Goal: Task Accomplishment & Management: Manage account settings

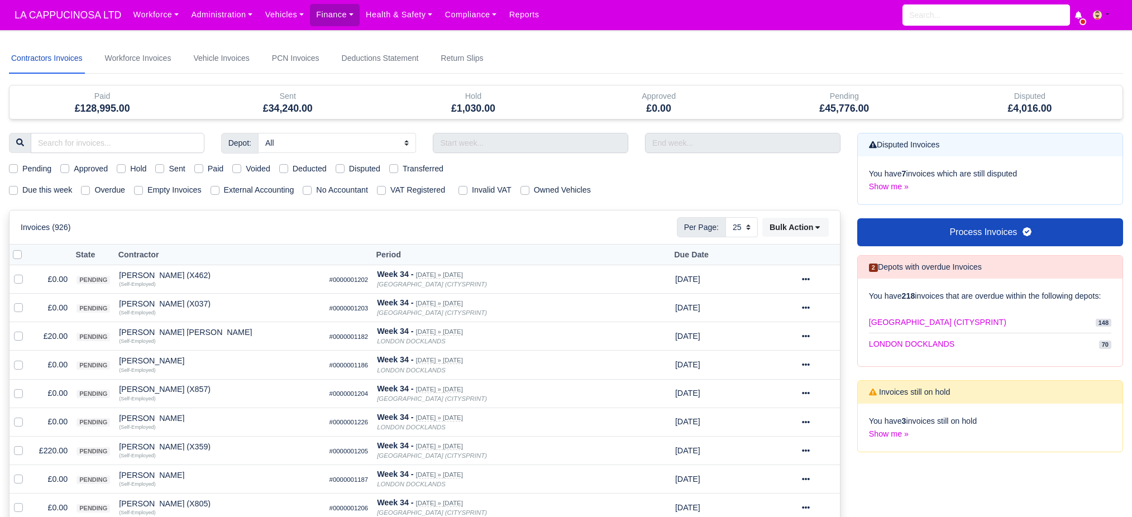
select select "25"
click at [533, 146] on input "text" at bounding box center [530, 143] width 195 height 20
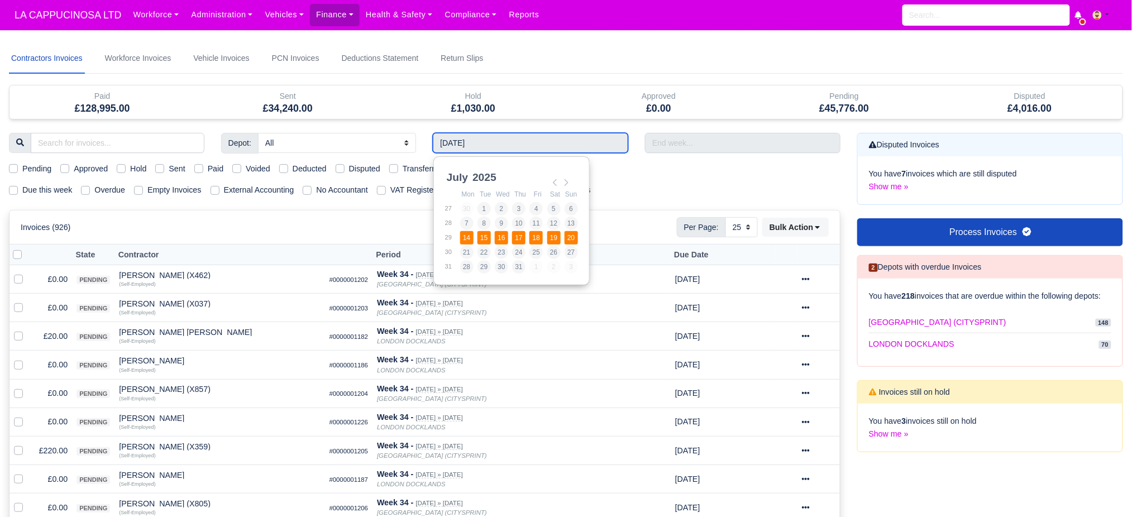
type input "14/07/2025 - 20/07/2025"
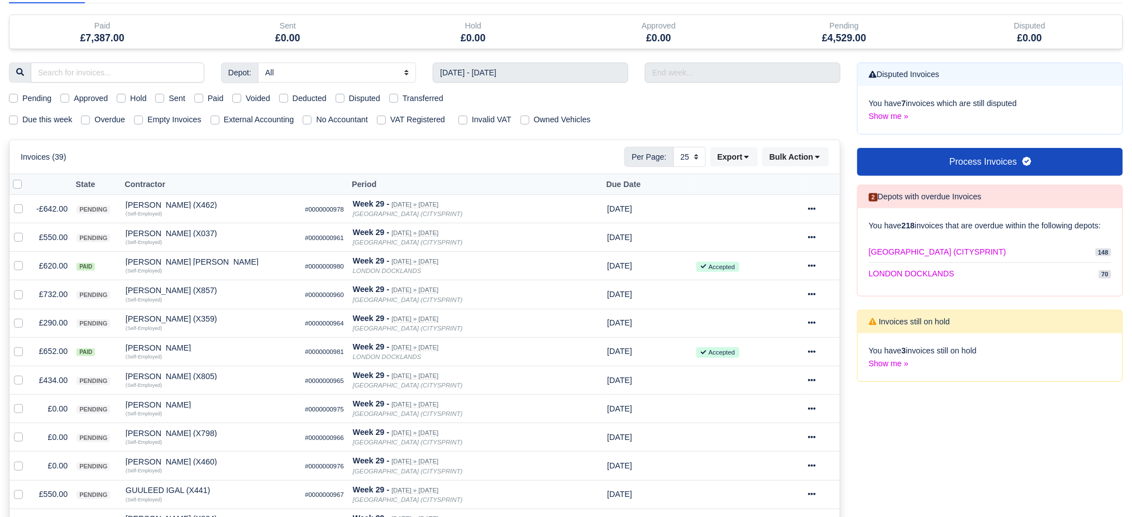
scroll to position [74, 0]
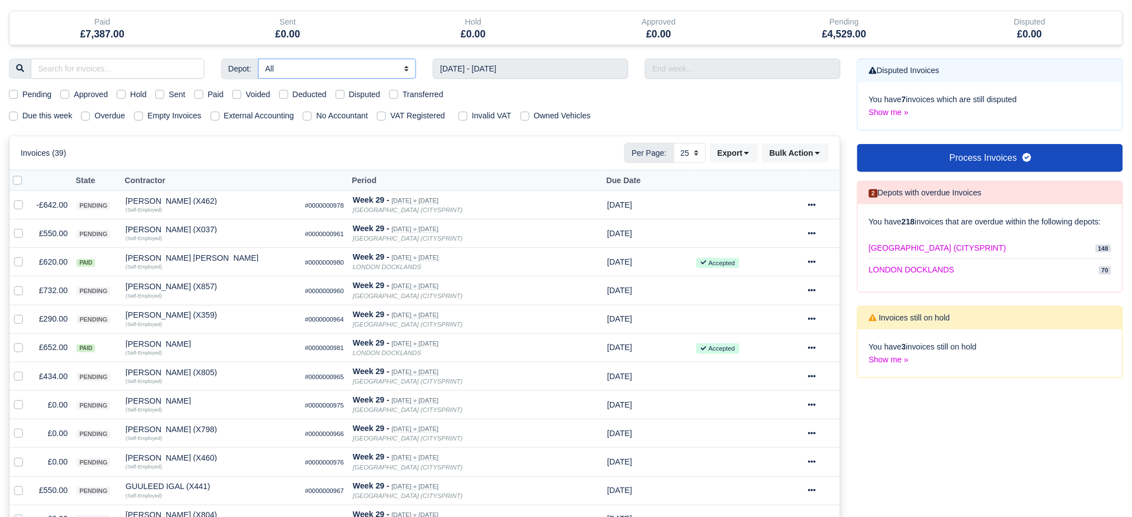
click at [281, 68] on select "All LONDON CITY (CITYSPRINT) LONDON DOCKLANDS" at bounding box center [337, 69] width 158 height 20
select select "2"
click at [258, 59] on select "All [GEOGRAPHIC_DATA] (CITYSPRINT) [GEOGRAPHIC_DATA]" at bounding box center [337, 69] width 158 height 20
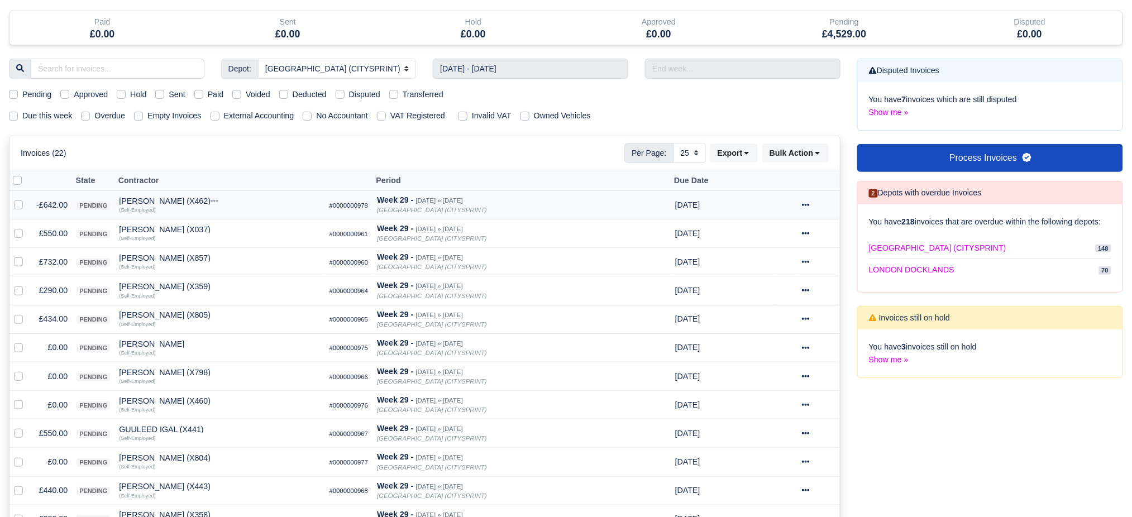
click at [47, 197] on td "-£642.00" at bounding box center [52, 205] width 40 height 28
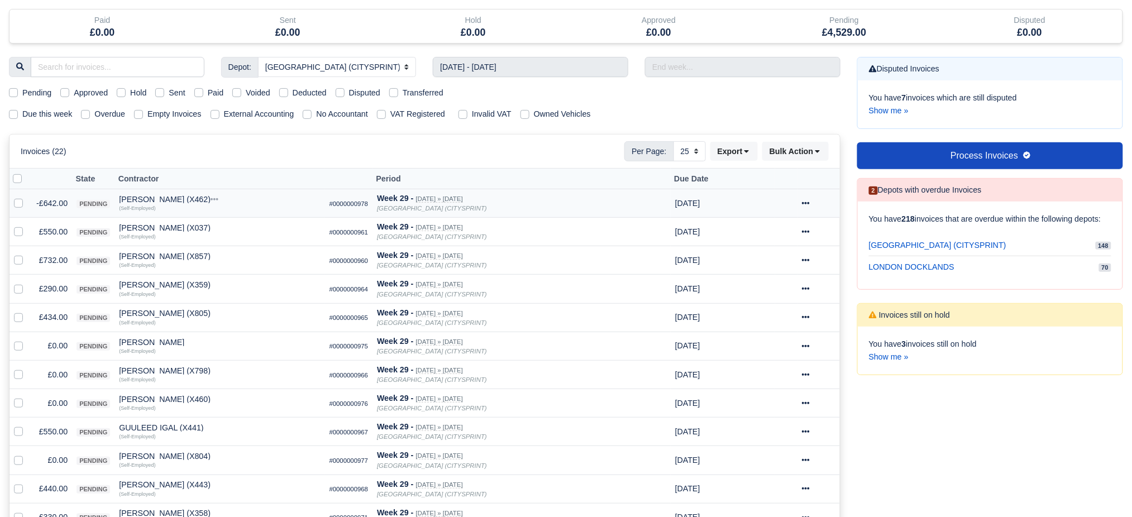
scroll to position [73, 0]
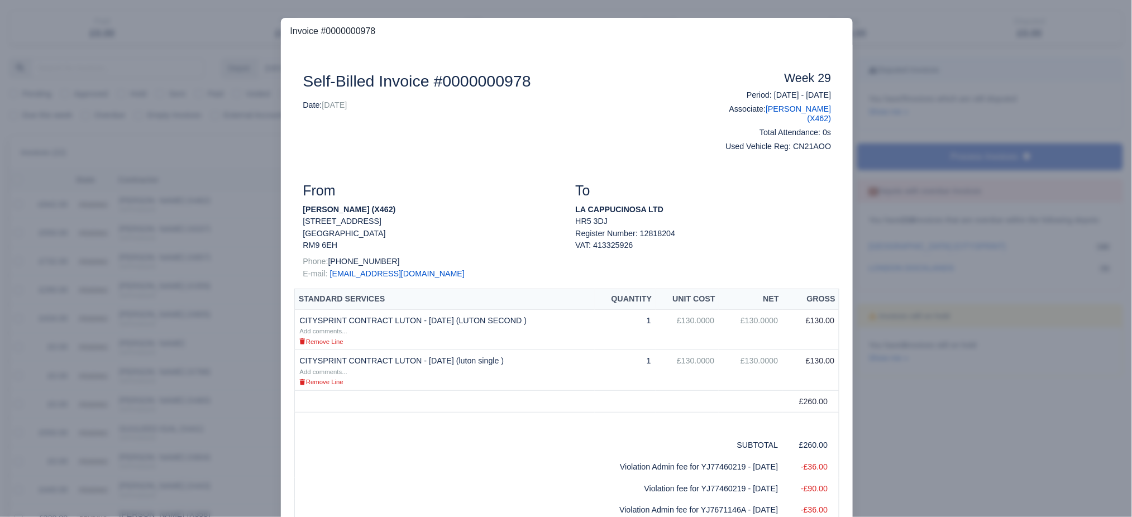
click at [188, 201] on div at bounding box center [566, 258] width 1132 height 517
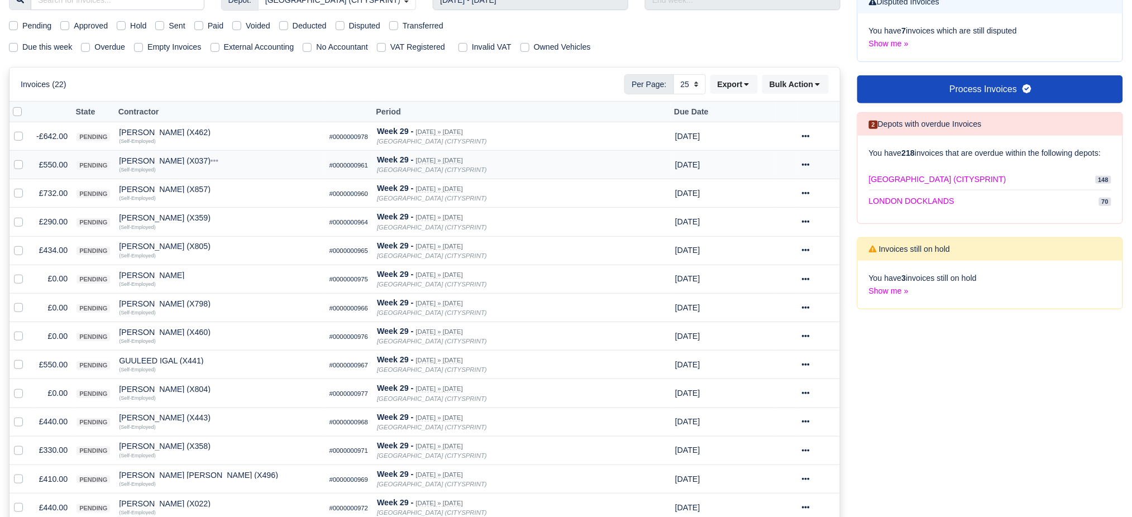
scroll to position [149, 0]
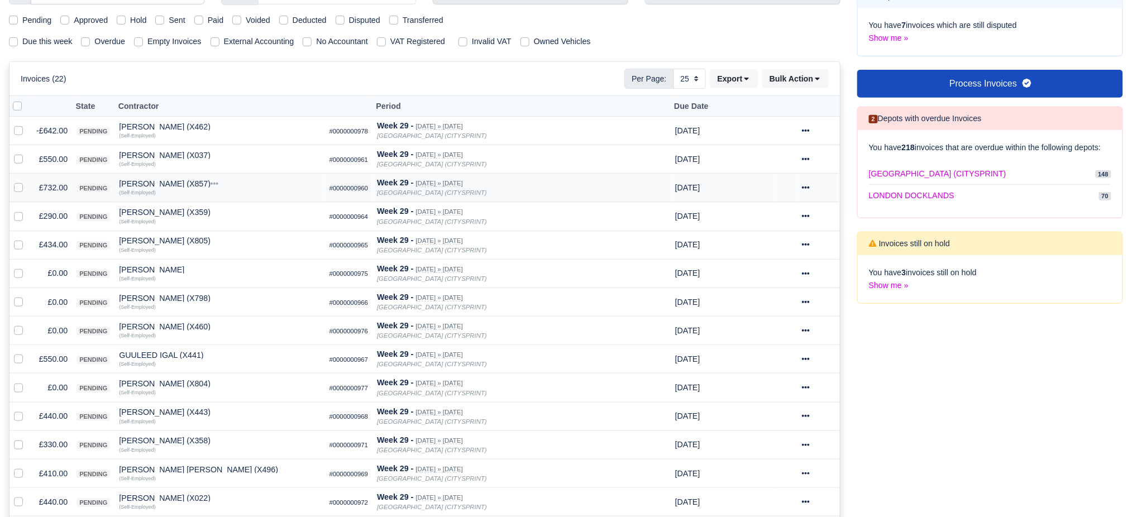
click at [171, 182] on div "[PERSON_NAME] (X857)" at bounding box center [219, 184] width 201 height 8
click at [137, 186] on div "[PERSON_NAME] (X857)" at bounding box center [219, 184] width 201 height 8
click at [64, 218] on td "£290.00" at bounding box center [52, 216] width 40 height 28
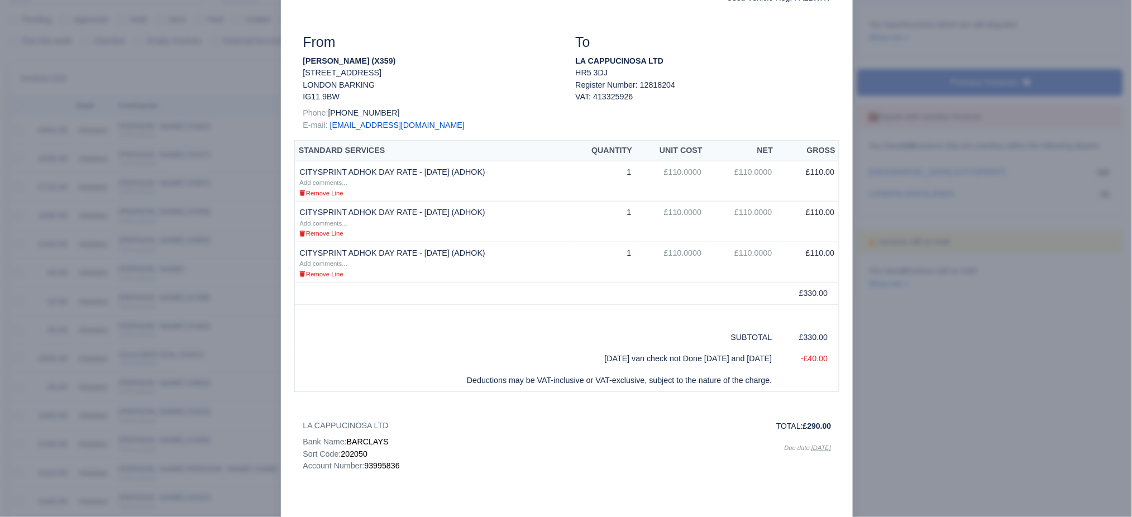
click at [168, 289] on div at bounding box center [566, 258] width 1132 height 517
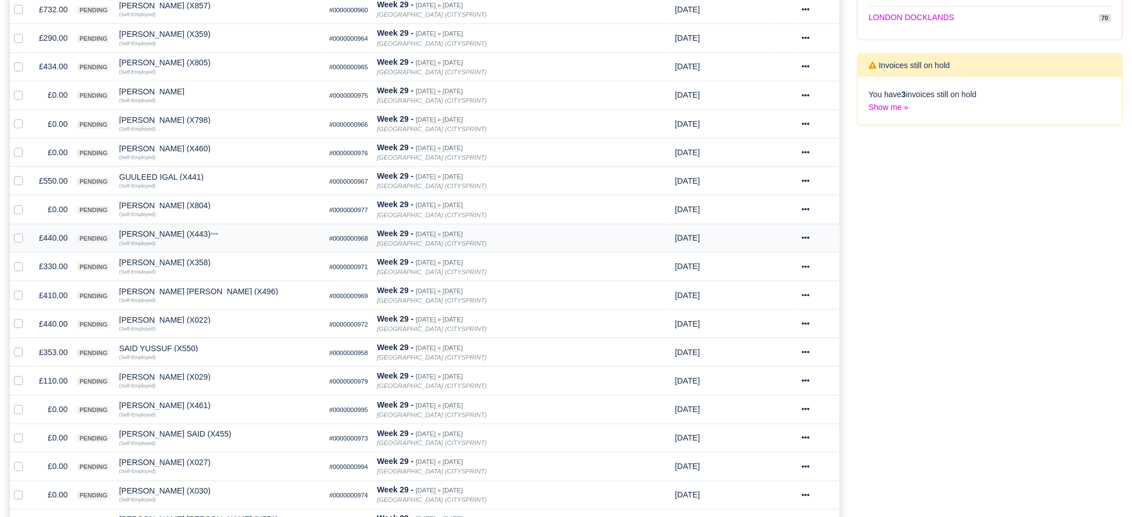
scroll to position [372, 0]
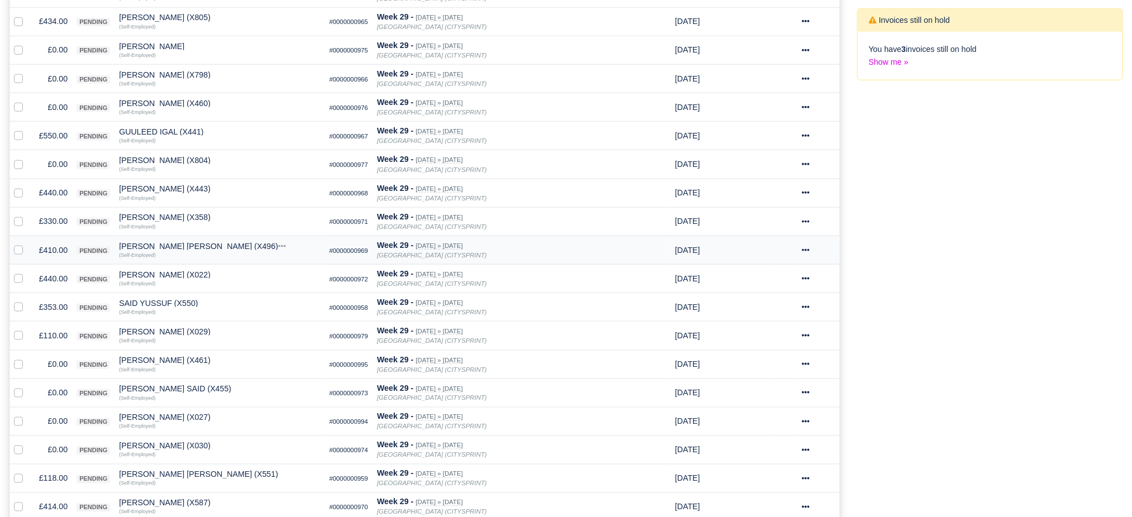
click at [64, 253] on td "£410.00" at bounding box center [52, 250] width 40 height 28
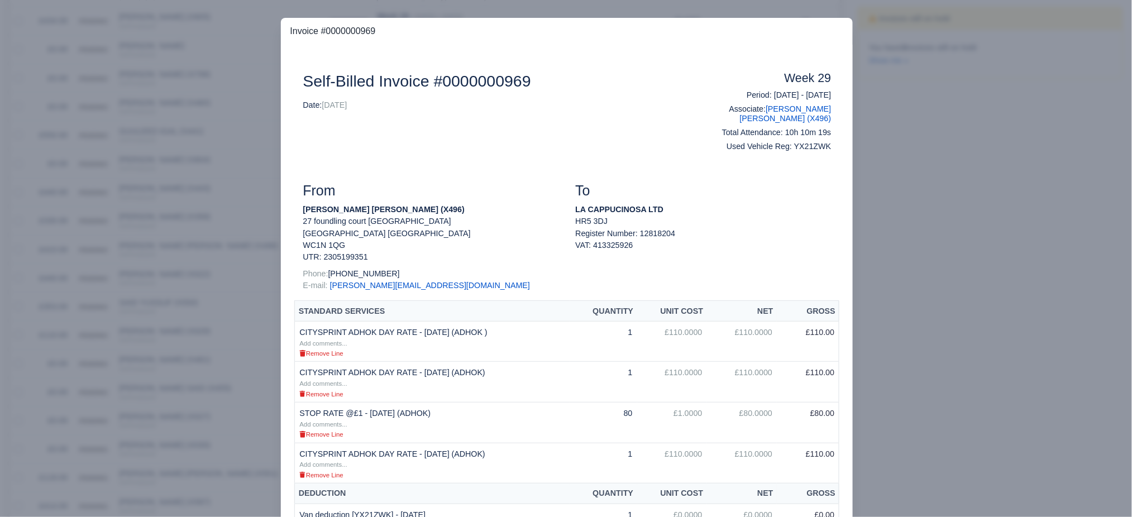
scroll to position [223, 0]
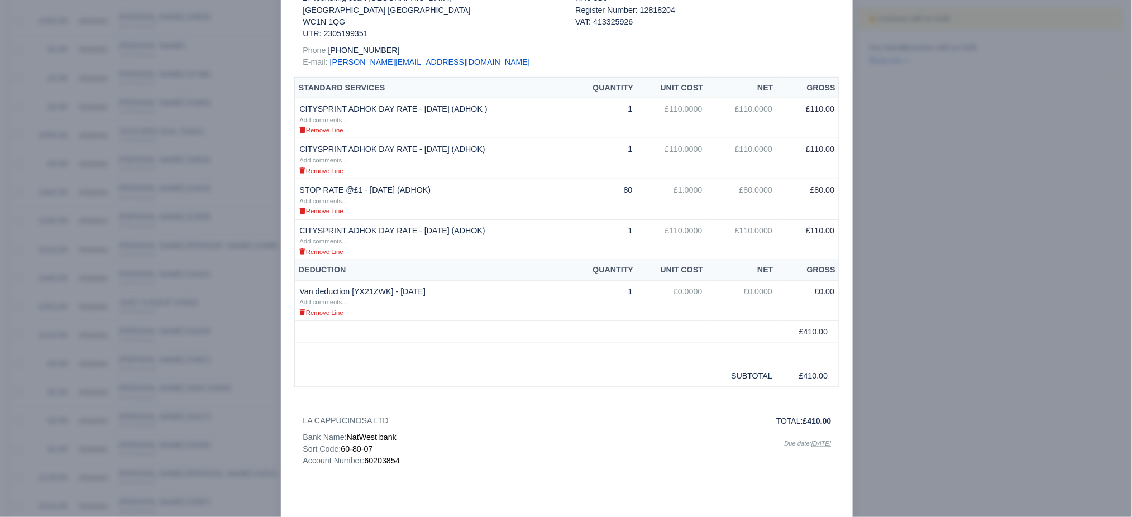
click at [168, 247] on div at bounding box center [566, 258] width 1132 height 517
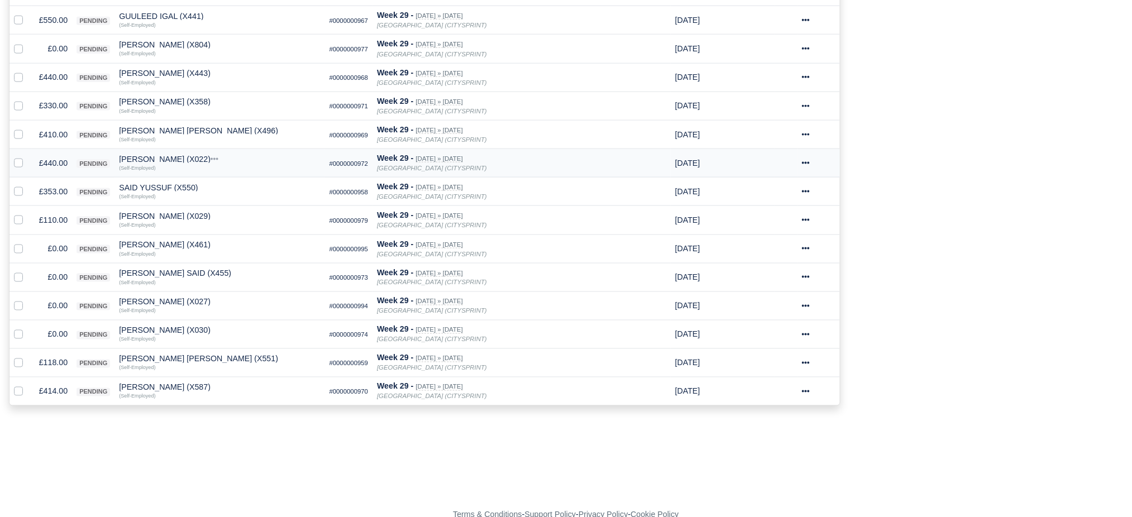
scroll to position [491, 0]
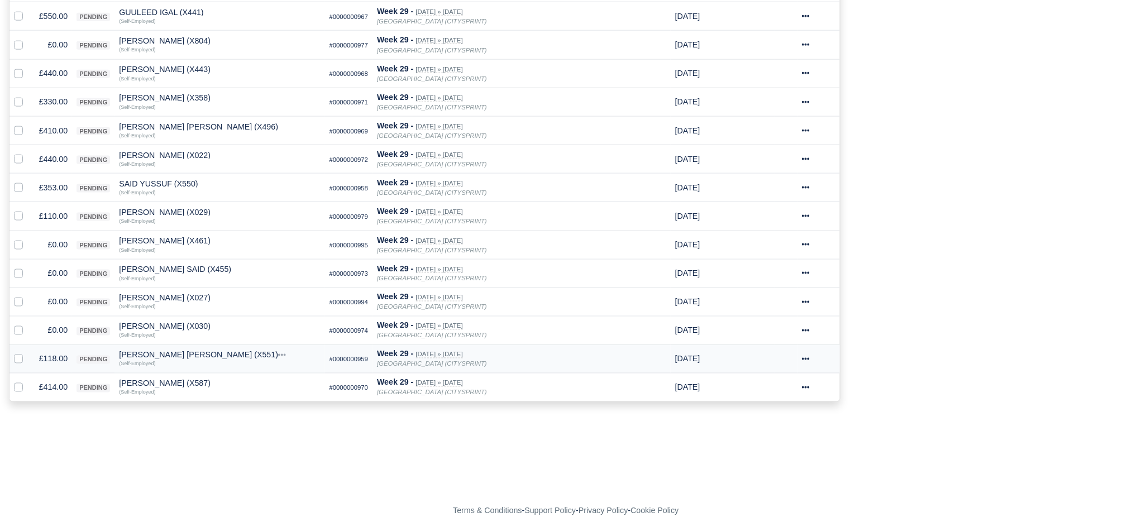
click at [58, 356] on td "£118.00" at bounding box center [52, 359] width 40 height 28
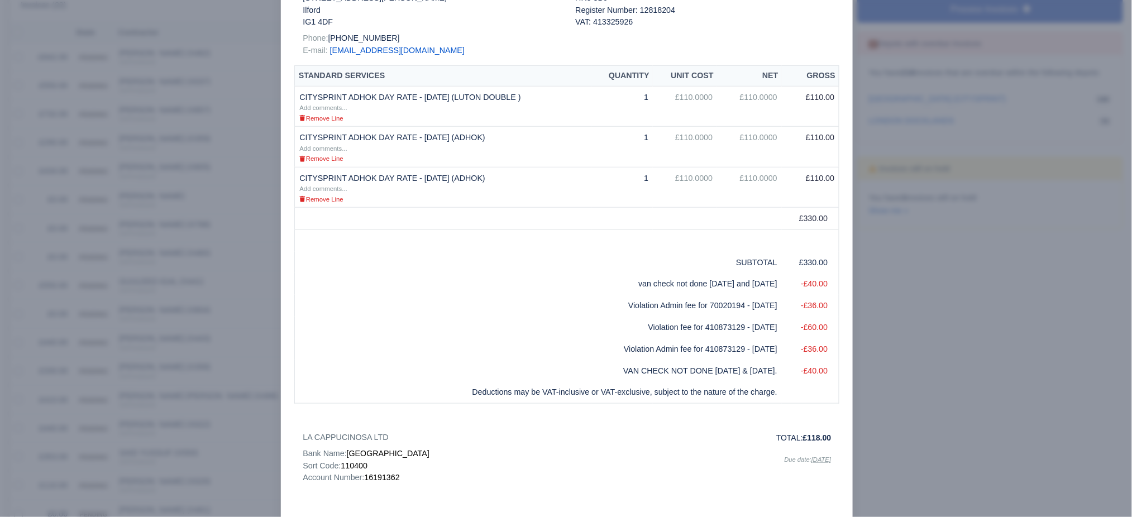
scroll to position [192, 0]
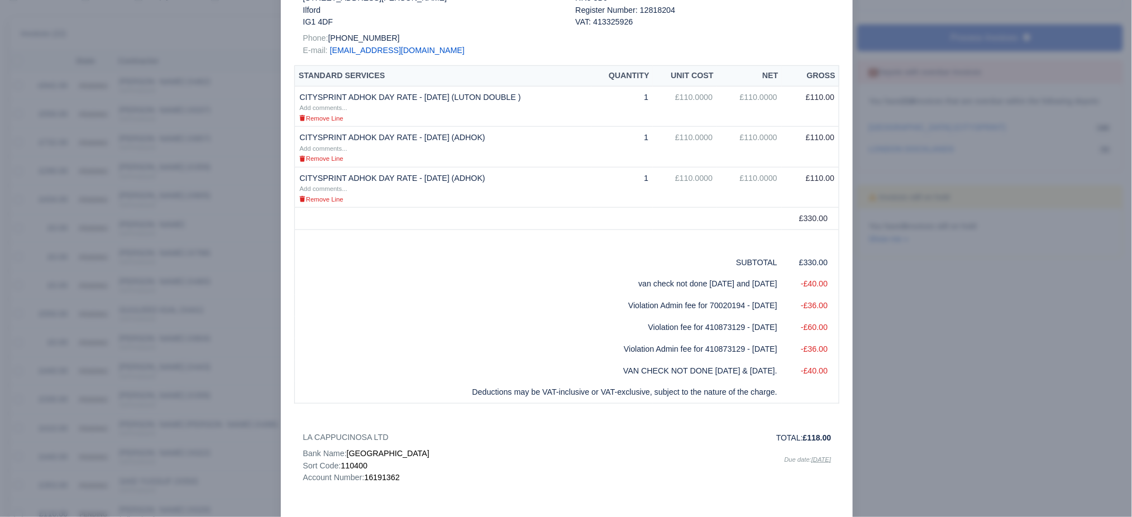
click at [194, 233] on div at bounding box center [566, 258] width 1132 height 517
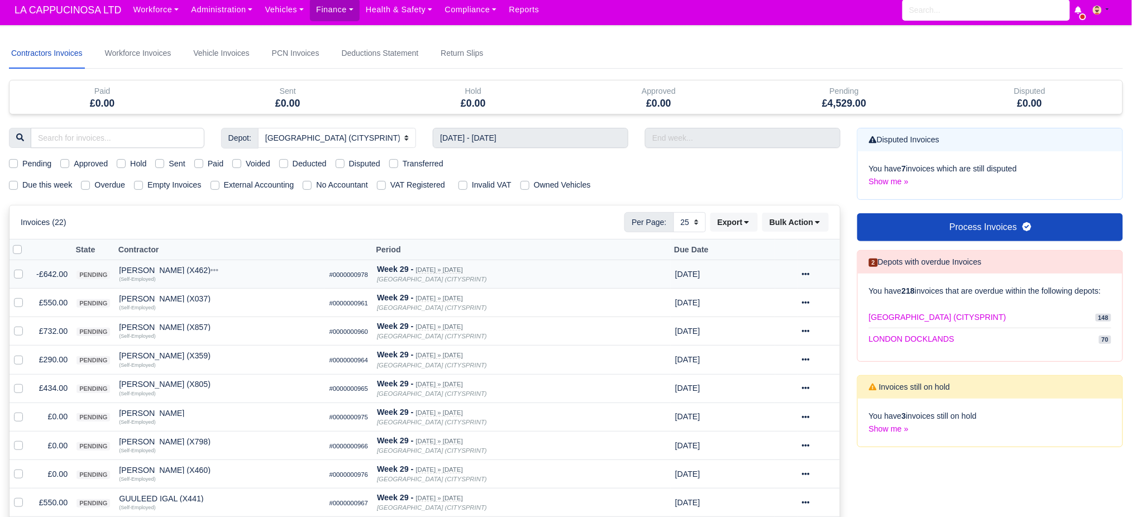
scroll to position [0, 0]
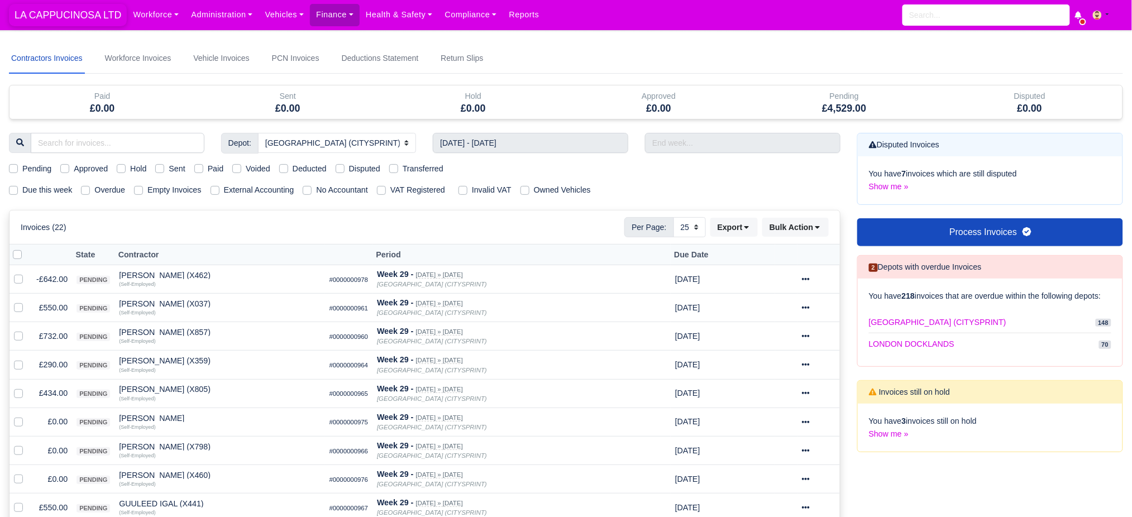
click at [32, 22] on span "LA CAPPUCINOSA LTD" at bounding box center [68, 15] width 118 height 22
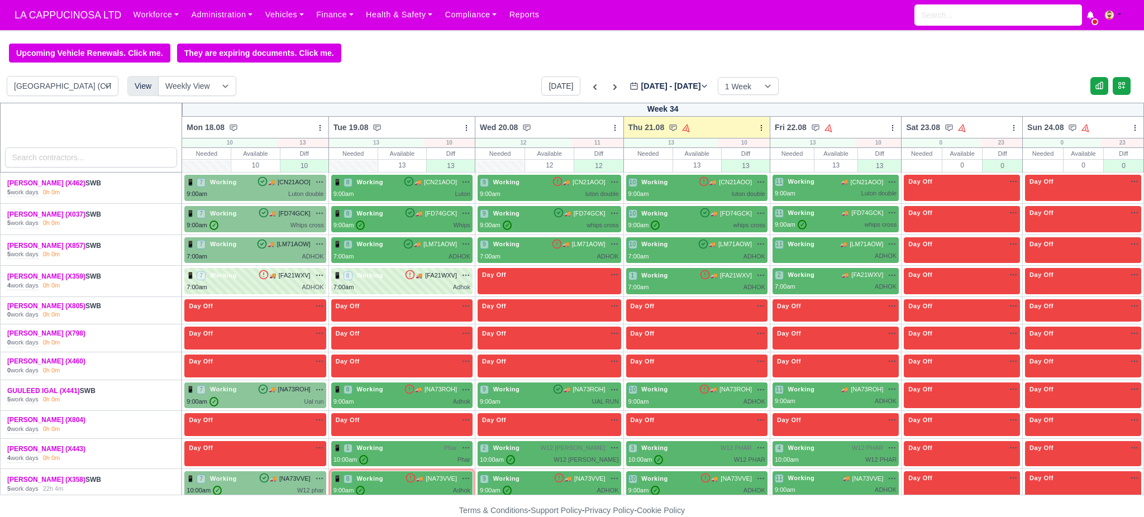
click at [694, 86] on label "Aug 18 - Aug 24, 2025 2025-08-21" at bounding box center [668, 86] width 79 height 13
click at [694, 86] on input "2025-08-21" at bounding box center [692, 91] width 126 height 23
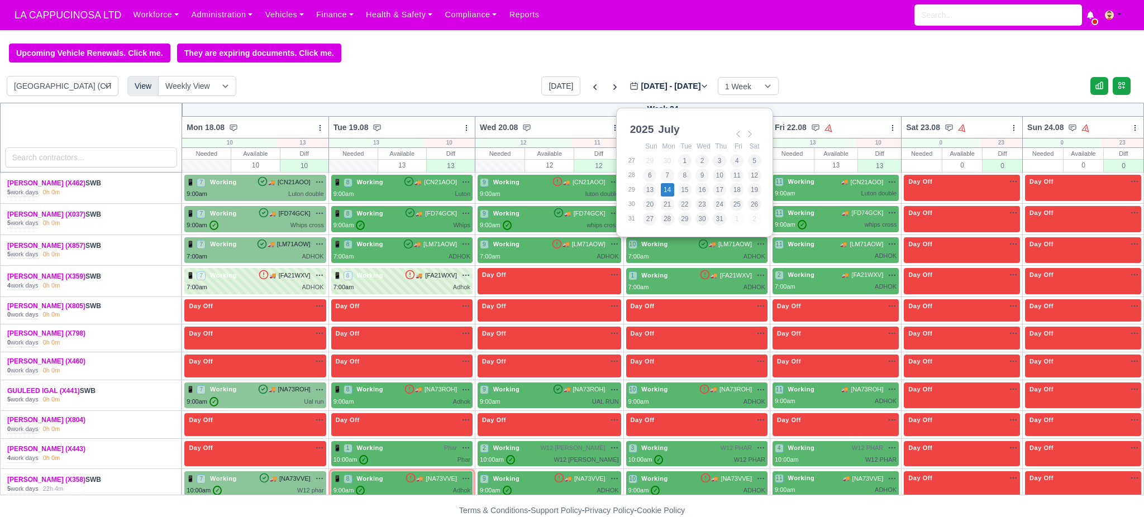
type input "2025-07-14"
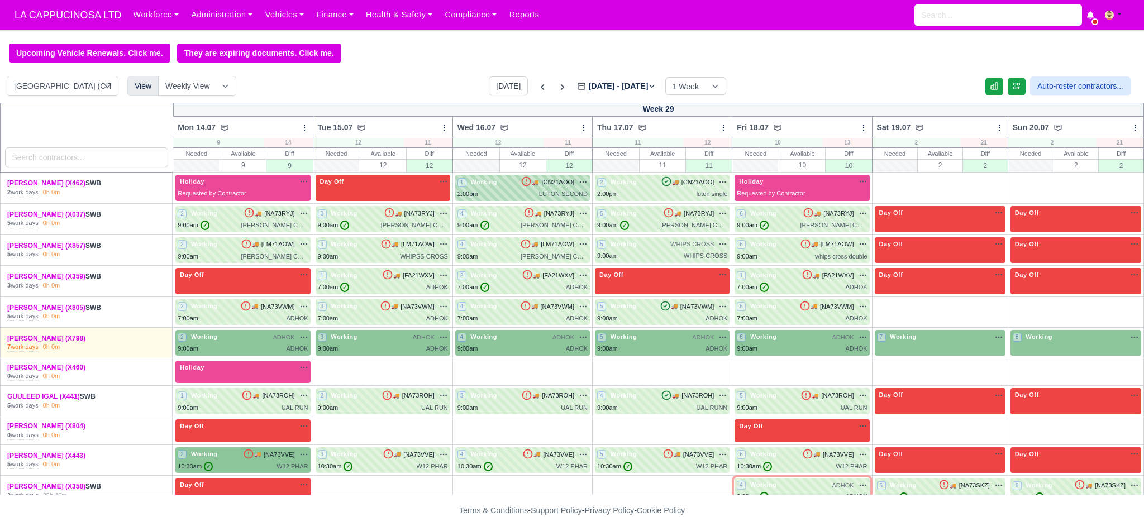
click at [566, 194] on div "LUTON SECOND" at bounding box center [563, 193] width 49 height 9
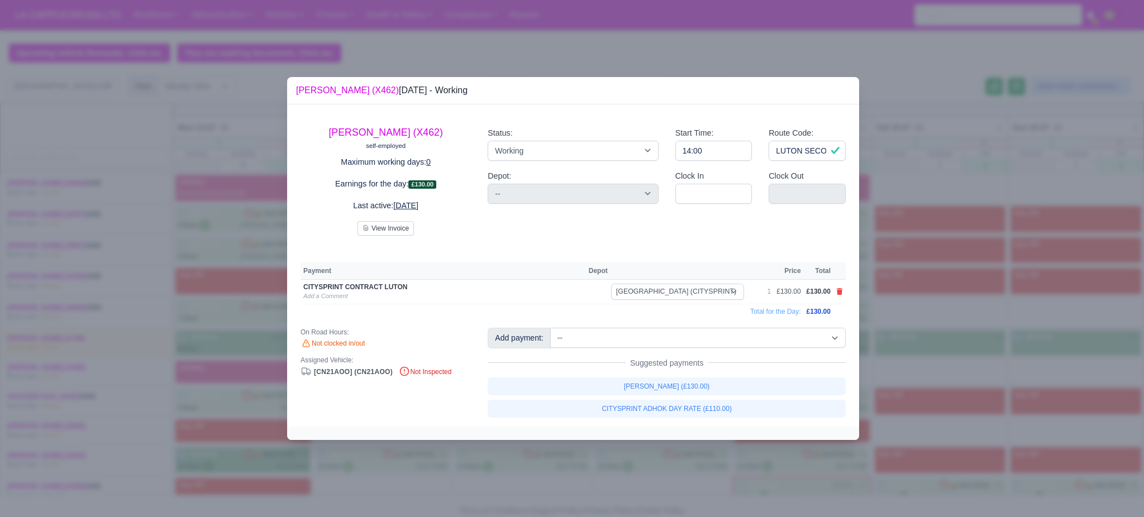
click at [879, 220] on div at bounding box center [572, 258] width 1144 height 517
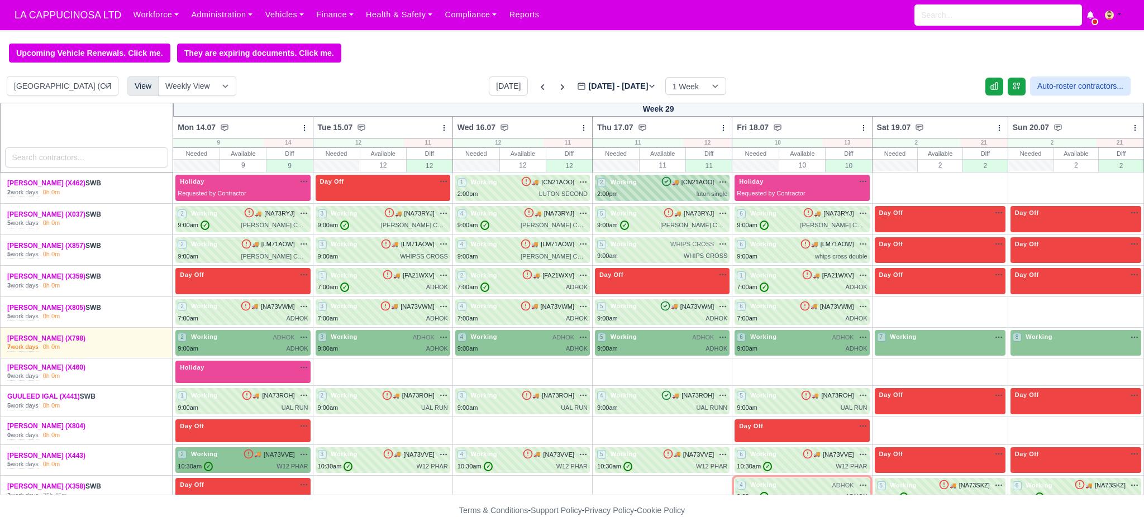
click at [632, 186] on span "Working" at bounding box center [623, 182] width 31 height 8
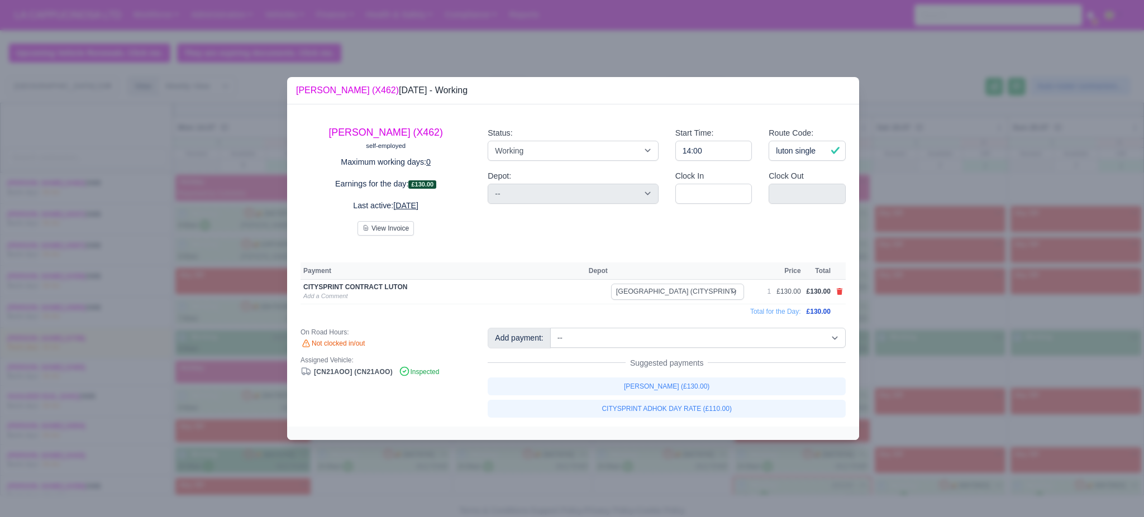
click at [946, 211] on div at bounding box center [572, 258] width 1144 height 517
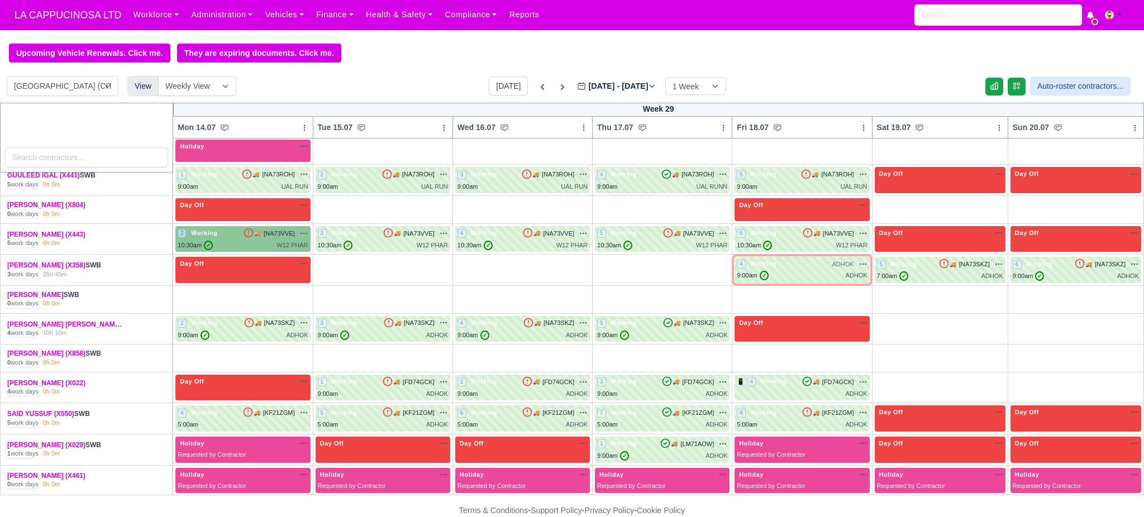
scroll to position [370, 0]
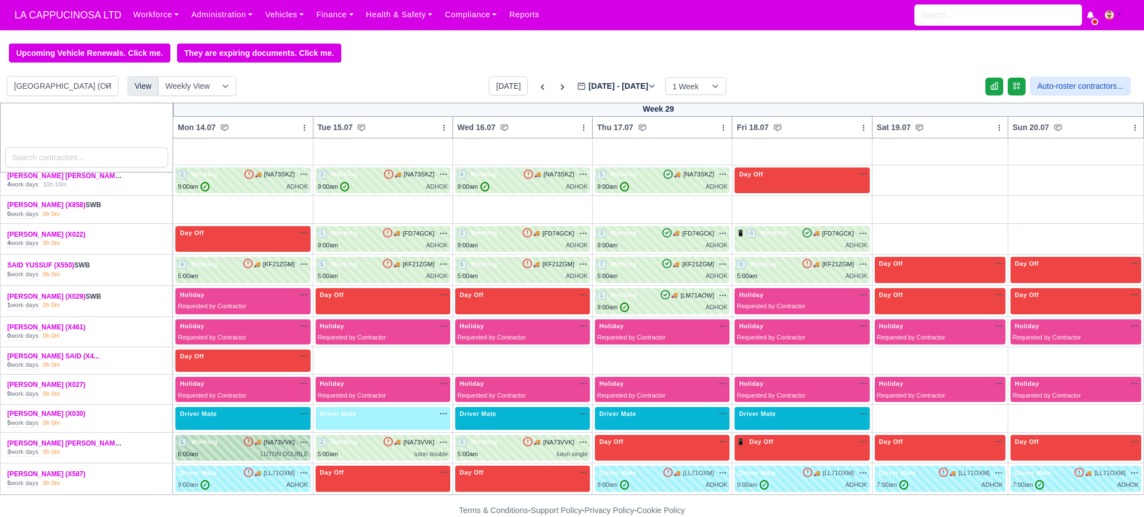
click at [283, 455] on div "LUTON DOUBLE" at bounding box center [283, 454] width 47 height 9
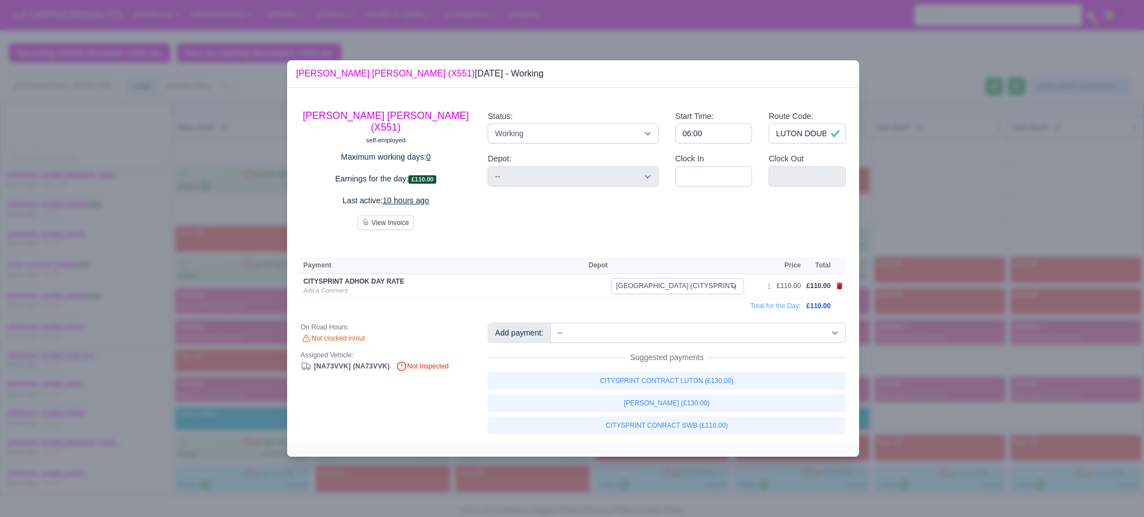
click at [836, 283] on icon at bounding box center [839, 286] width 7 height 7
select select
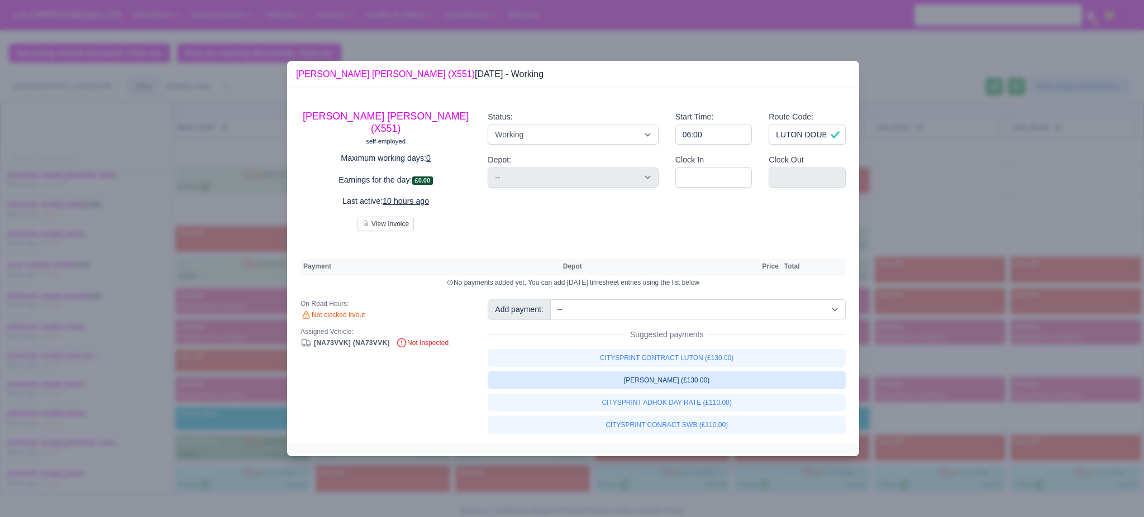
click at [762, 380] on link "LUTON ADHOK (£130.00)" at bounding box center [667, 380] width 358 height 18
select select "2"
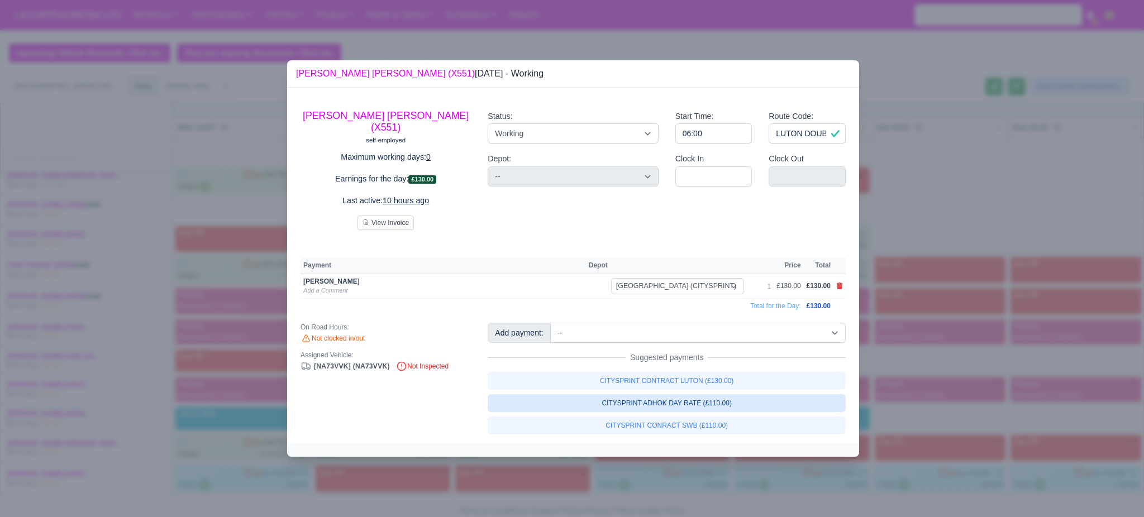
click at [762, 380] on link "CITYSPRINT CONTRACT LUTON (£130.00)" at bounding box center [667, 381] width 358 height 18
select select "2"
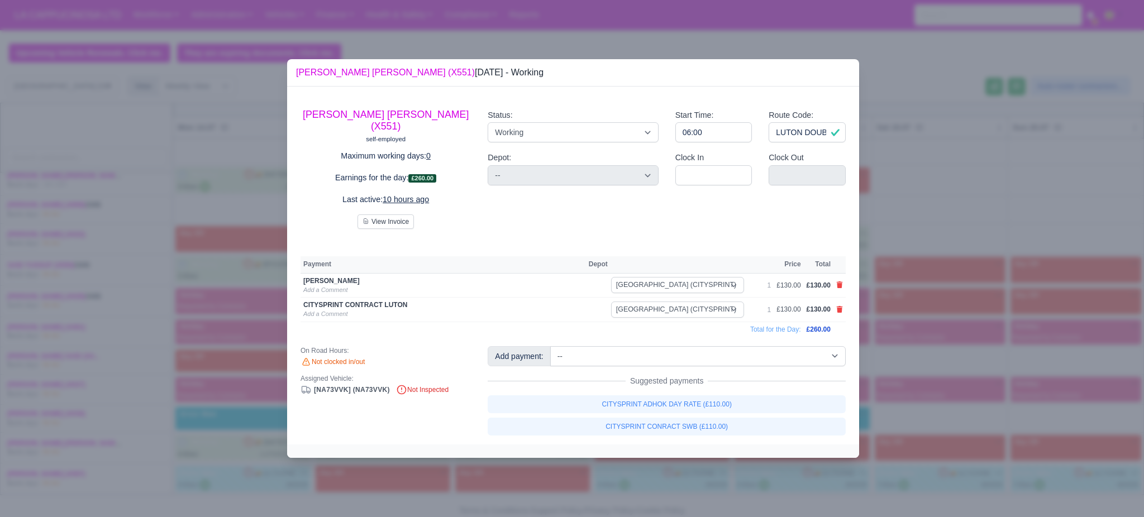
drag, startPoint x: 942, startPoint y: 370, endPoint x: 893, endPoint y: 397, distance: 56.3
click at [943, 370] on div at bounding box center [572, 258] width 1144 height 517
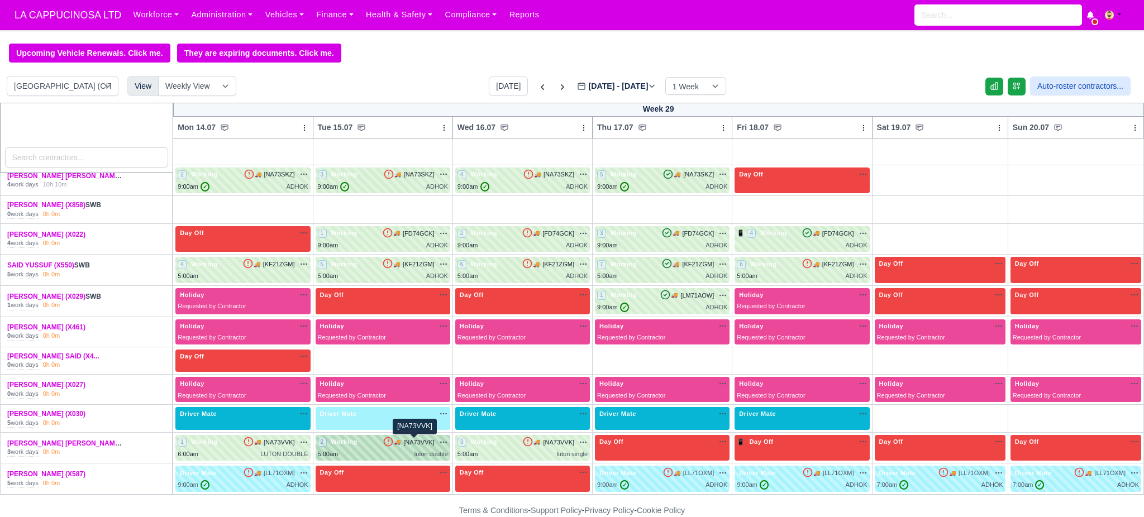
click at [417, 445] on span "[NA73VVK]" at bounding box center [418, 442] width 31 height 9
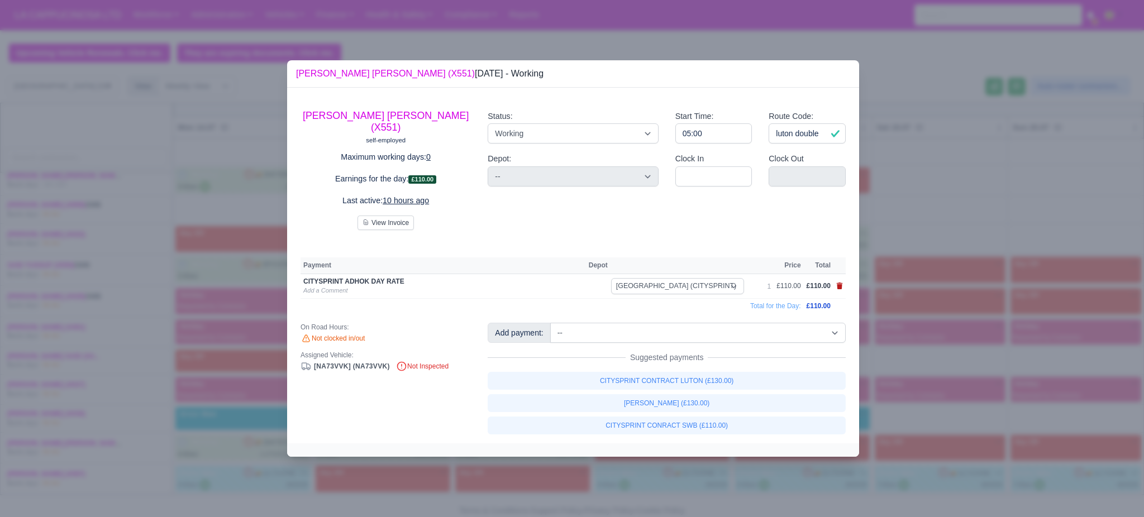
click at [842, 284] on icon at bounding box center [839, 286] width 7 height 7
select select
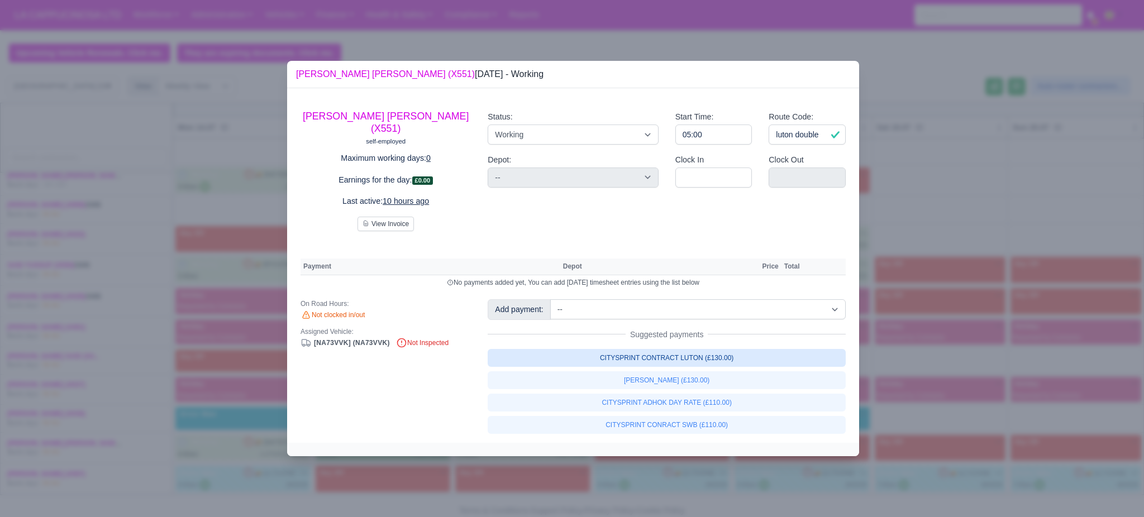
click at [778, 351] on link "CITYSPRINT CONTRACT LUTON (£130.00)" at bounding box center [667, 358] width 358 height 18
select select "2"
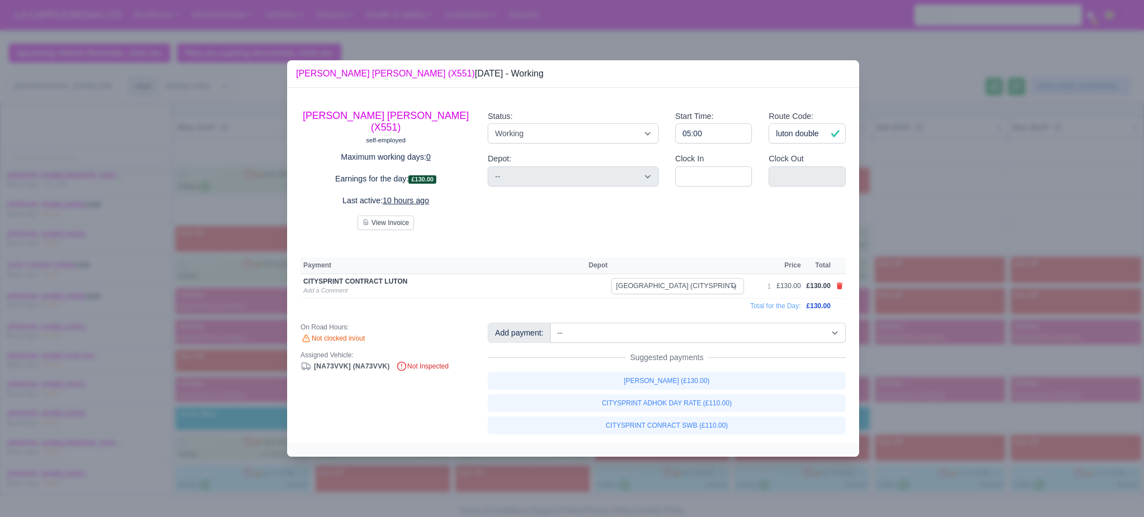
click at [1003, 343] on div at bounding box center [572, 258] width 1144 height 517
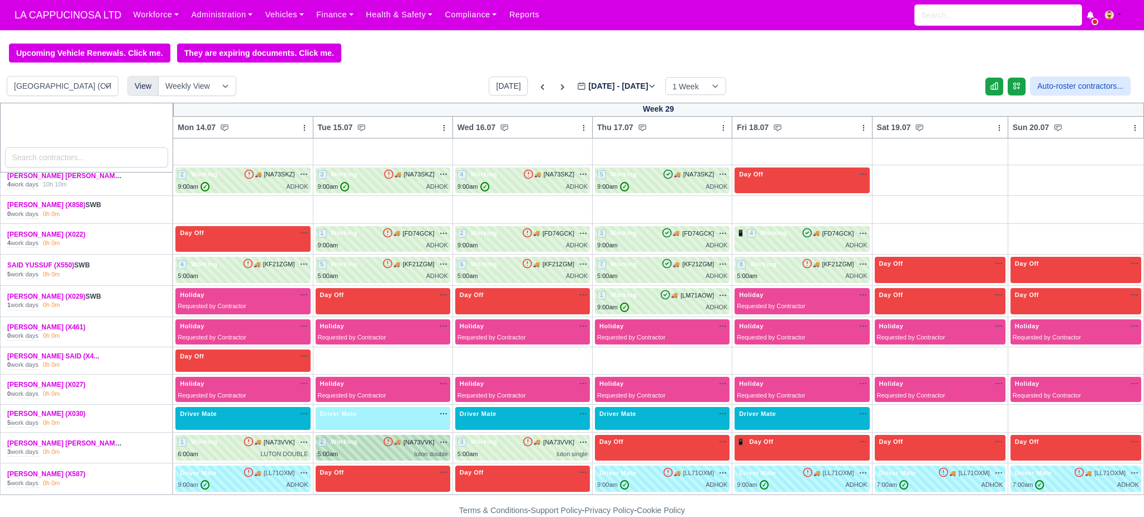
click at [414, 458] on div "luton double" at bounding box center [431, 454] width 34 height 9
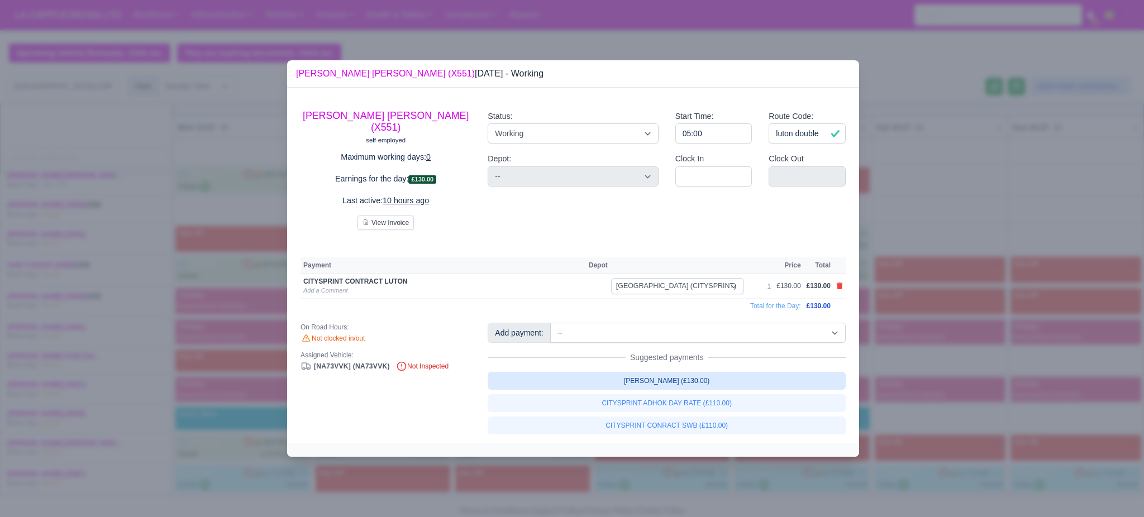
click at [676, 382] on link "LUTON ADHOK (£130.00)" at bounding box center [667, 381] width 358 height 18
select select "2"
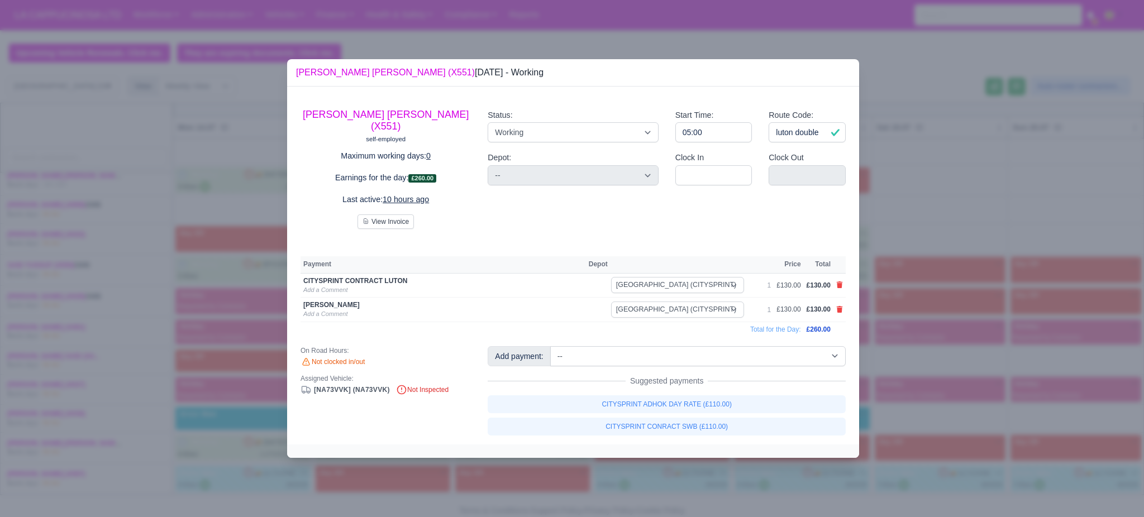
click at [919, 376] on div at bounding box center [572, 258] width 1144 height 517
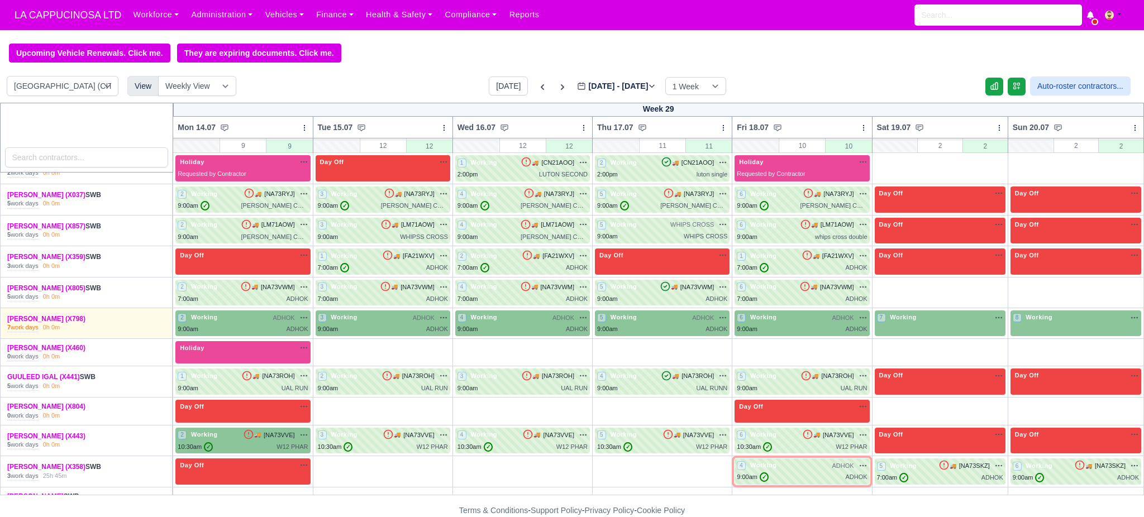
scroll to position [0, 0]
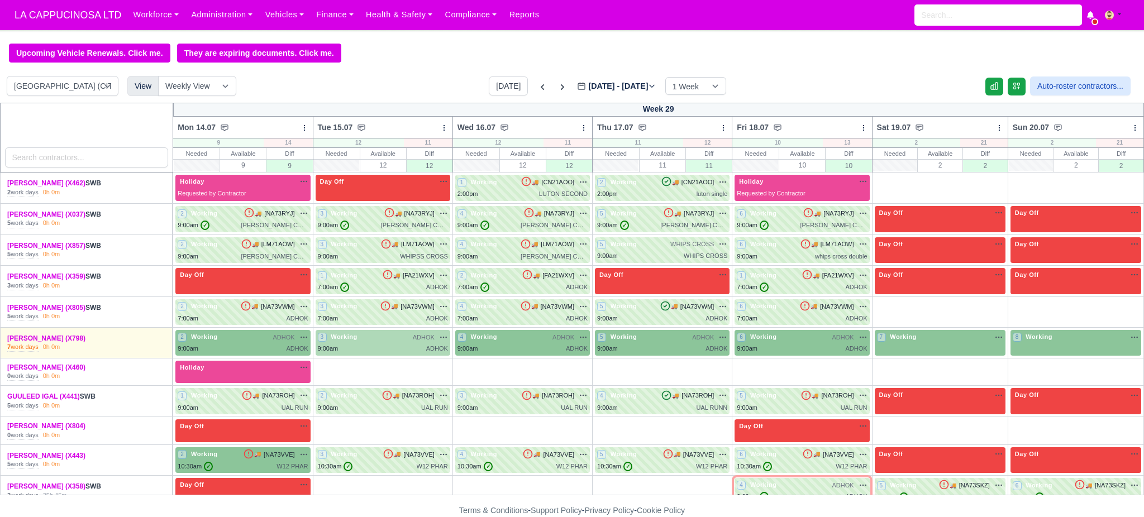
click at [413, 347] on div "9:00am ADHOK" at bounding box center [383, 348] width 130 height 9
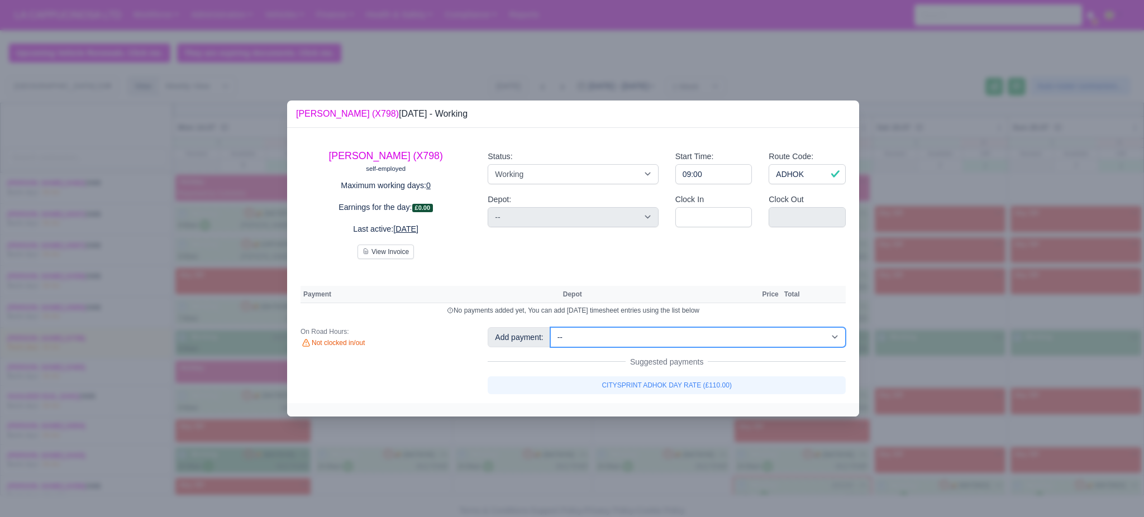
click at [574, 338] on select "-- Bonus (£50.00) bonus (£1.00) CITYSPRINT ADHOK DAY RATE (£110.00) CITYSPRINT …" at bounding box center [697, 337] width 295 height 20
click at [260, 228] on div at bounding box center [572, 258] width 1144 height 517
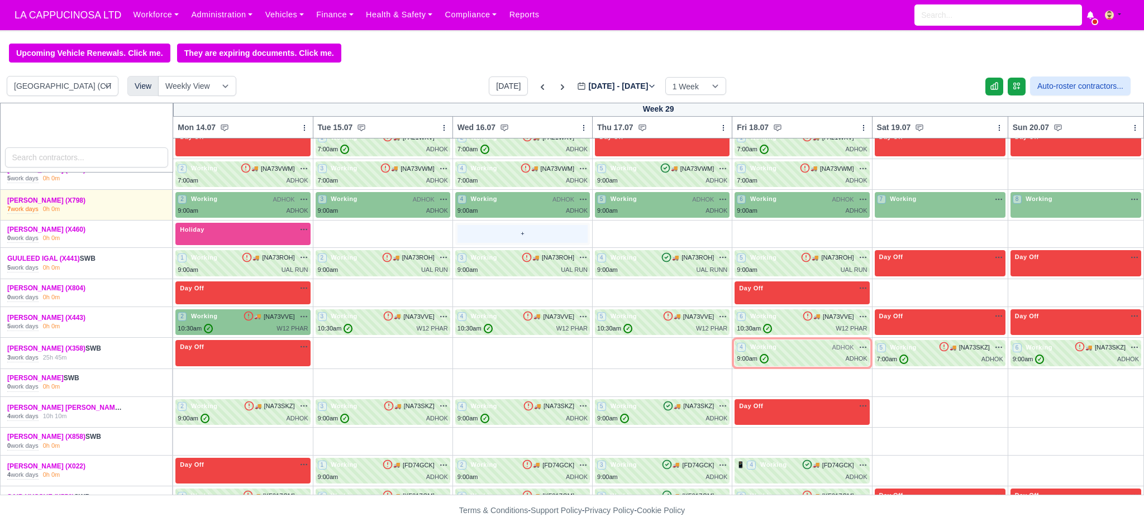
scroll to position [223, 0]
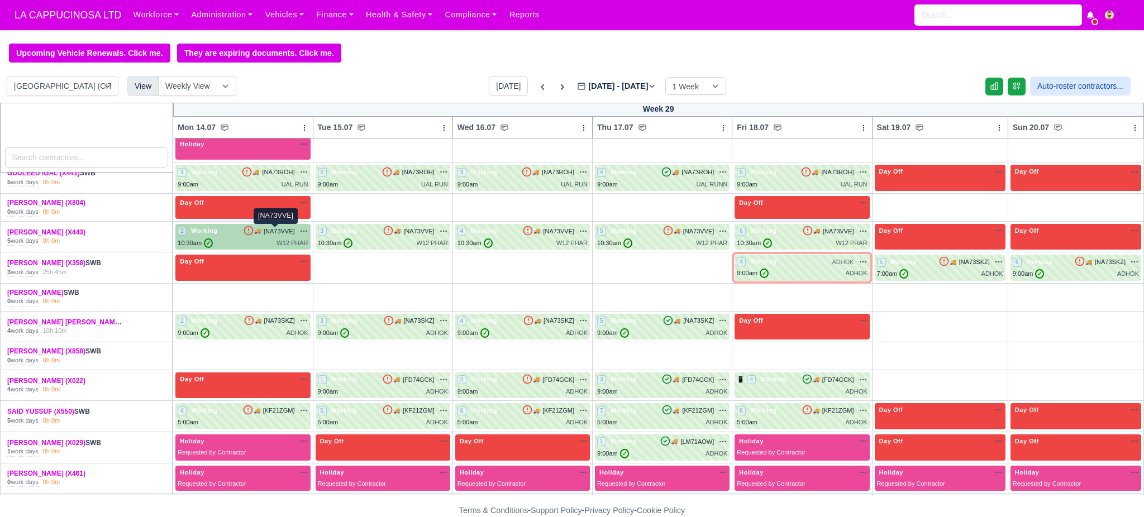
click at [264, 233] on span "[NA73VVE]" at bounding box center [279, 231] width 31 height 9
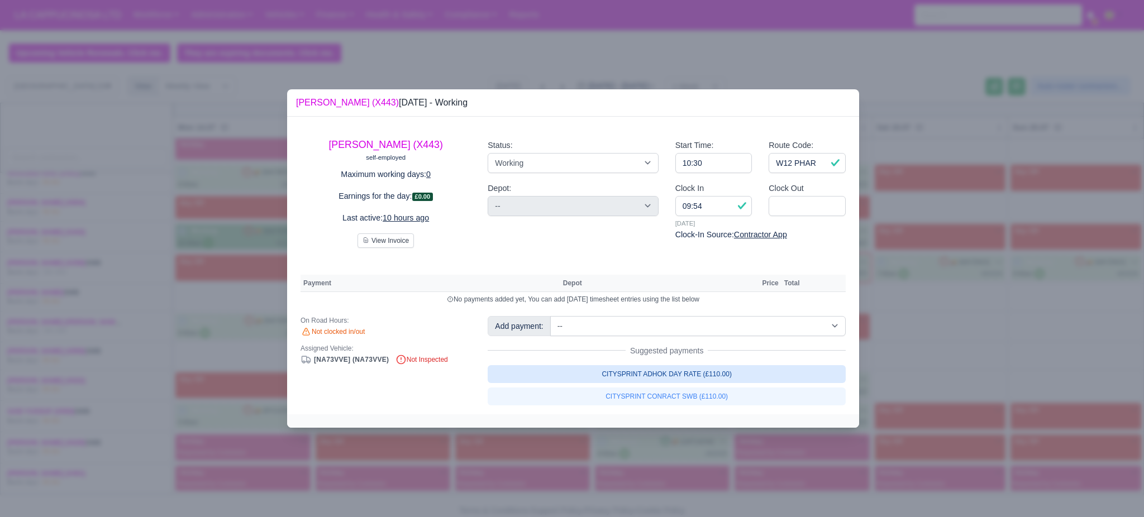
click at [719, 379] on link "CITYSPRINT ADHOK DAY RATE (£110.00)" at bounding box center [667, 374] width 358 height 18
select select "2"
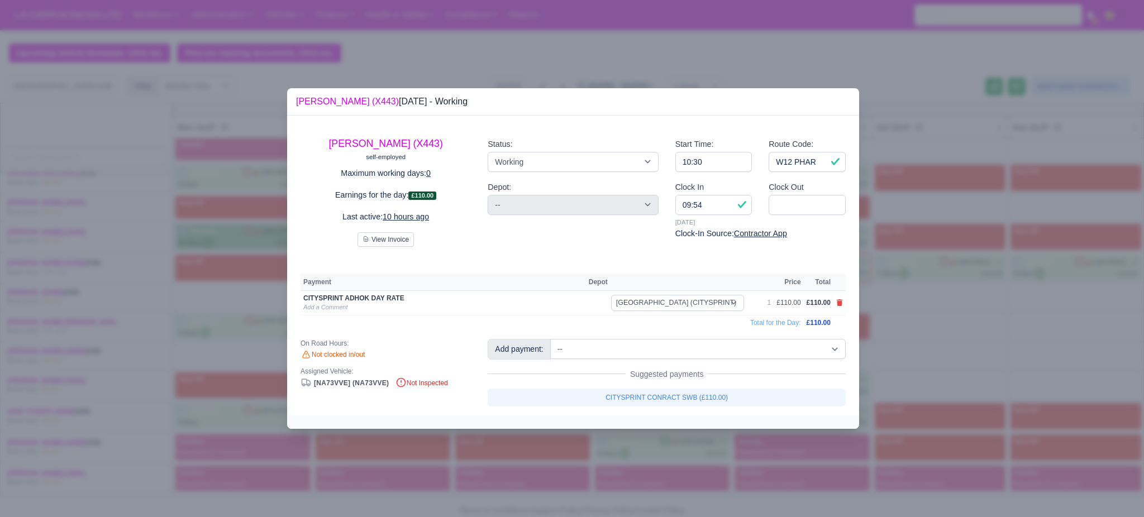
click at [910, 370] on div at bounding box center [572, 258] width 1144 height 517
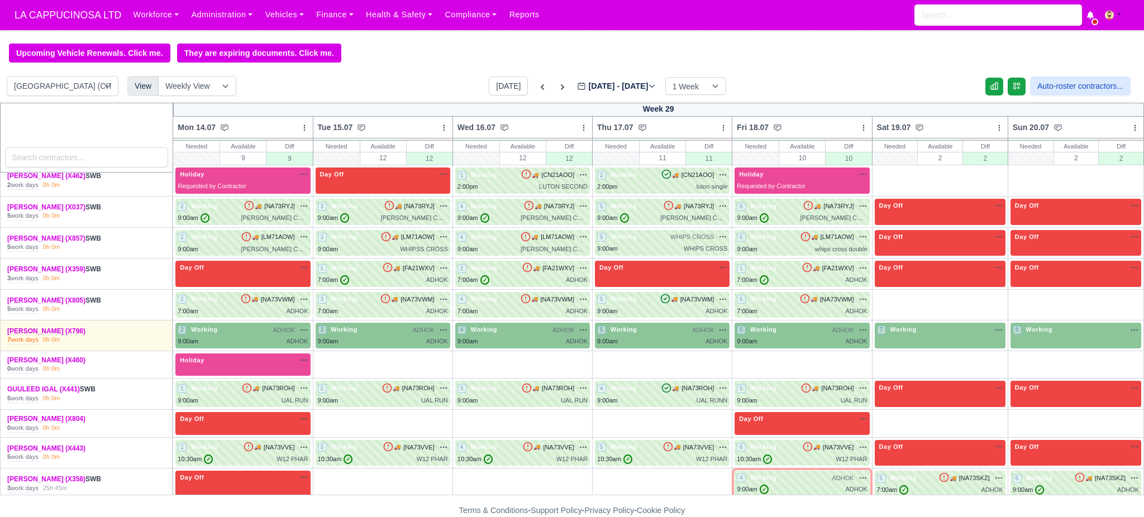
scroll to position [0, 0]
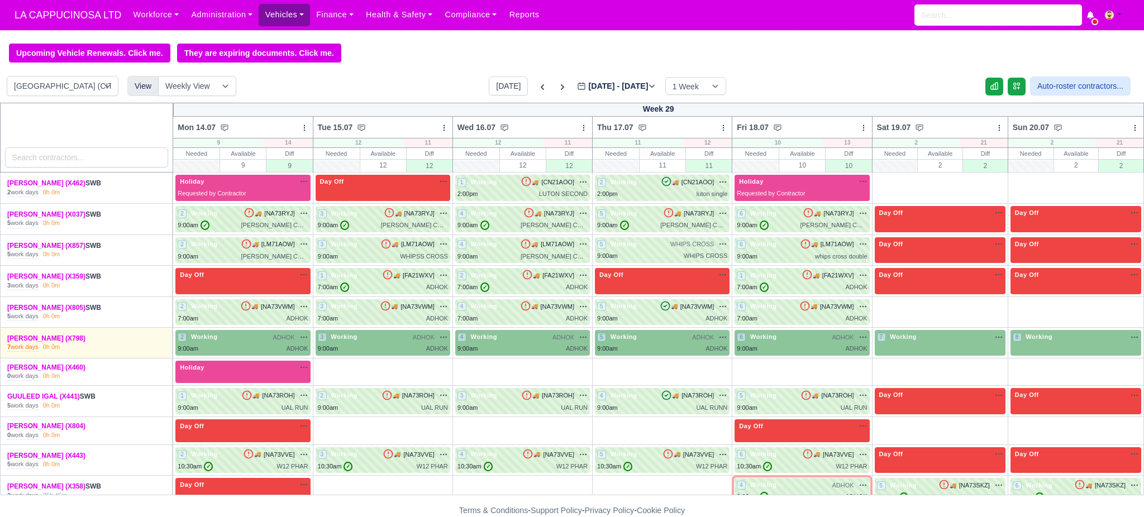
click at [262, 8] on link "Vehicles" at bounding box center [284, 15] width 51 height 22
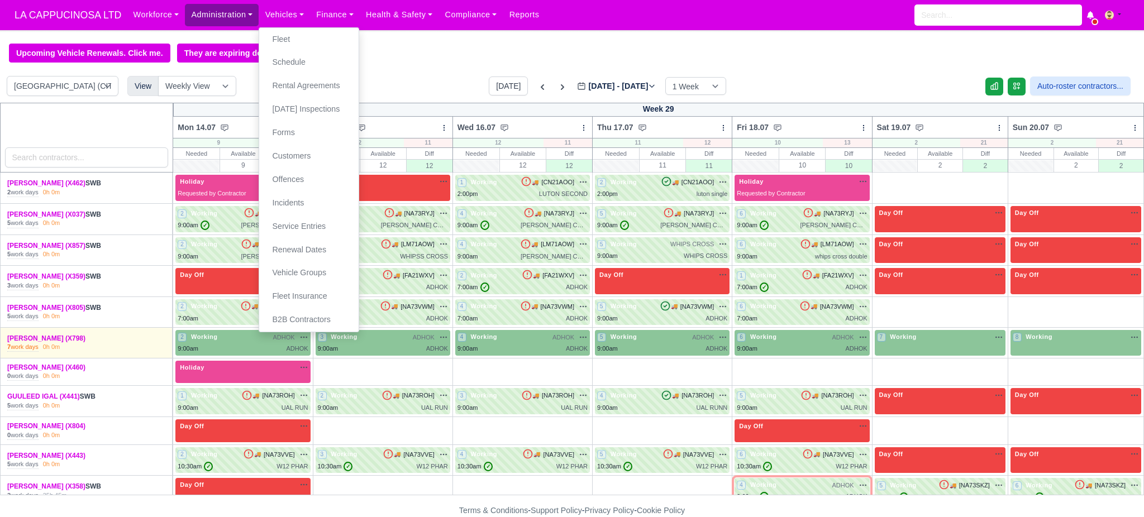
click at [208, 18] on link "Administration" at bounding box center [222, 15] width 74 height 22
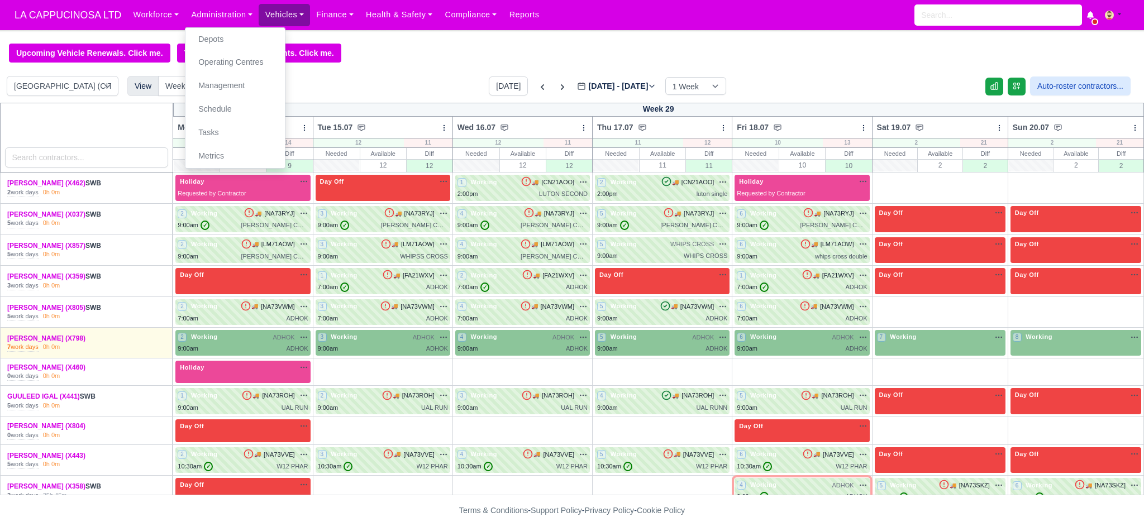
click at [289, 17] on link "Vehicles" at bounding box center [284, 15] width 51 height 22
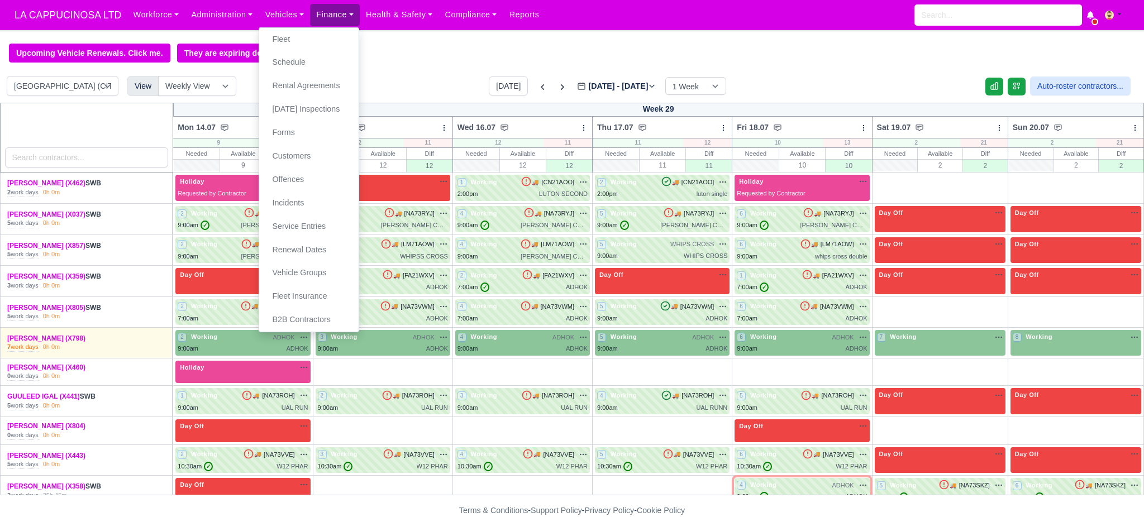
click at [324, 13] on link "Finance" at bounding box center [335, 15] width 50 height 22
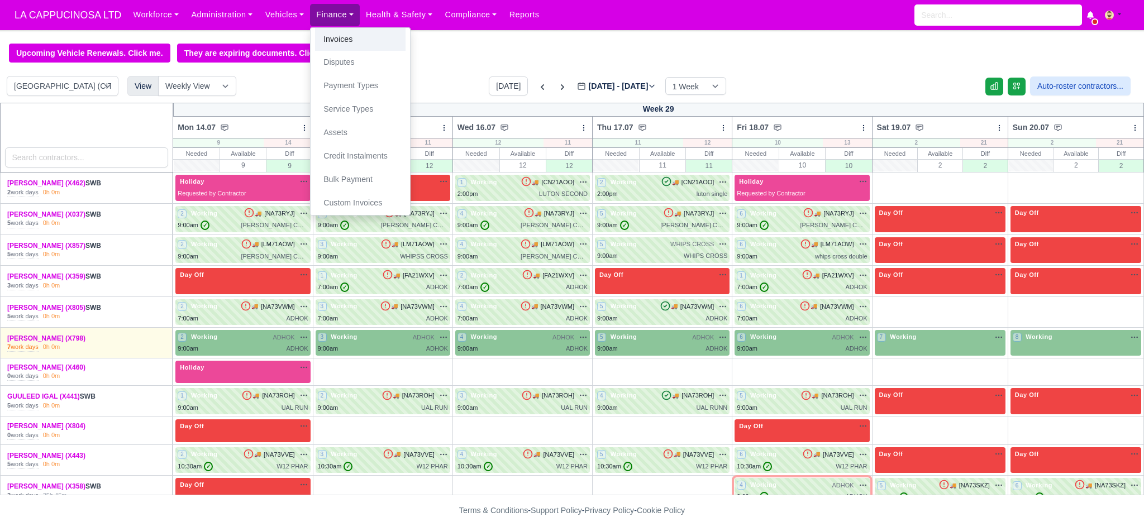
click at [354, 41] on link "Invoices" at bounding box center [360, 39] width 90 height 23
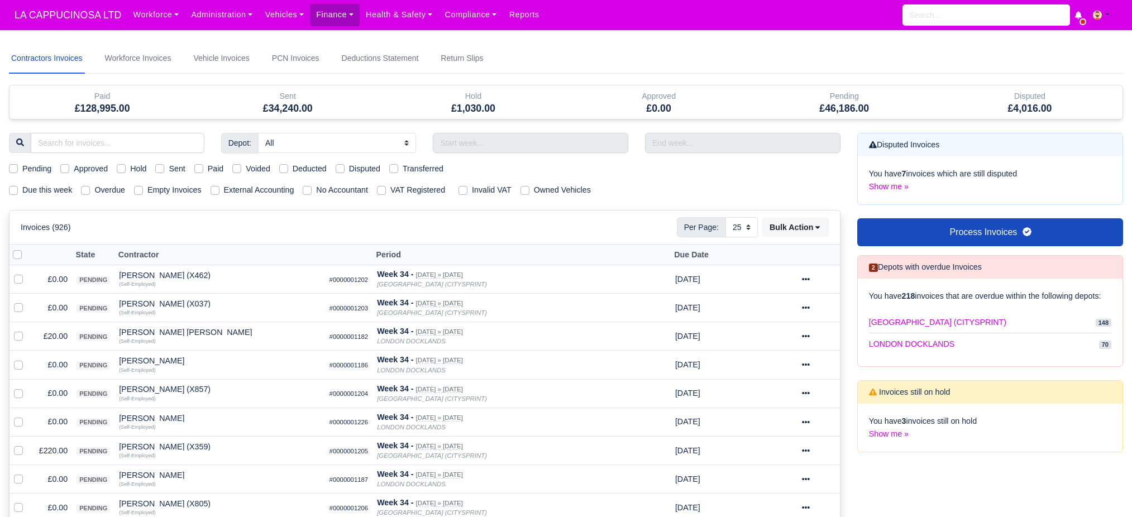
select select "25"
click at [462, 140] on input "text" at bounding box center [530, 143] width 195 height 20
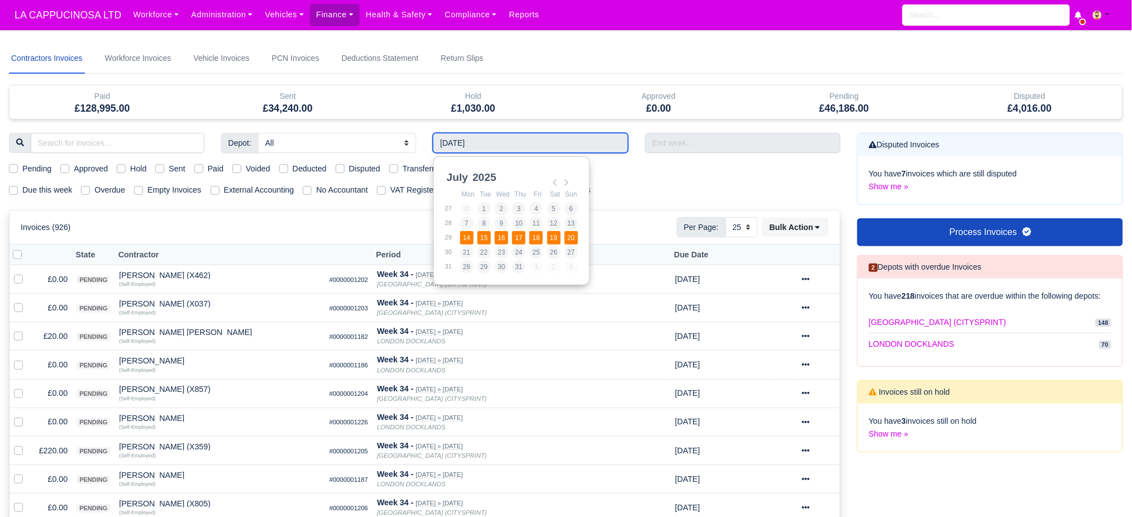
type input "14/07/2025 - 20/07/2025"
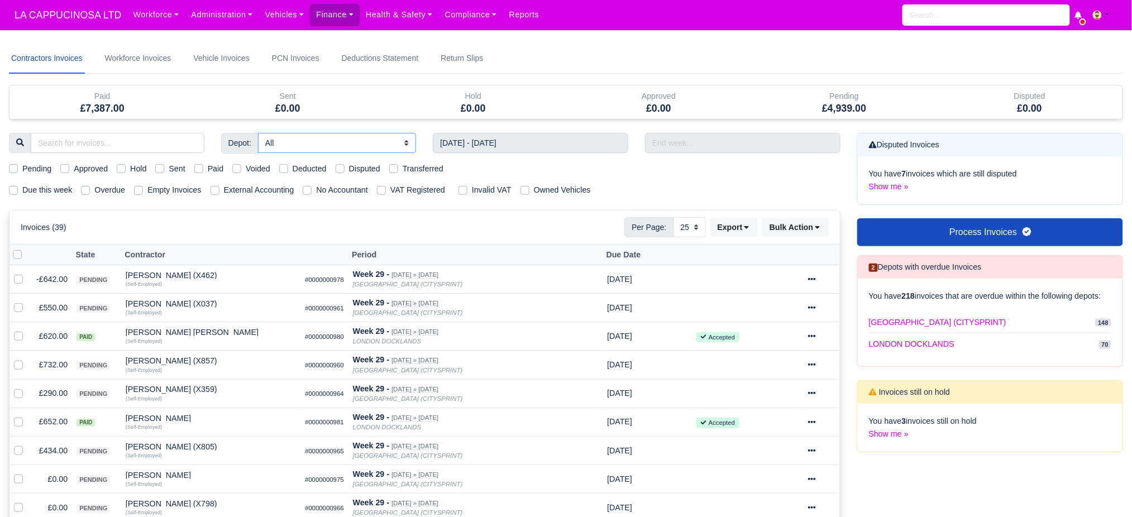
click at [311, 146] on select "All [GEOGRAPHIC_DATA] (CITYSPRINT) [GEOGRAPHIC_DATA]" at bounding box center [337, 143] width 158 height 20
select select "2"
click at [258, 133] on select "All [GEOGRAPHIC_DATA] (CITYSPRINT) [GEOGRAPHIC_DATA]" at bounding box center [337, 143] width 158 height 20
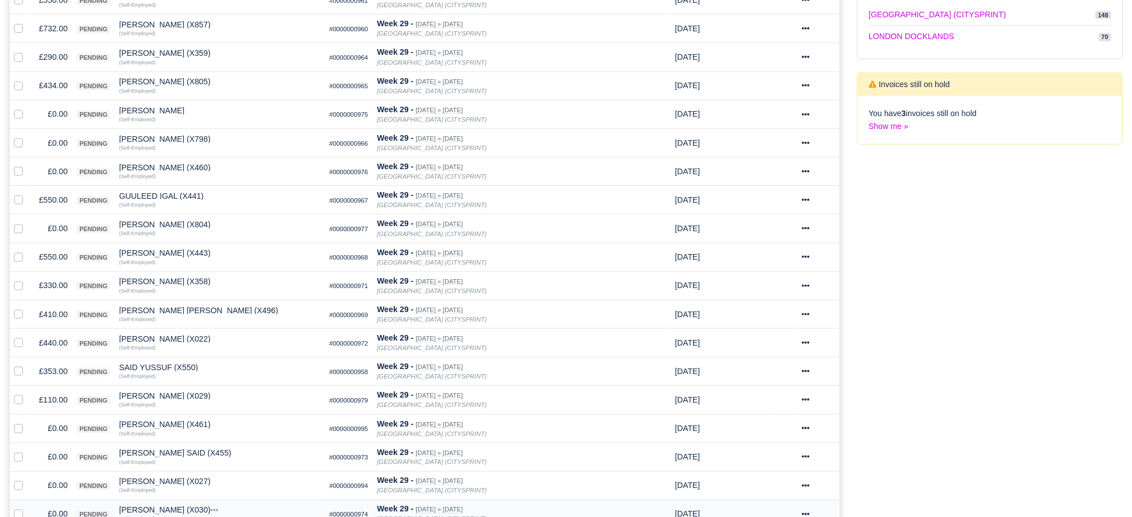
scroll to position [223, 0]
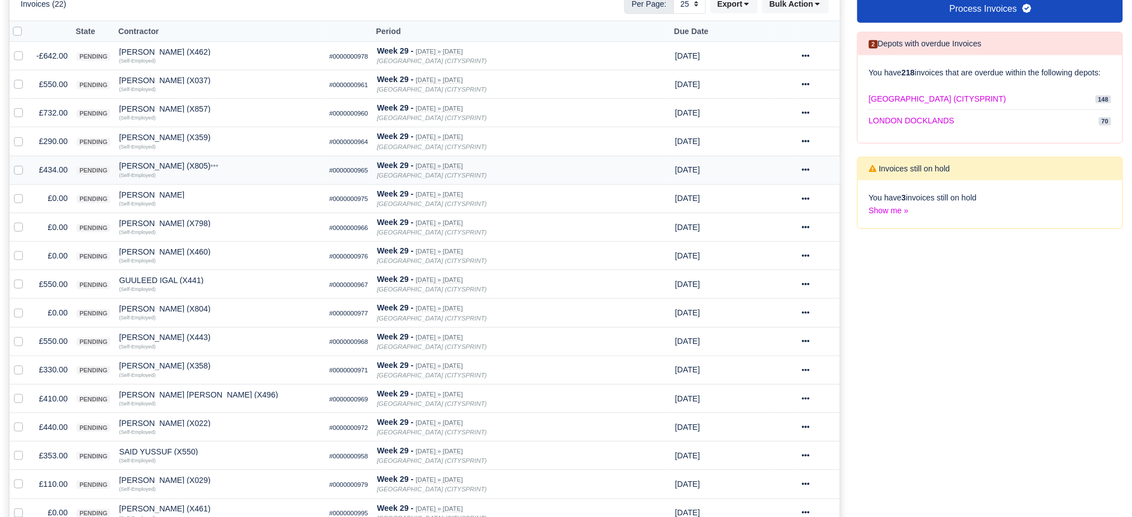
click at [61, 174] on td "£434.00" at bounding box center [52, 170] width 40 height 28
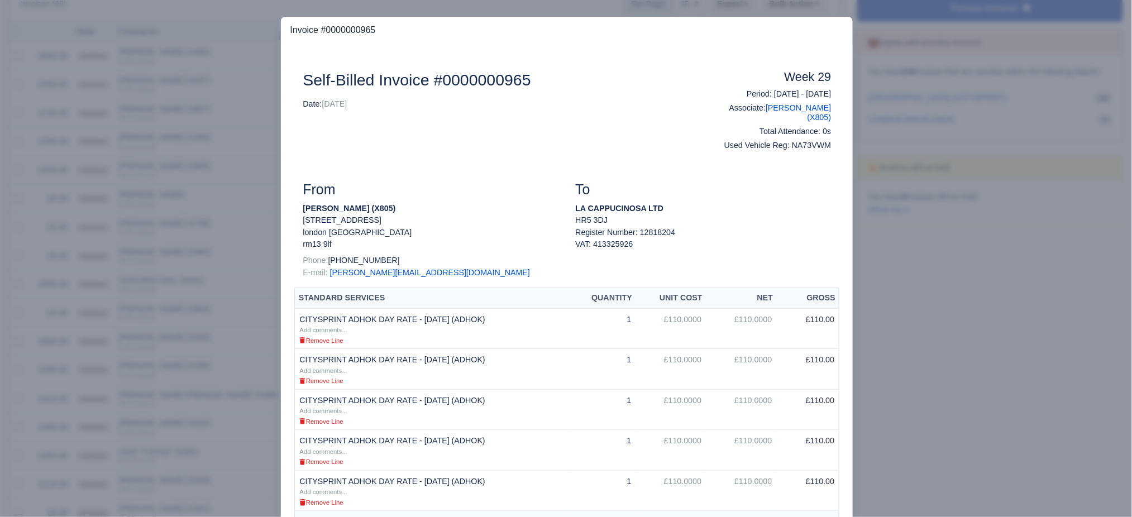
scroll to position [0, 0]
click at [186, 223] on div at bounding box center [566, 258] width 1132 height 517
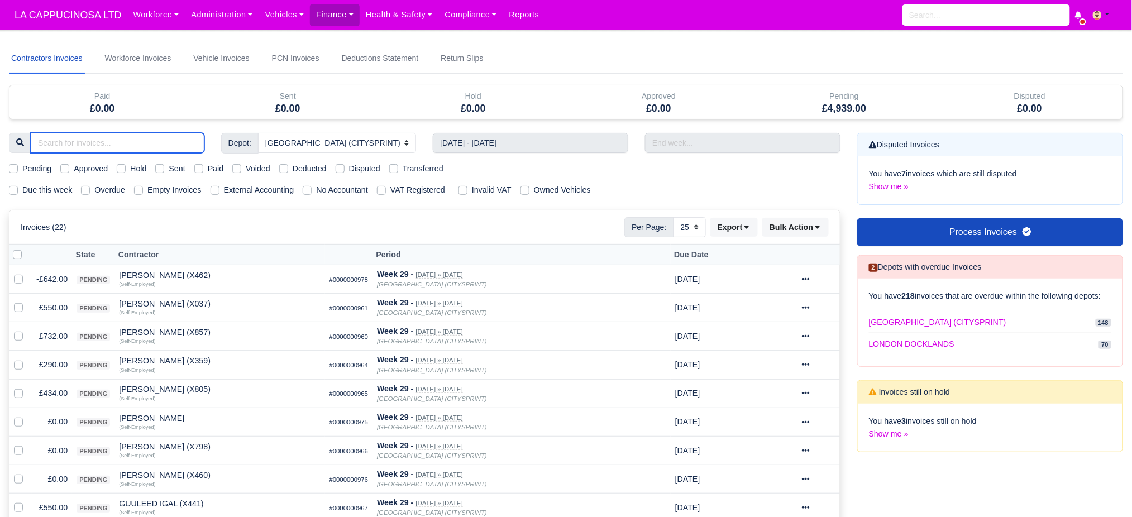
click at [136, 145] on input "search" at bounding box center [118, 143] width 174 height 20
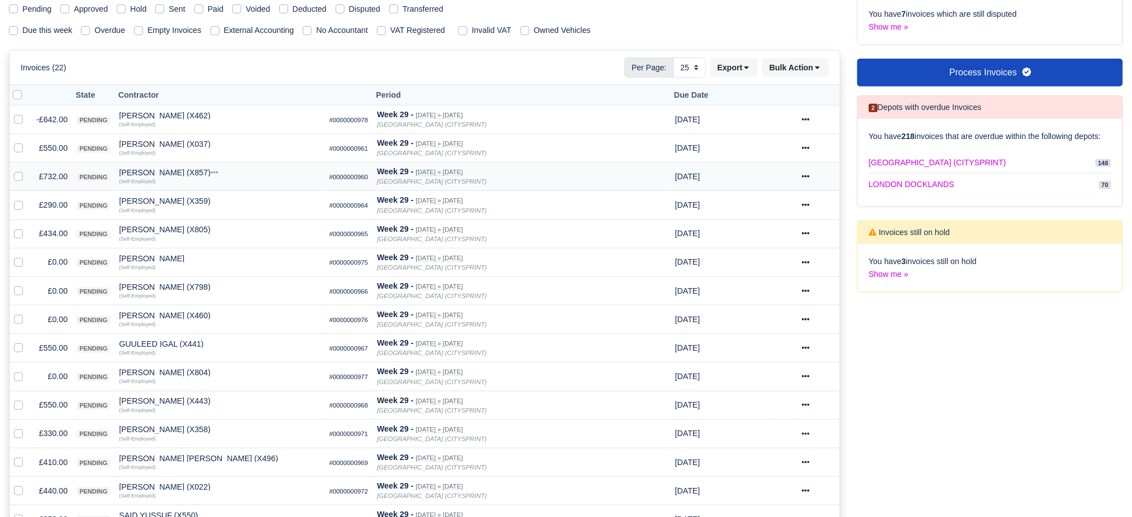
scroll to position [74, 0]
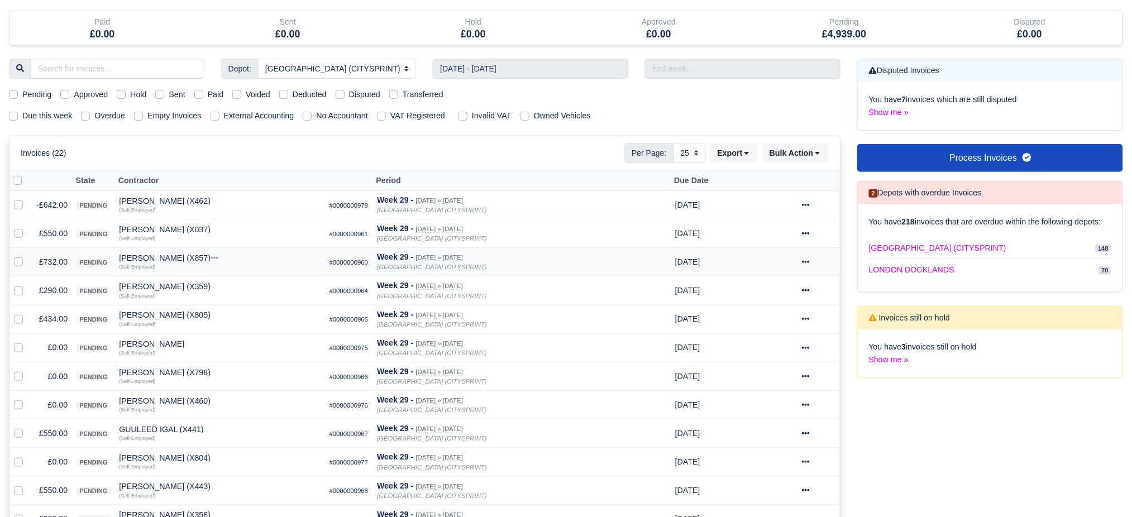
click at [45, 263] on td "£732.00" at bounding box center [52, 262] width 40 height 28
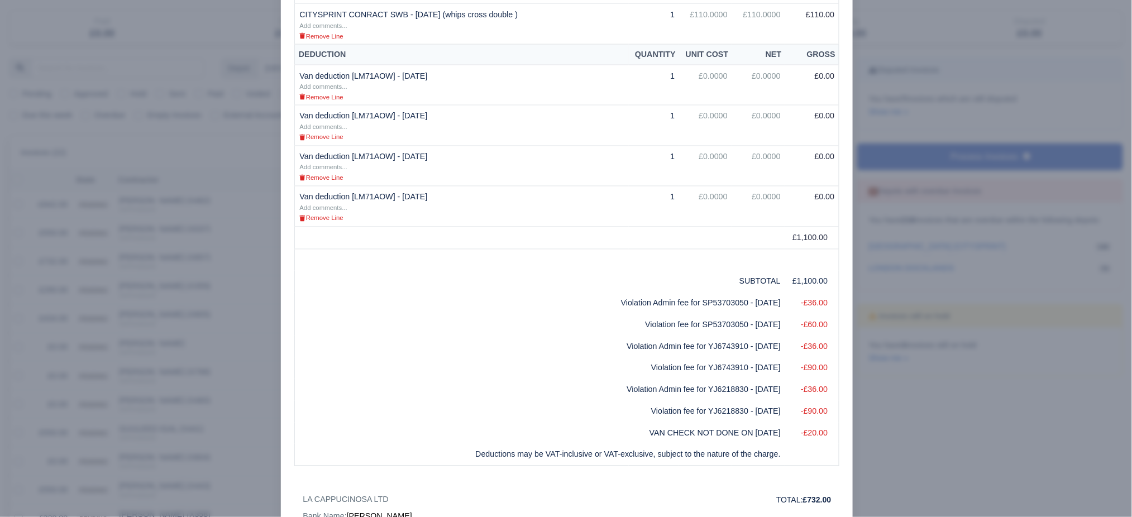
scroll to position [745, 0]
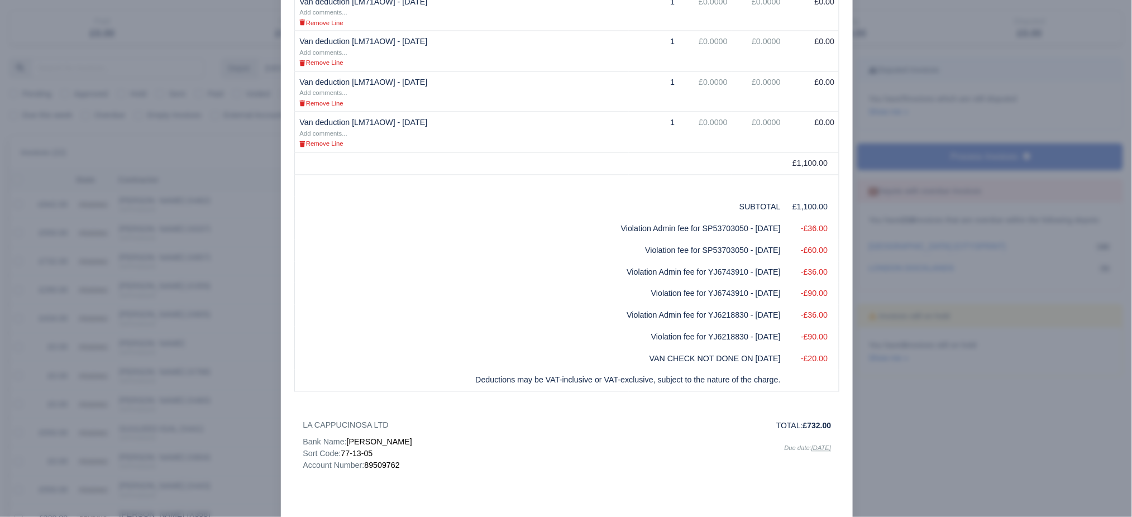
click at [681, 276] on td "Violation Admin fee for YJ6743910 - 25/07/2025" at bounding box center [540, 273] width 490 height 22
select select
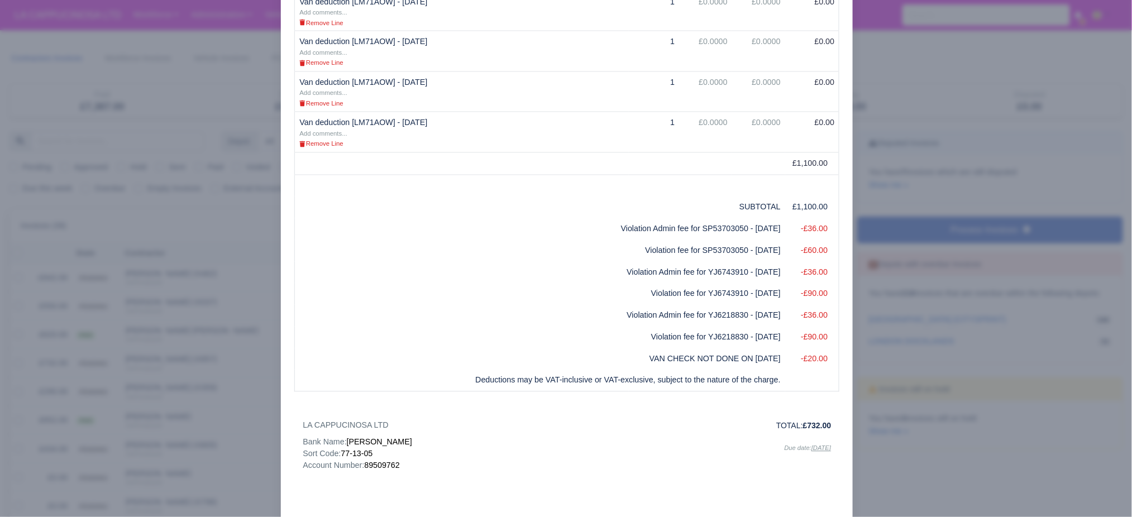
click at [889, 316] on div at bounding box center [566, 258] width 1132 height 517
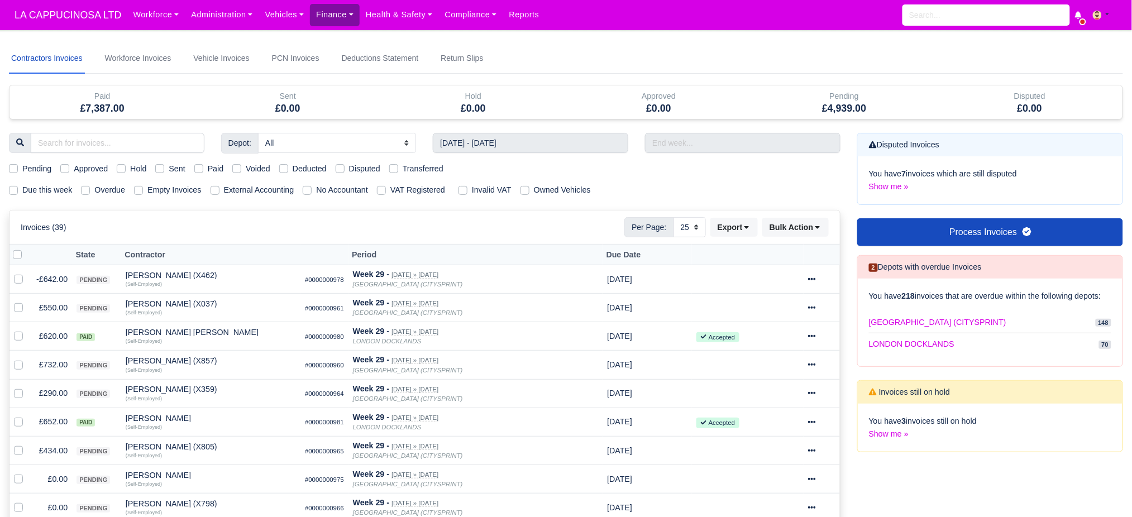
click at [345, 22] on link "Finance" at bounding box center [335, 15] width 50 height 22
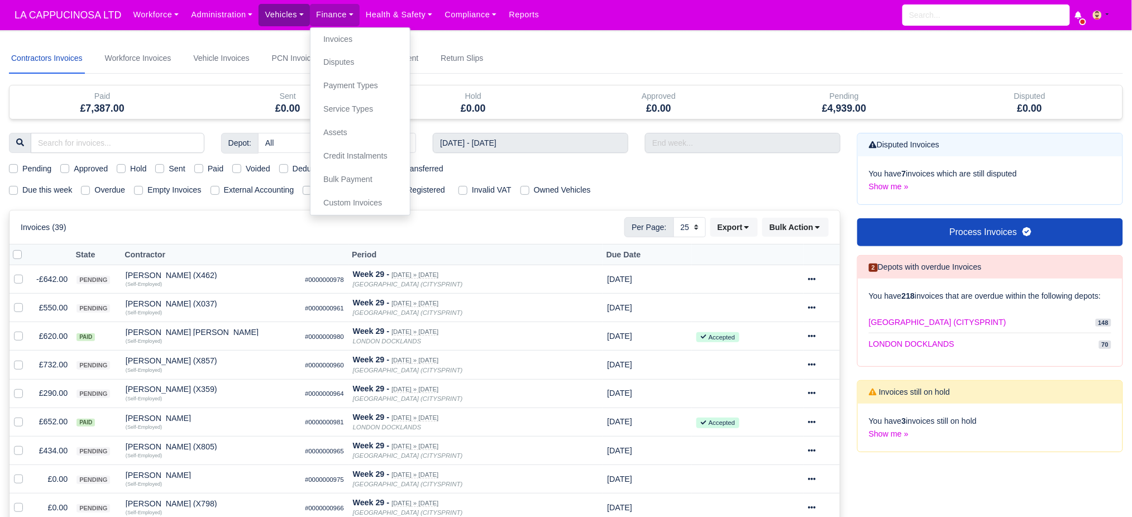
click at [281, 21] on link "Vehicles" at bounding box center [284, 15] width 51 height 22
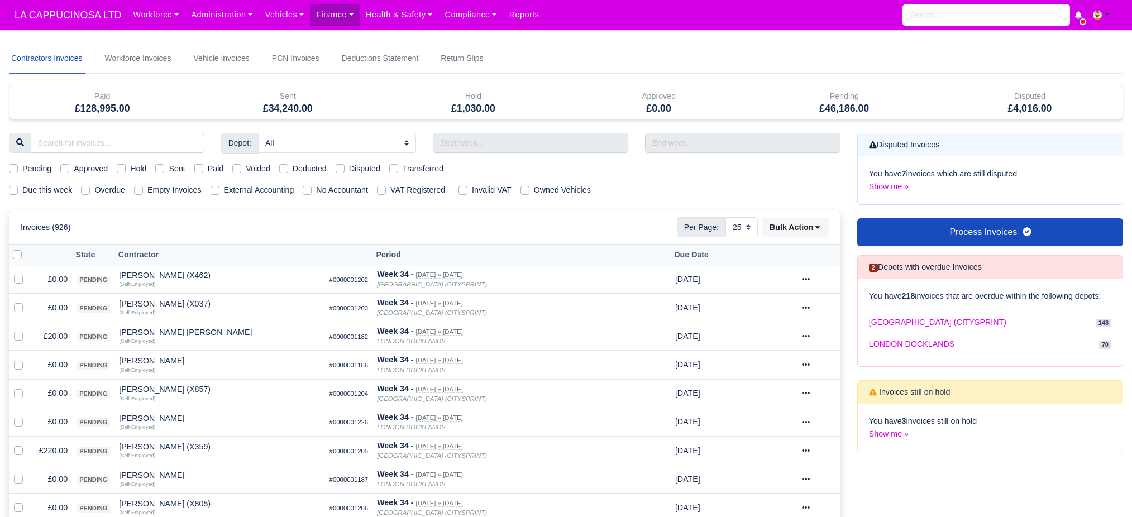
select select "25"
click at [951, 19] on input "search" at bounding box center [987, 14] width 168 height 21
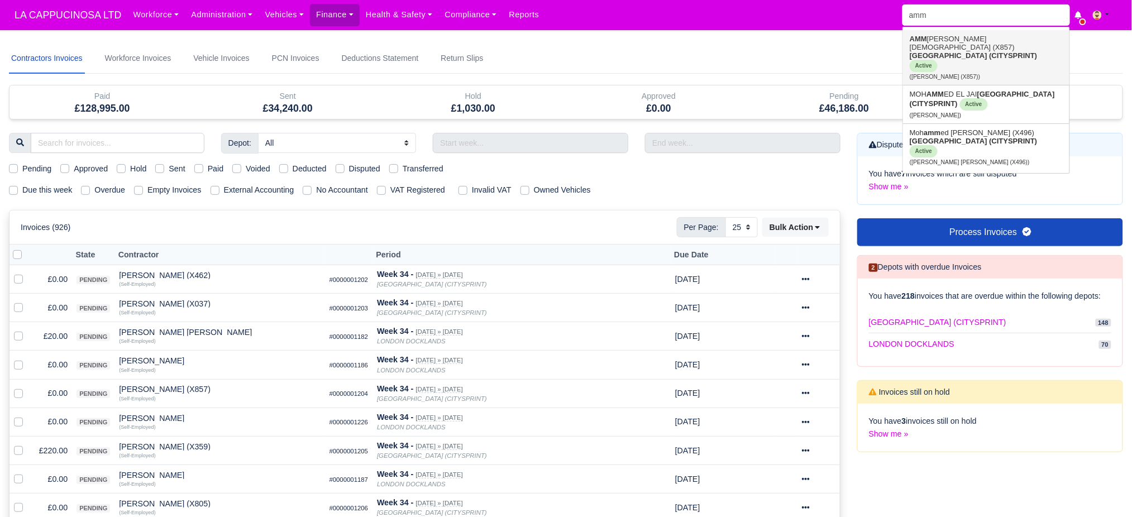
click at [938, 60] on span "Active" at bounding box center [924, 66] width 28 height 12
type input "[PERSON_NAME] (X857)"
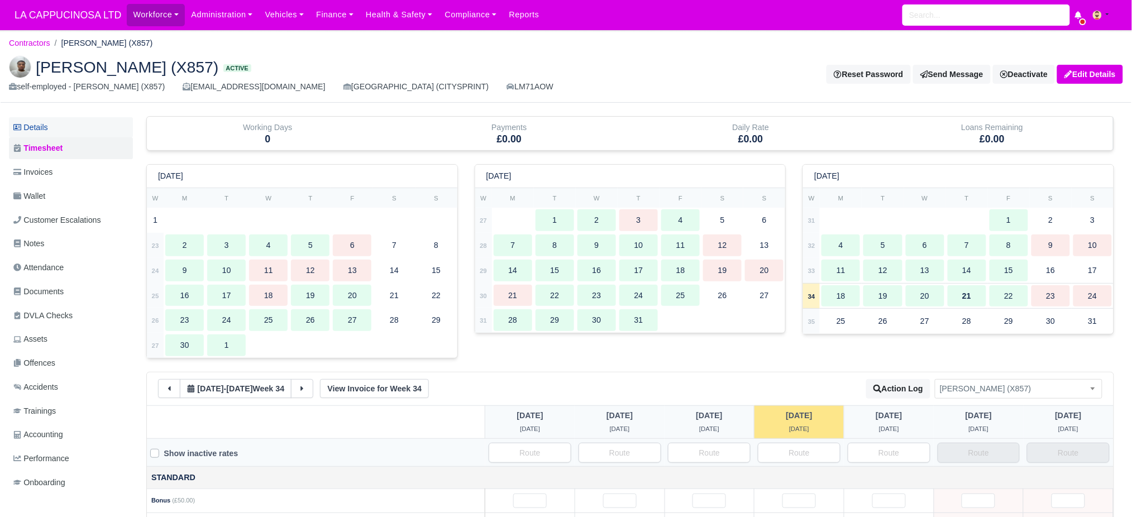
click at [88, 125] on link "Details" at bounding box center [71, 127] width 124 height 21
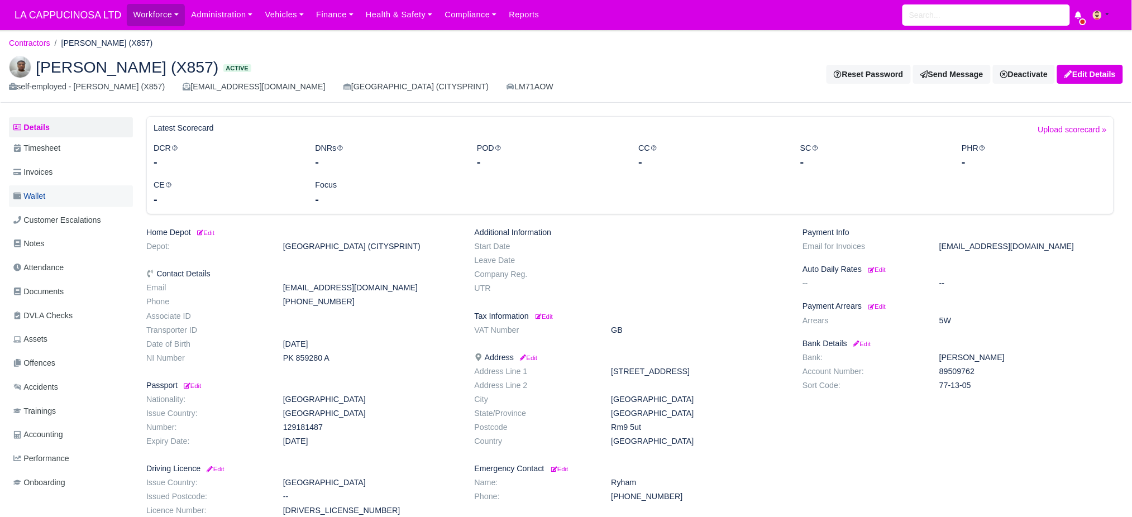
click at [58, 202] on link "Wallet" at bounding box center [71, 196] width 124 height 22
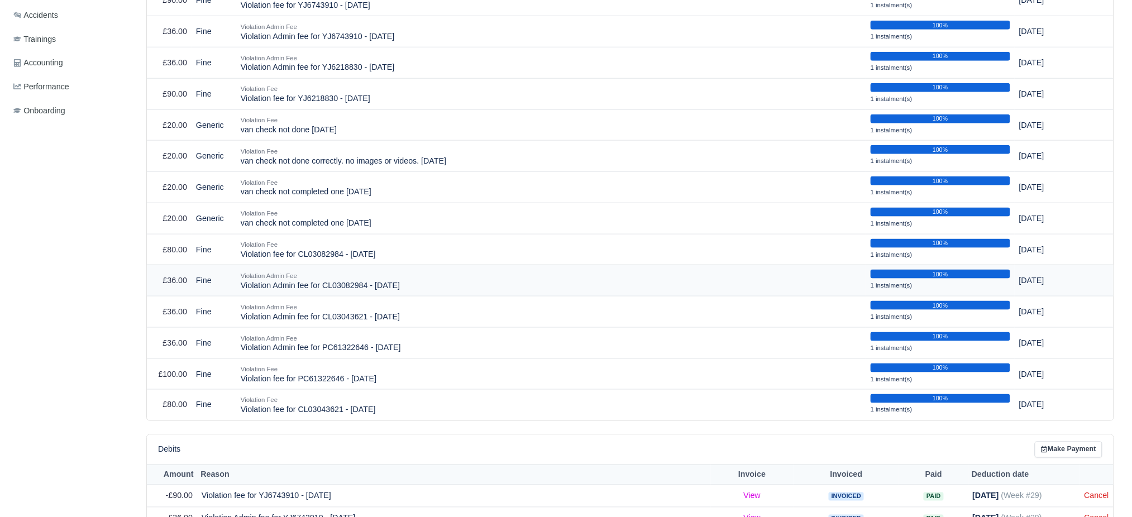
scroll to position [732, 0]
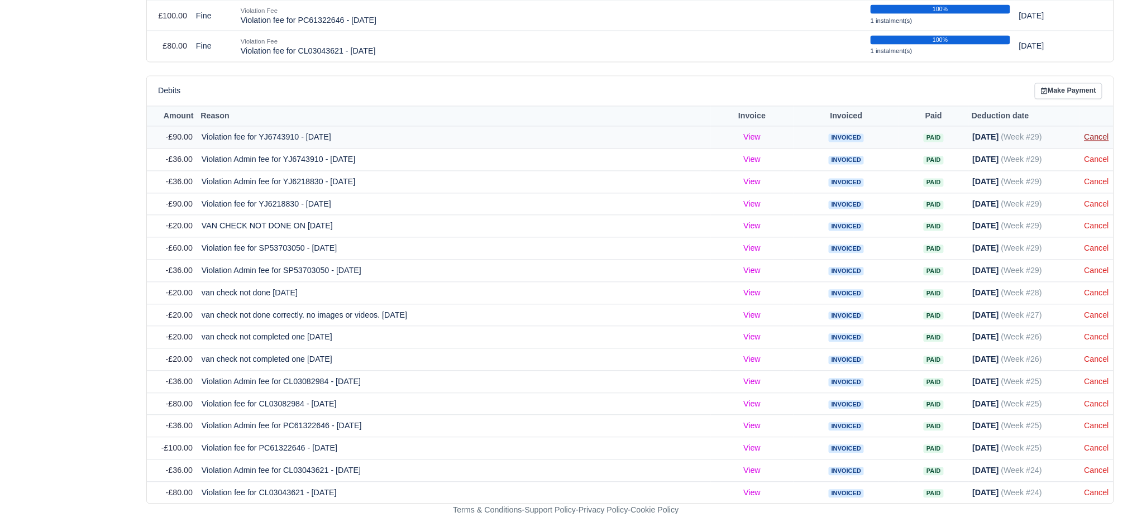
click at [1092, 140] on link "Cancel" at bounding box center [1097, 137] width 25 height 9
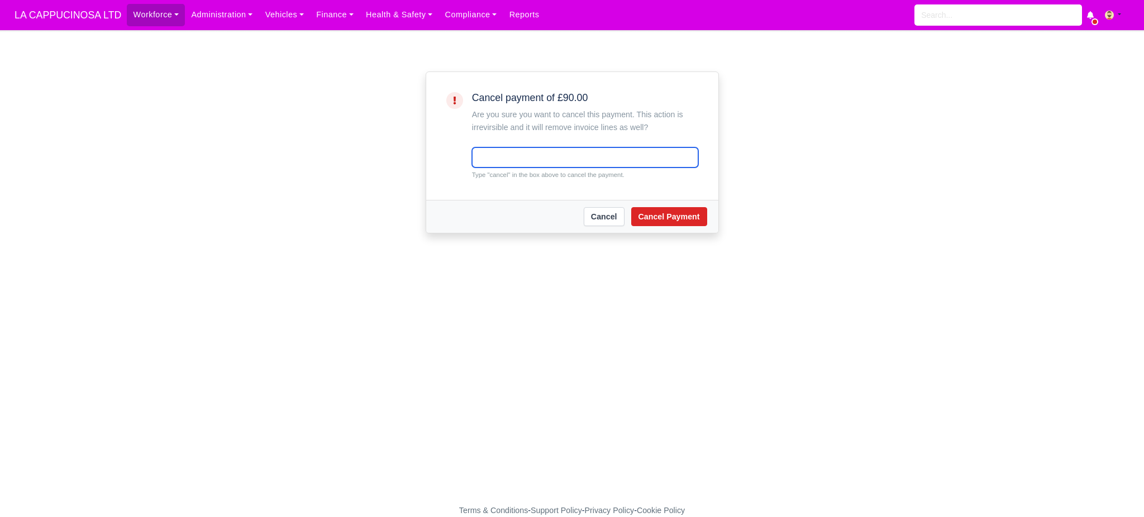
click at [478, 152] on input "text" at bounding box center [585, 157] width 226 height 20
type input "cancel"
click at [671, 220] on button "Cancel Payment" at bounding box center [669, 216] width 76 height 19
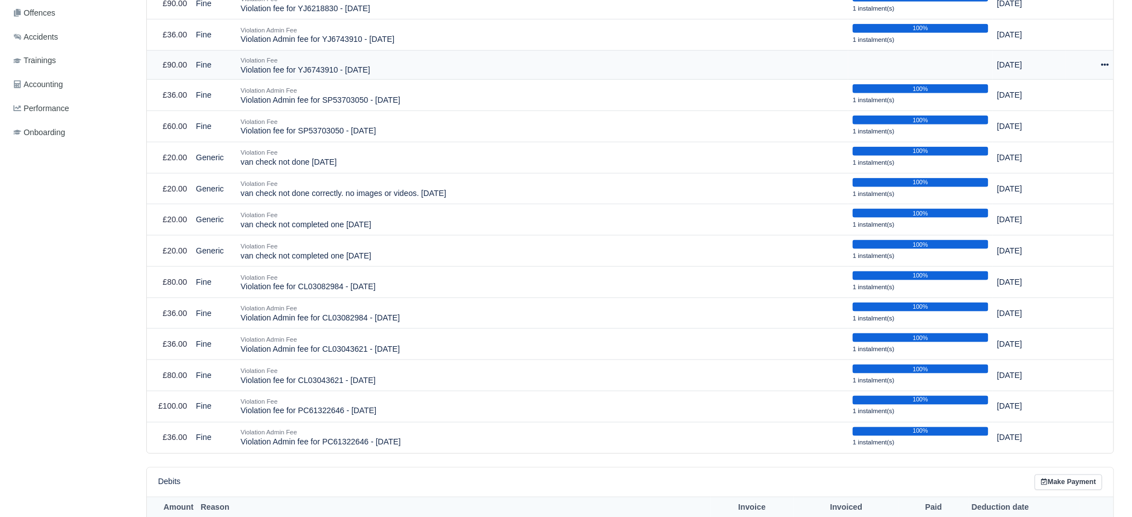
scroll to position [742, 0]
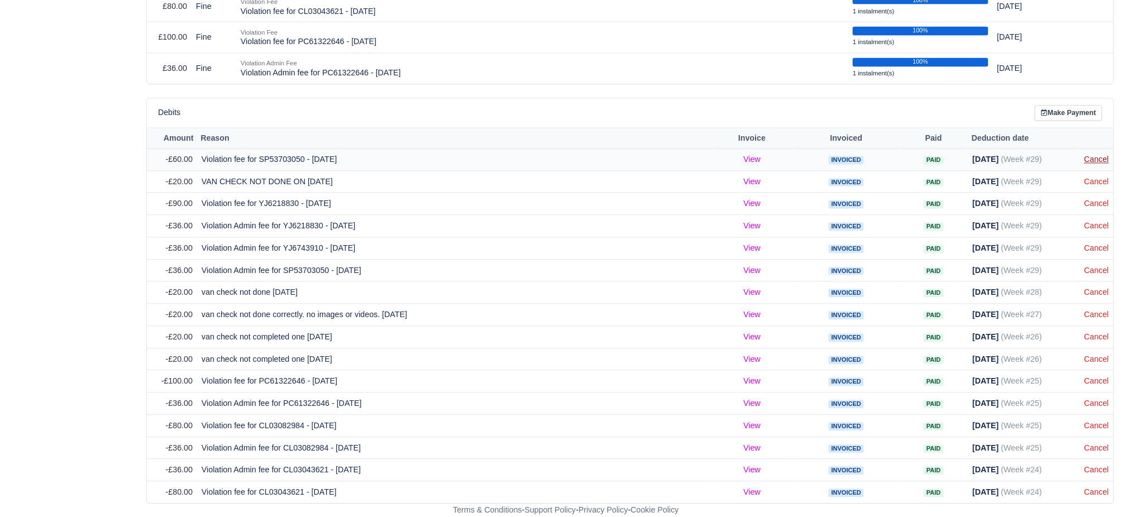
click at [1095, 163] on link "Cancel" at bounding box center [1097, 159] width 25 height 9
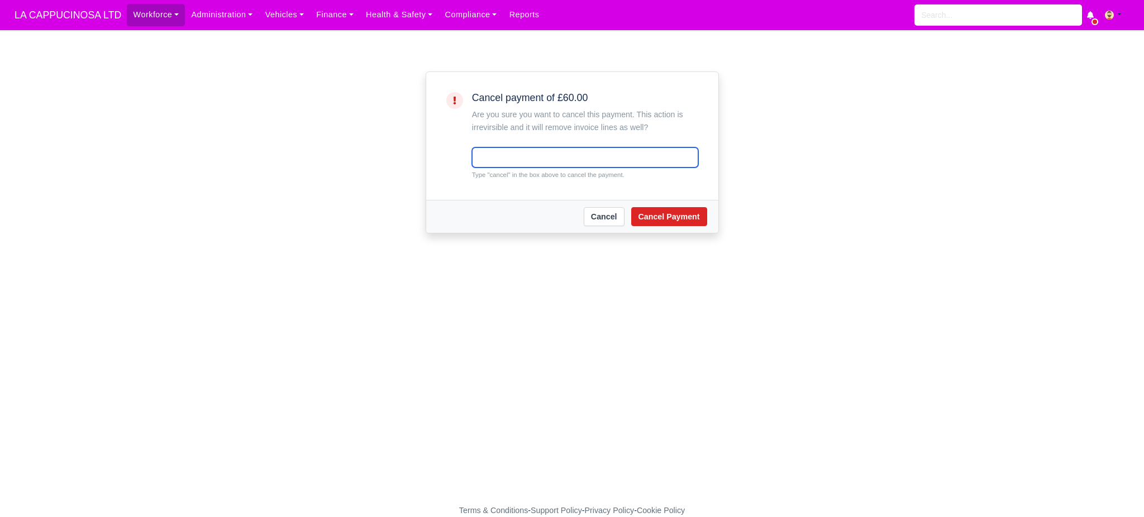
click at [478, 157] on input "text" at bounding box center [585, 157] width 226 height 20
type input "cancel"
click at [667, 213] on button "Cancel Payment" at bounding box center [669, 216] width 76 height 19
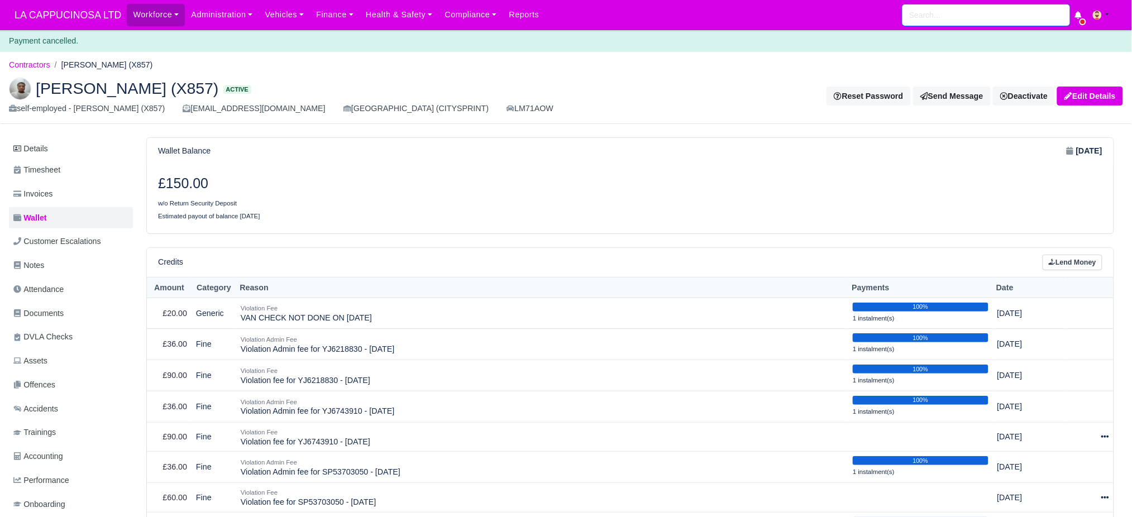
click at [1014, 21] on input "search" at bounding box center [987, 14] width 168 height 21
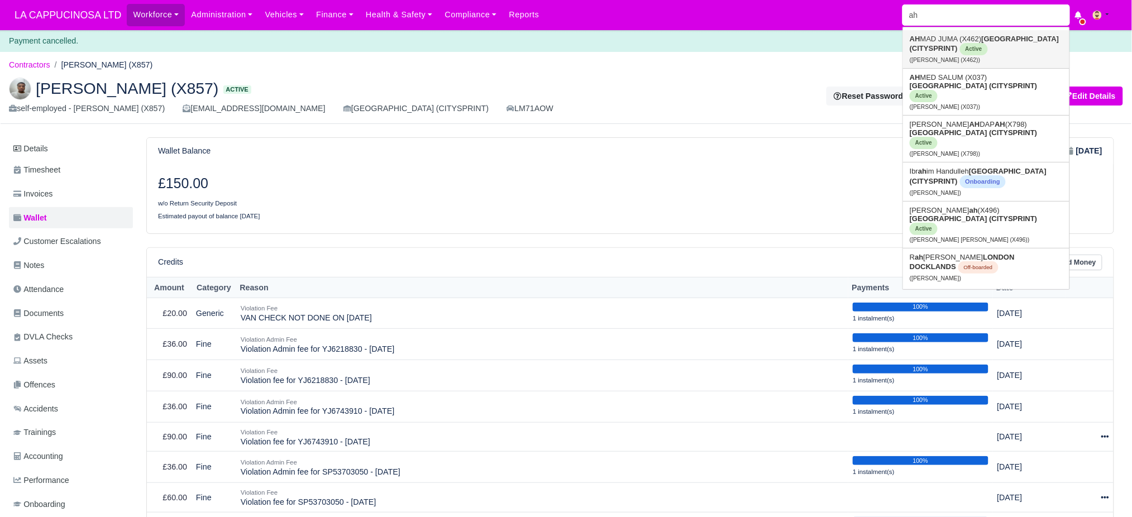
click at [1021, 30] on link "AH MAD JUMA (X462) [GEOGRAPHIC_DATA] (CITYSPRINT) Active ([PERSON_NAME] (X462))" at bounding box center [986, 49] width 166 height 38
type input "[PERSON_NAME] (X462)"
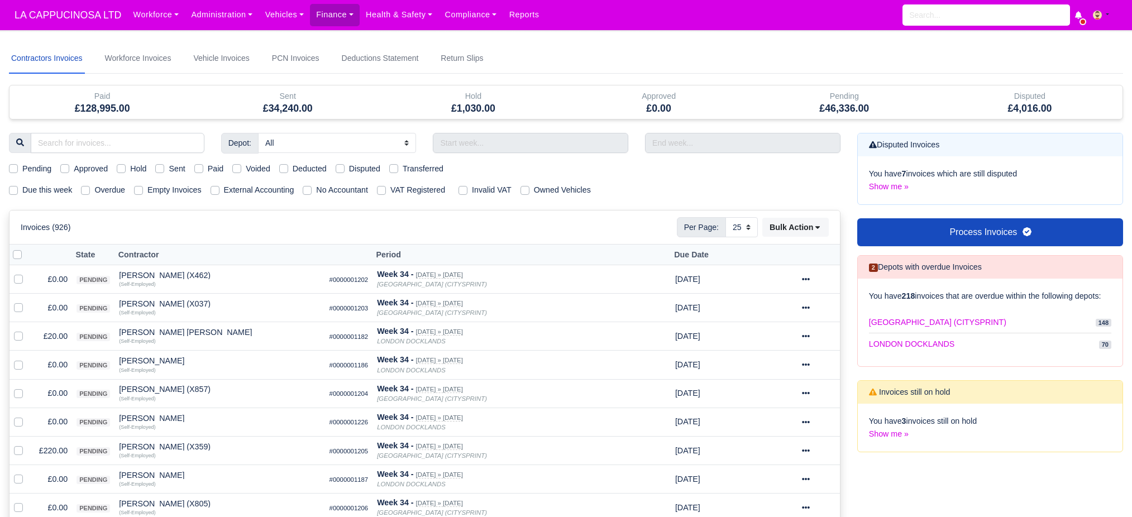
select select "25"
click at [469, 133] on input "text" at bounding box center [530, 143] width 195 height 20
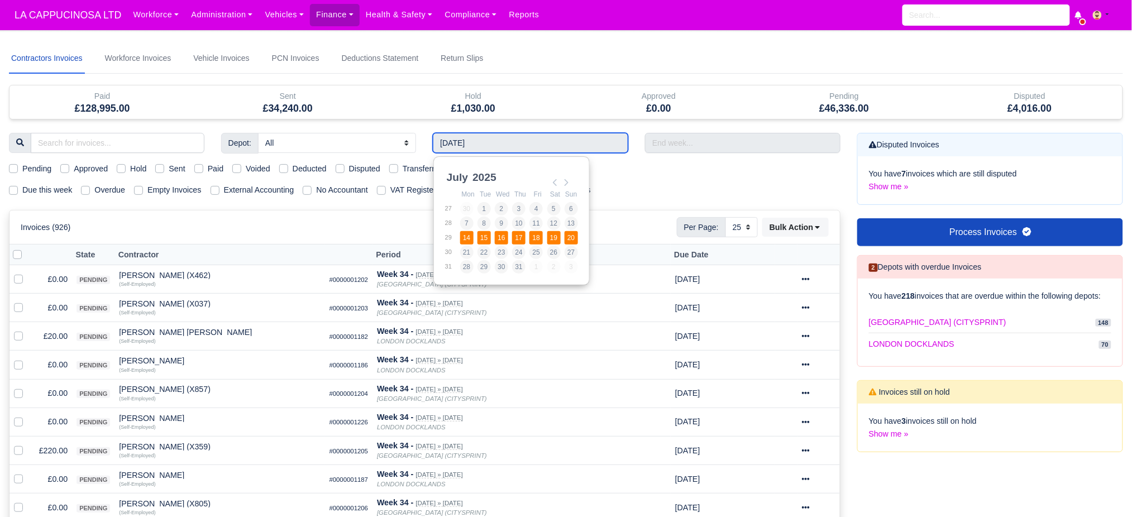
type input "[DATE] - [DATE]"
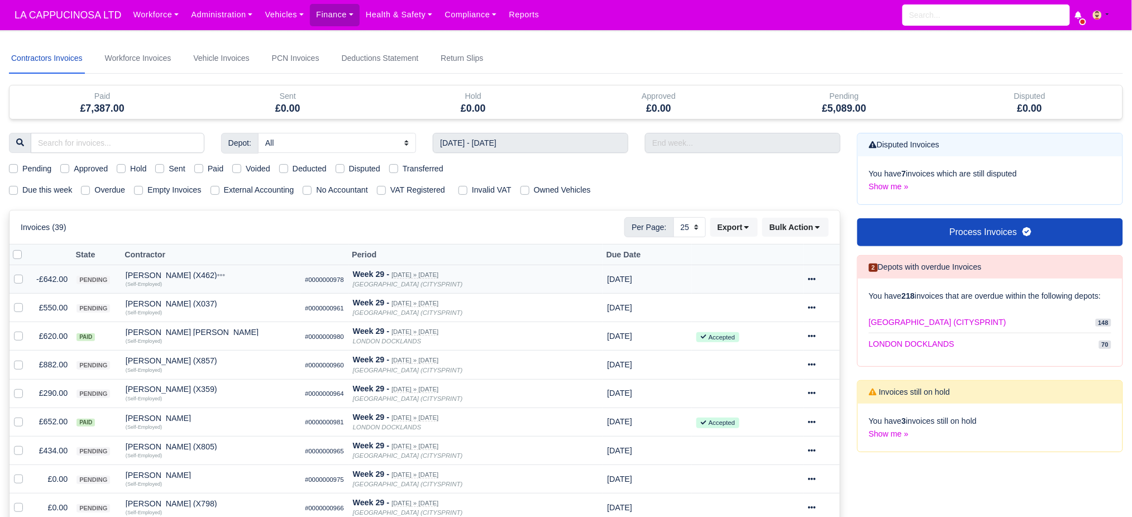
click at [27, 273] on label at bounding box center [27, 273] width 0 height 0
click at [18, 280] on input "checkbox" at bounding box center [18, 277] width 9 height 9
checkbox input "true"
click at [27, 302] on label at bounding box center [27, 302] width 0 height 0
click at [18, 308] on input "checkbox" at bounding box center [18, 306] width 9 height 9
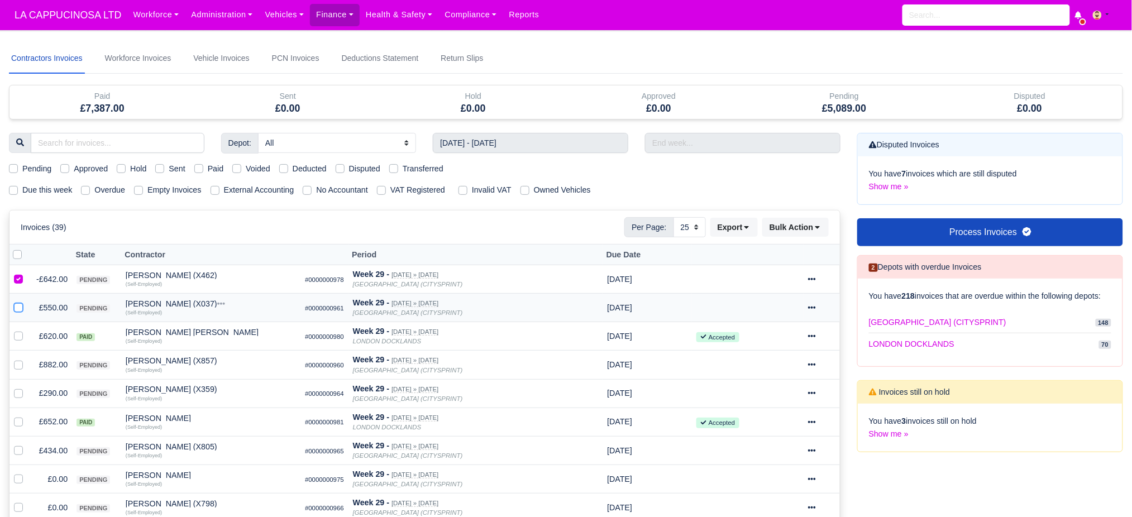
checkbox input "true"
click at [362, 139] on select "All [GEOGRAPHIC_DATA] (CITYSPRINT) [GEOGRAPHIC_DATA]" at bounding box center [337, 143] width 158 height 20
select select "2"
click at [258, 133] on select "All [GEOGRAPHIC_DATA] (CITYSPRINT) [GEOGRAPHIC_DATA]" at bounding box center [337, 143] width 158 height 20
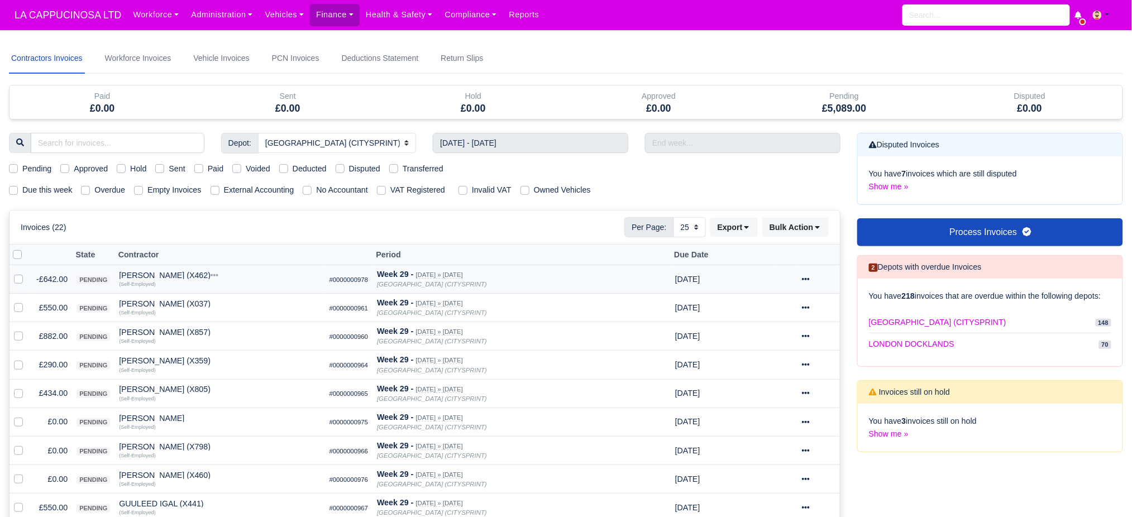
click at [27, 273] on label at bounding box center [27, 273] width 0 height 0
click at [21, 276] on input "checkbox" at bounding box center [18, 277] width 9 height 9
checkbox input "true"
click at [27, 302] on label at bounding box center [27, 302] width 0 height 0
click at [20, 309] on input "checkbox" at bounding box center [18, 306] width 9 height 9
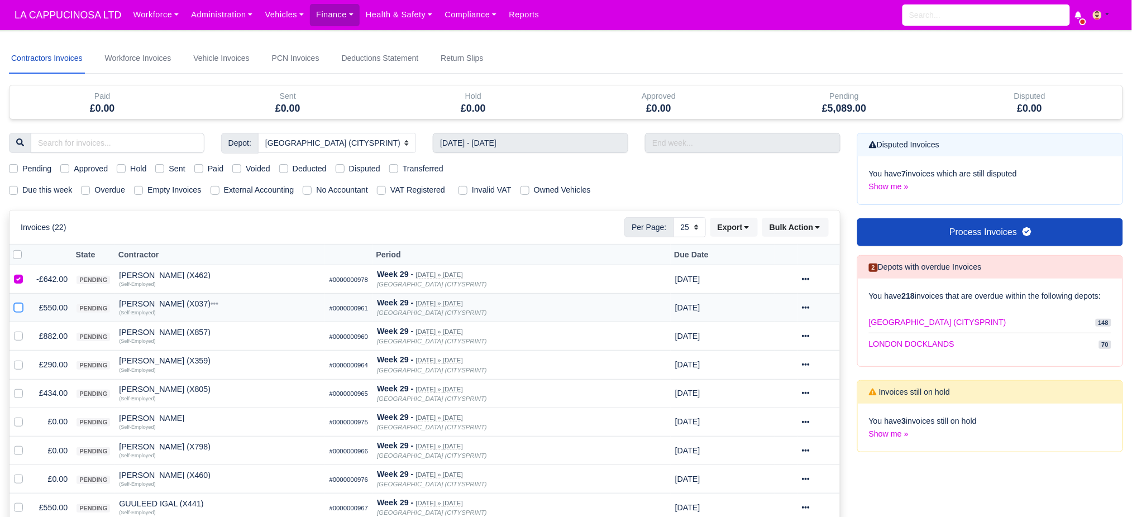
checkbox input "true"
click at [27, 330] on label at bounding box center [27, 330] width 0 height 0
click at [18, 335] on input "checkbox" at bounding box center [18, 334] width 9 height 9
checkbox input "true"
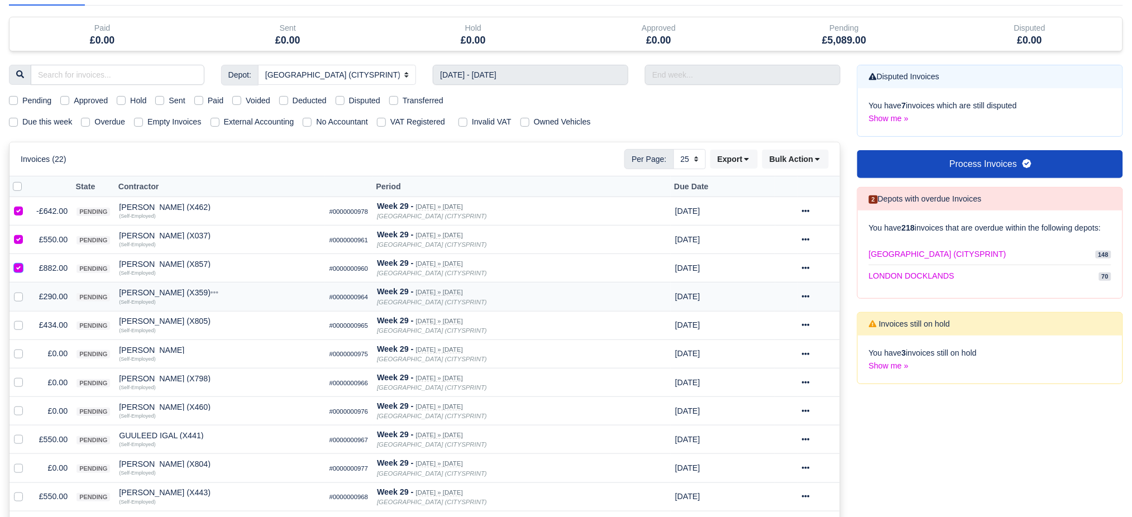
scroll to position [74, 0]
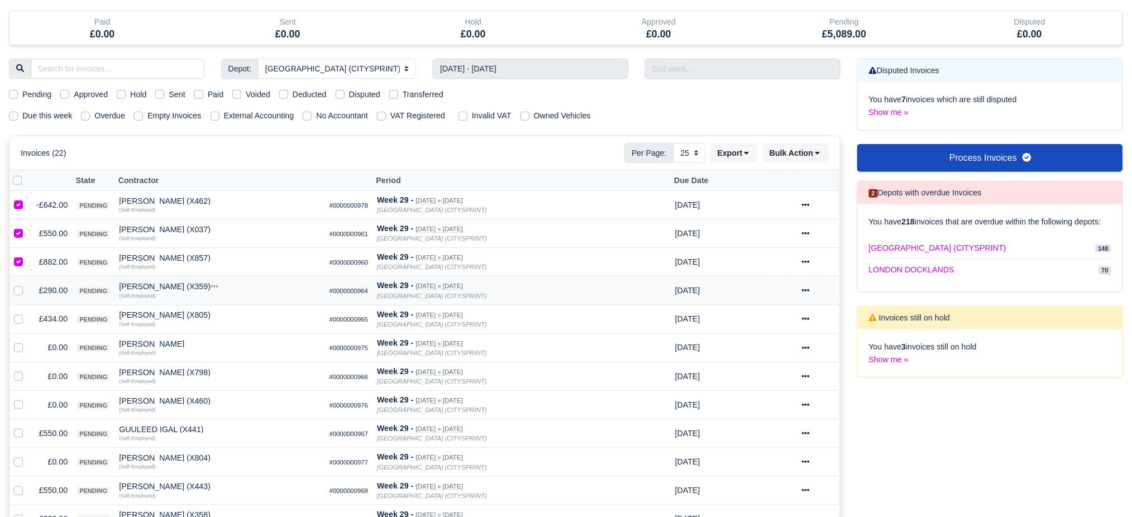
click at [27, 284] on label at bounding box center [27, 284] width 0 height 0
click at [19, 293] on input "checkbox" at bounding box center [18, 288] width 9 height 9
checkbox input "true"
click at [27, 313] on label at bounding box center [27, 313] width 0 height 0
click at [20, 318] on input "checkbox" at bounding box center [18, 317] width 9 height 9
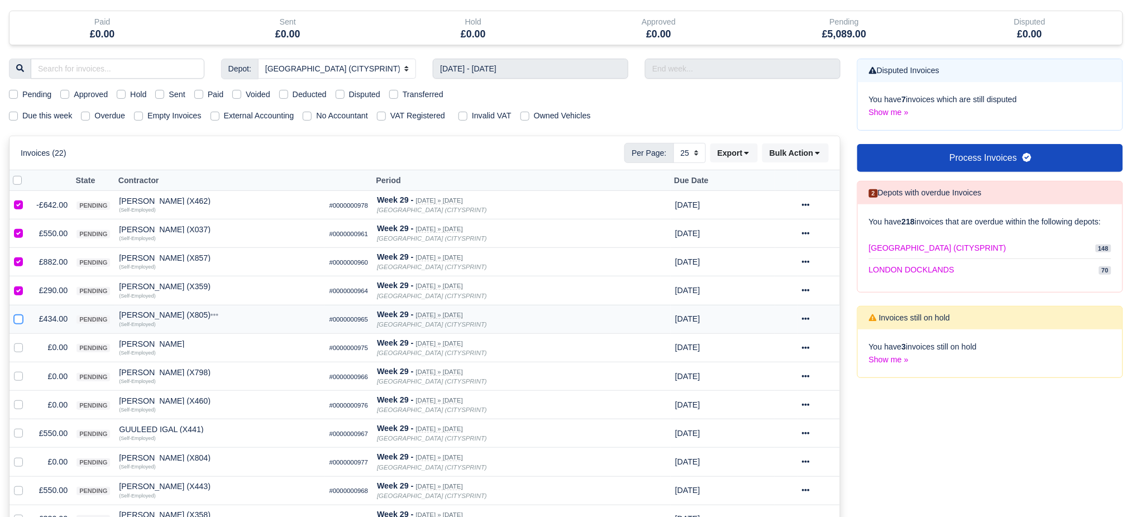
checkbox input "true"
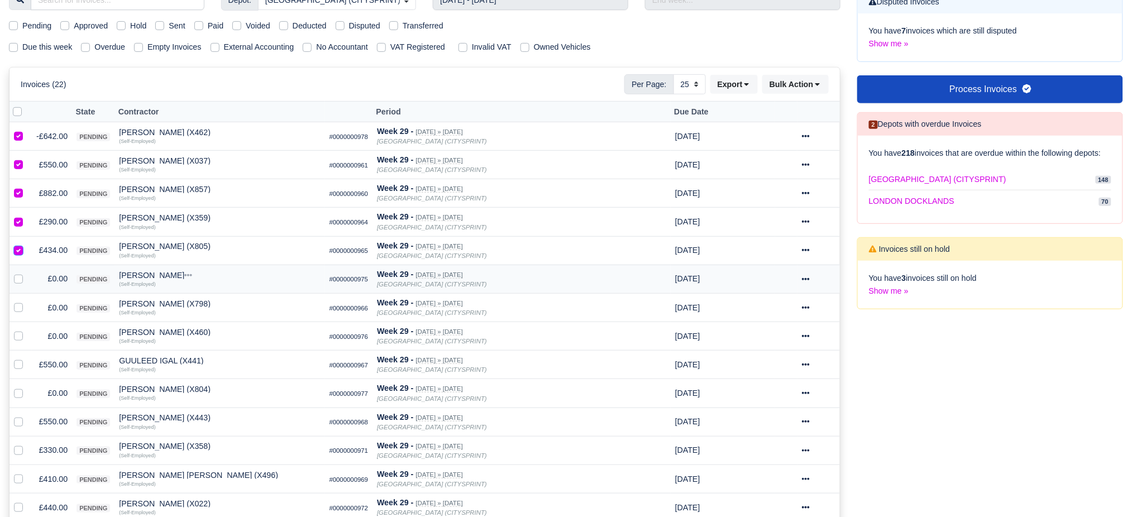
scroll to position [149, 0]
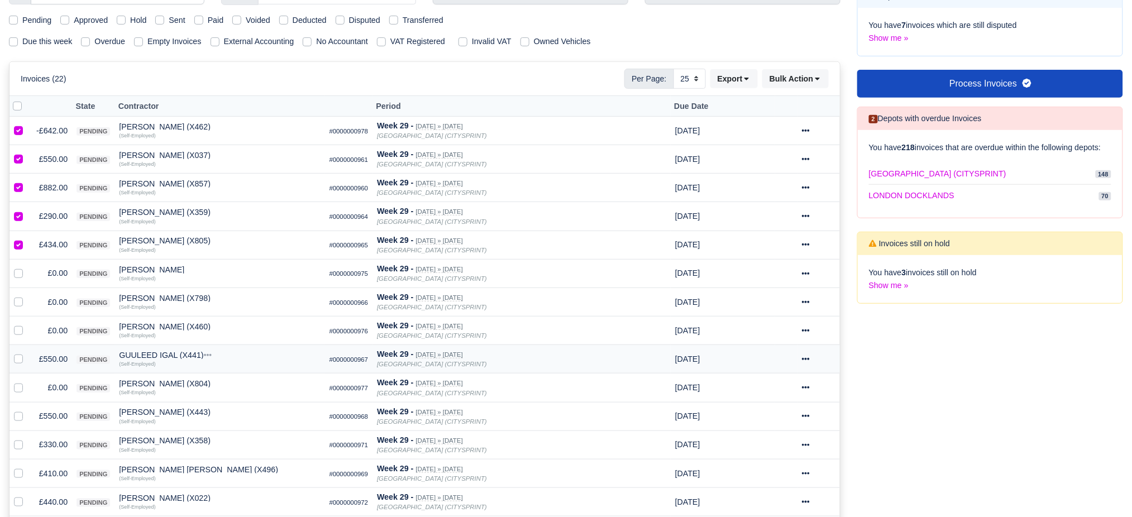
click at [27, 353] on label at bounding box center [27, 353] width 0 height 0
click at [18, 361] on input "checkbox" at bounding box center [18, 357] width 9 height 9
checkbox input "true"
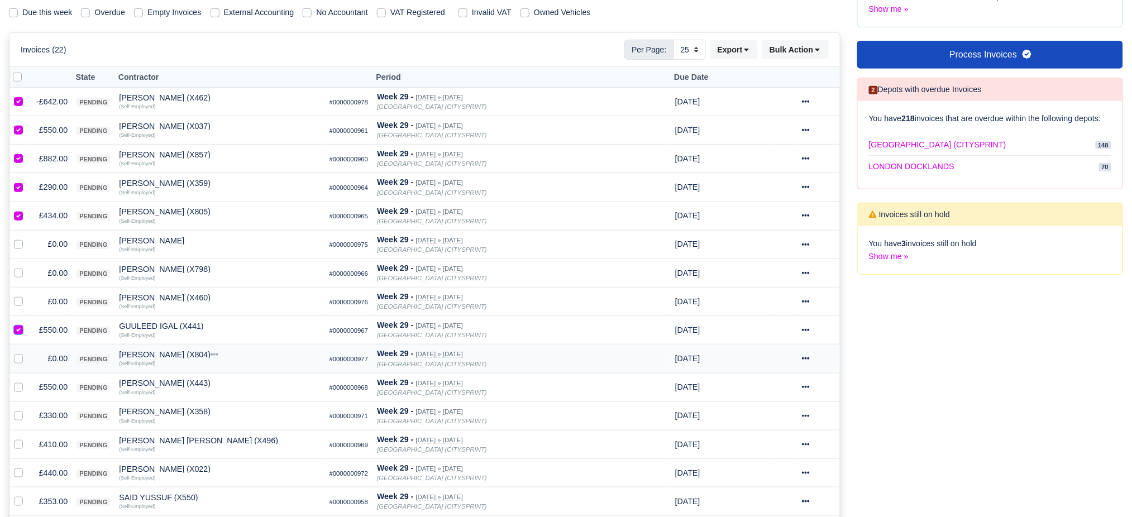
scroll to position [223, 0]
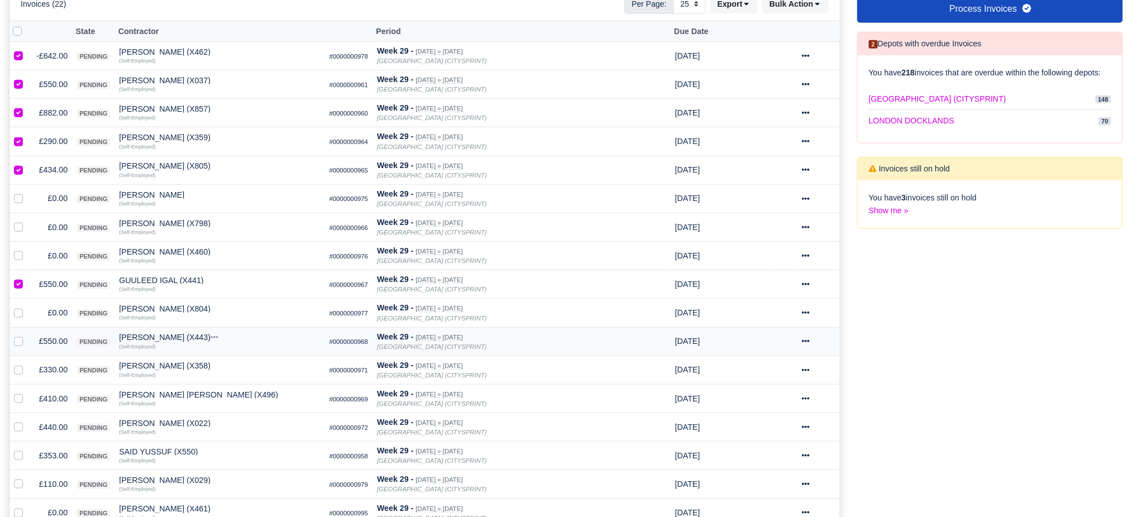
click at [27, 335] on label at bounding box center [27, 335] width 0 height 0
click at [21, 342] on input "checkbox" at bounding box center [18, 339] width 9 height 9
checkbox input "true"
click at [27, 364] on label at bounding box center [27, 364] width 0 height 0
click at [17, 370] on input "checkbox" at bounding box center [18, 368] width 9 height 9
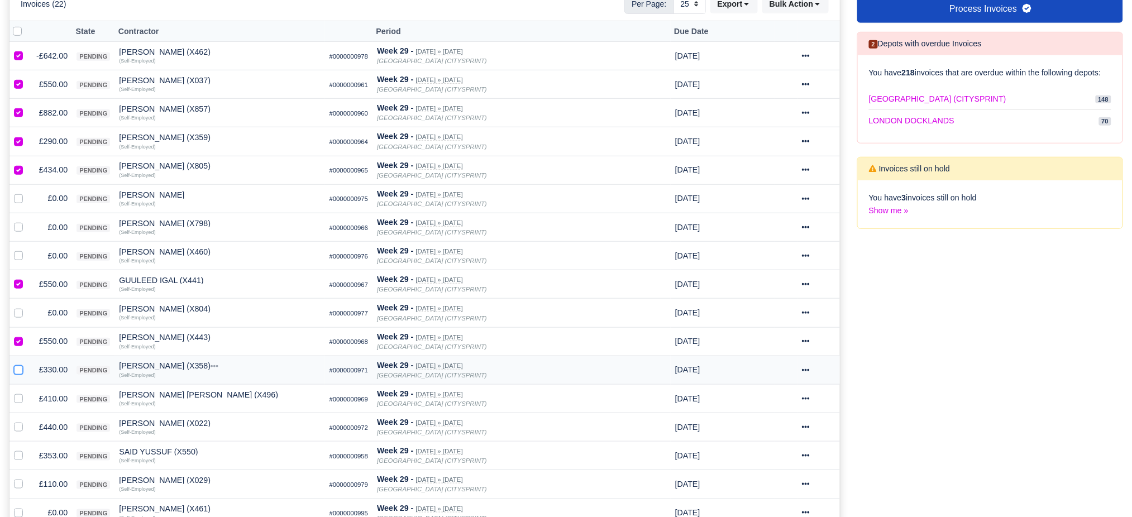
checkbox input "true"
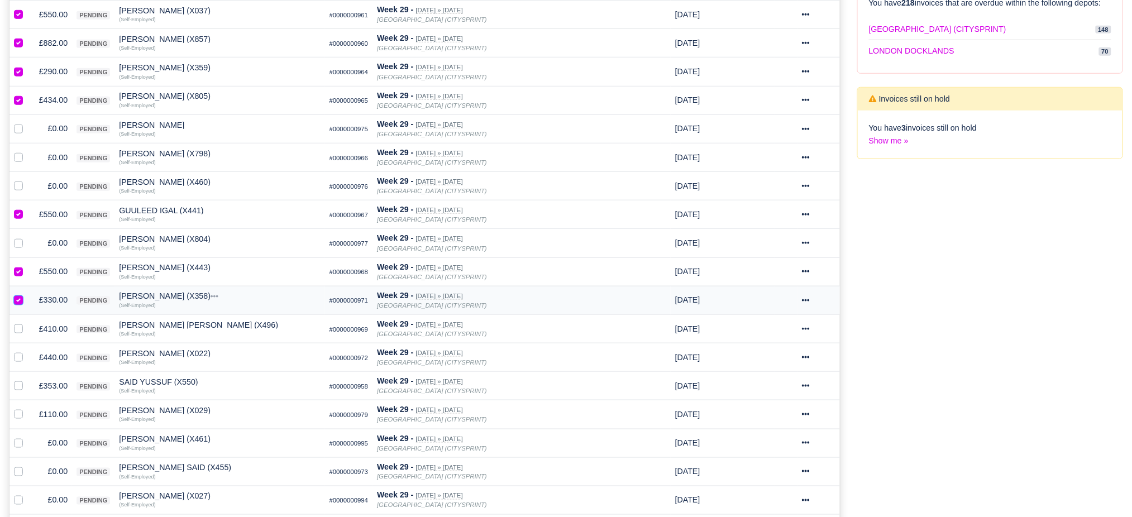
scroll to position [298, 0]
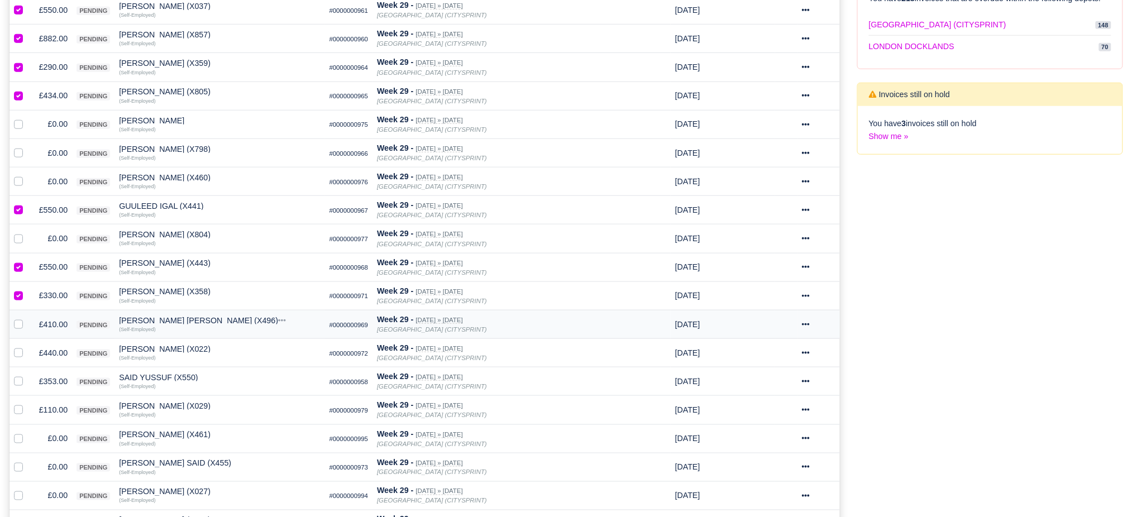
click at [27, 318] on label at bounding box center [27, 318] width 0 height 0
click at [22, 324] on input "checkbox" at bounding box center [18, 322] width 9 height 9
checkbox input "true"
click at [27, 347] on label at bounding box center [27, 347] width 0 height 0
click at [21, 355] on input "checkbox" at bounding box center [18, 351] width 9 height 9
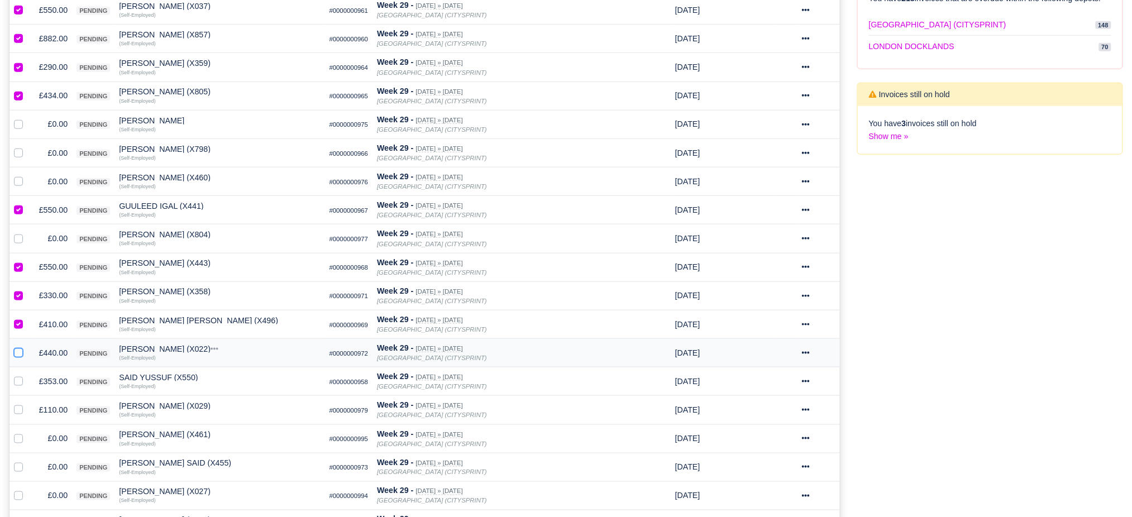
checkbox input "true"
click at [27, 375] on label at bounding box center [27, 375] width 0 height 0
click at [20, 384] on input "checkbox" at bounding box center [18, 379] width 9 height 9
checkbox input "true"
click at [27, 404] on label at bounding box center [27, 404] width 0 height 0
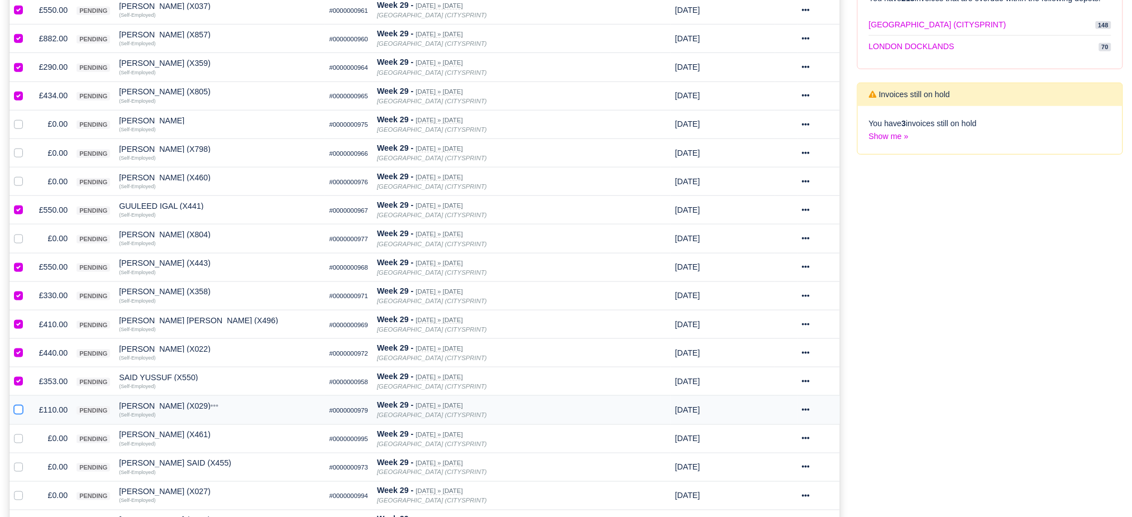
click at [16, 411] on input "checkbox" at bounding box center [18, 408] width 9 height 9
checkbox input "true"
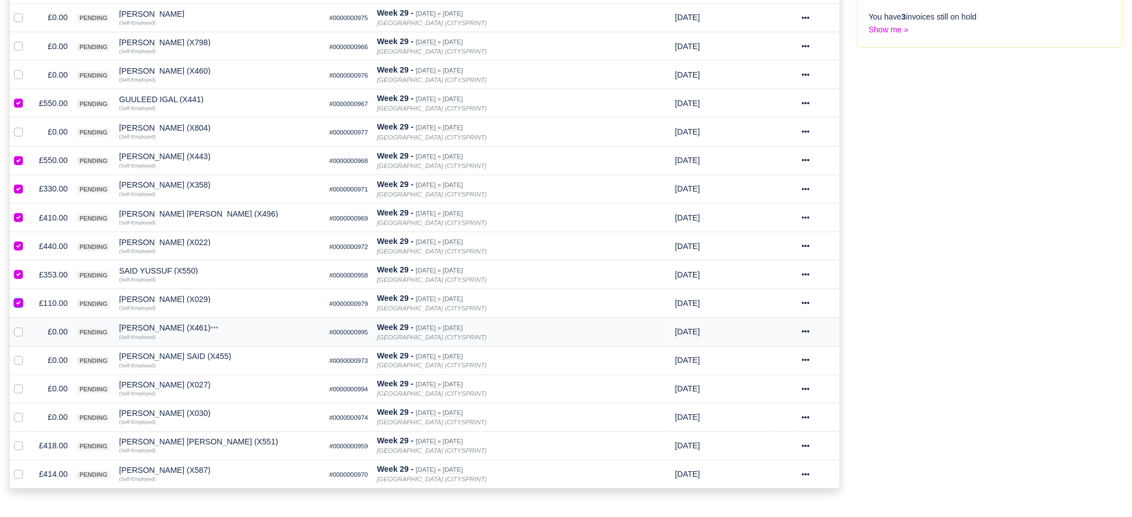
scroll to position [447, 0]
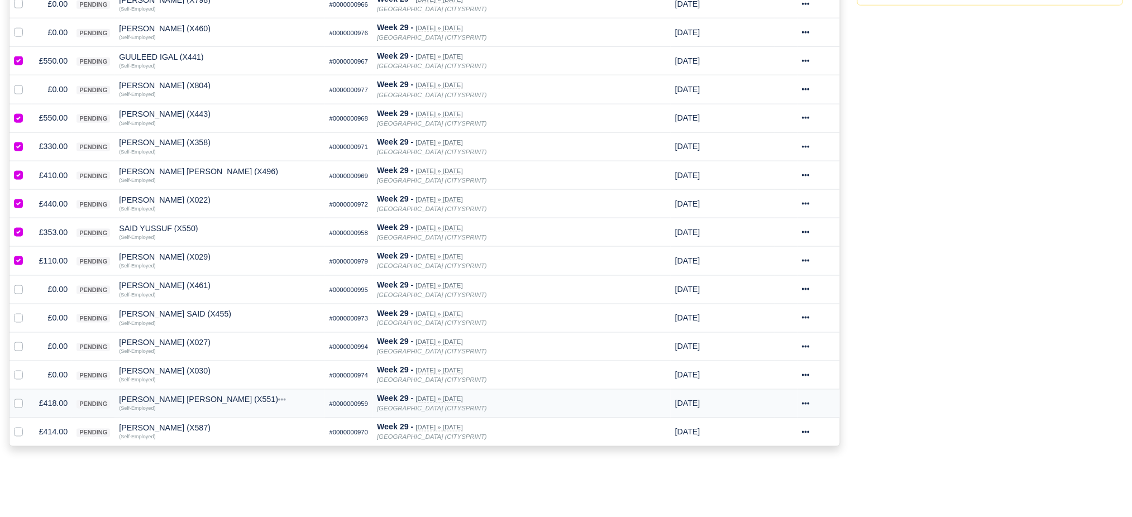
click at [27, 398] on label at bounding box center [27, 398] width 0 height 0
click at [17, 407] on input "checkbox" at bounding box center [18, 402] width 9 height 9
checkbox input "true"
click at [27, 426] on label at bounding box center [27, 426] width 0 height 0
click at [22, 435] on input "checkbox" at bounding box center [18, 430] width 9 height 9
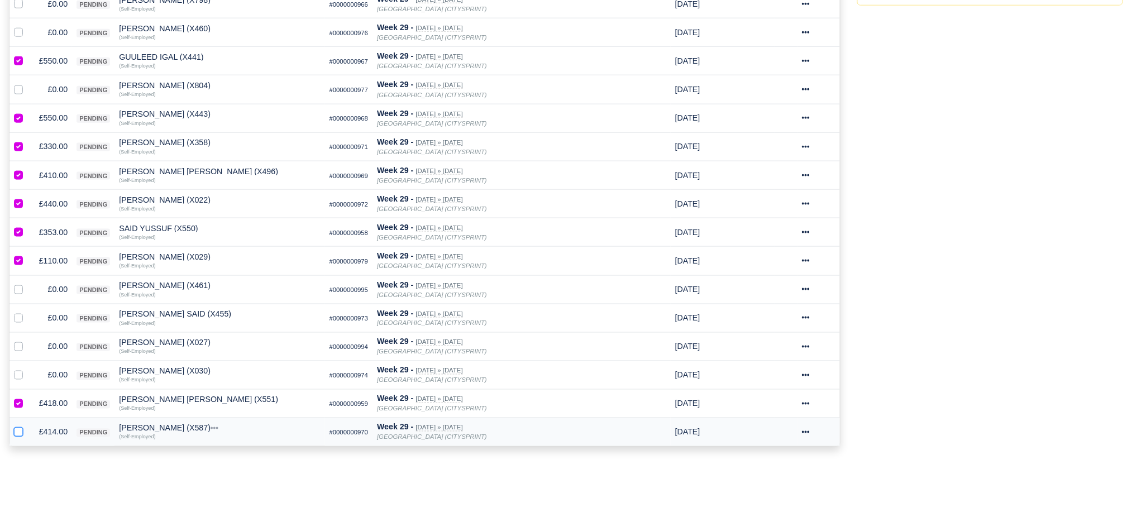
checkbox input "true"
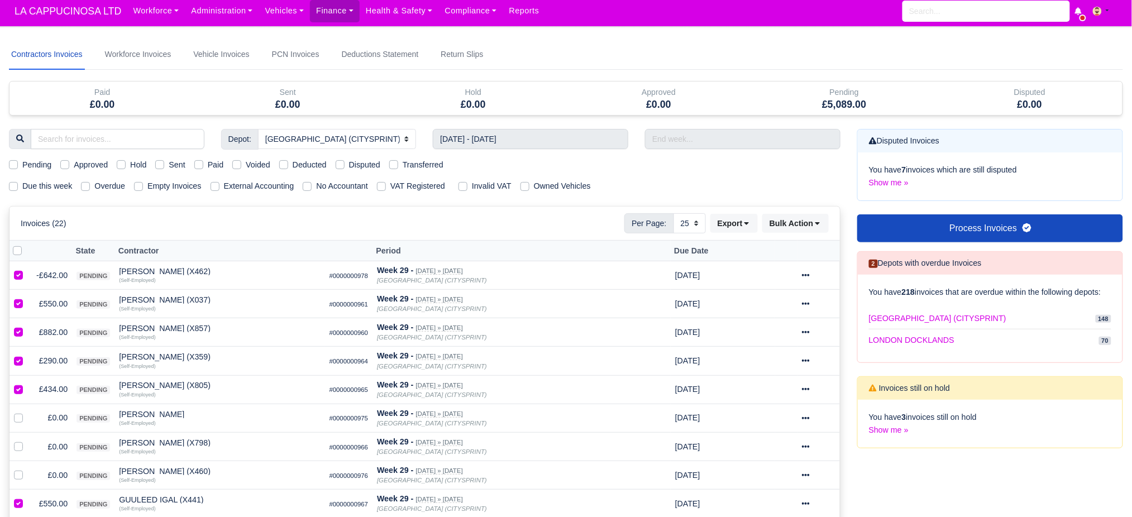
scroll to position [0, 0]
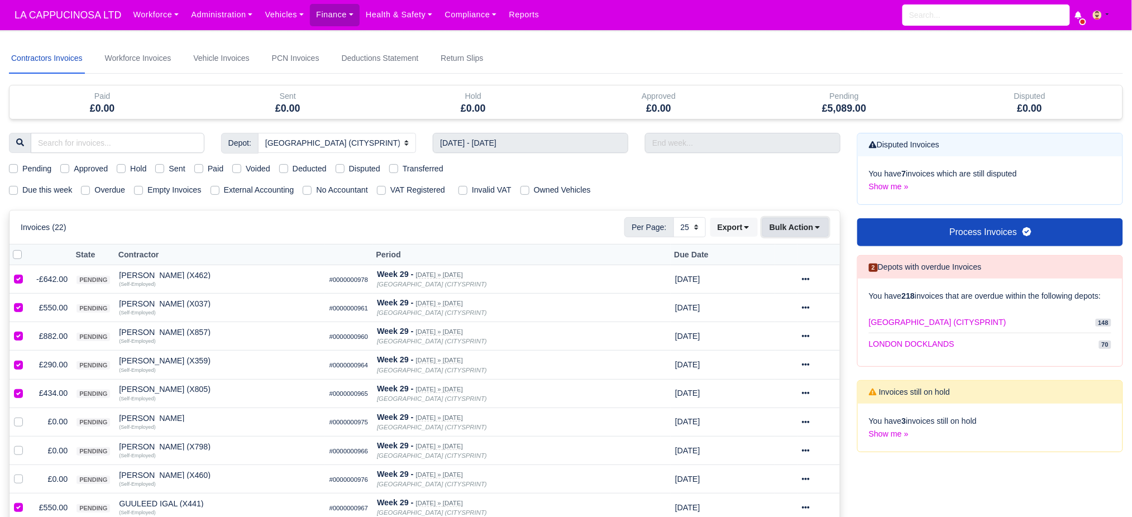
click at [819, 226] on icon at bounding box center [818, 227] width 8 height 8
click at [787, 275] on div "Approve" at bounding box center [777, 282] width 99 height 17
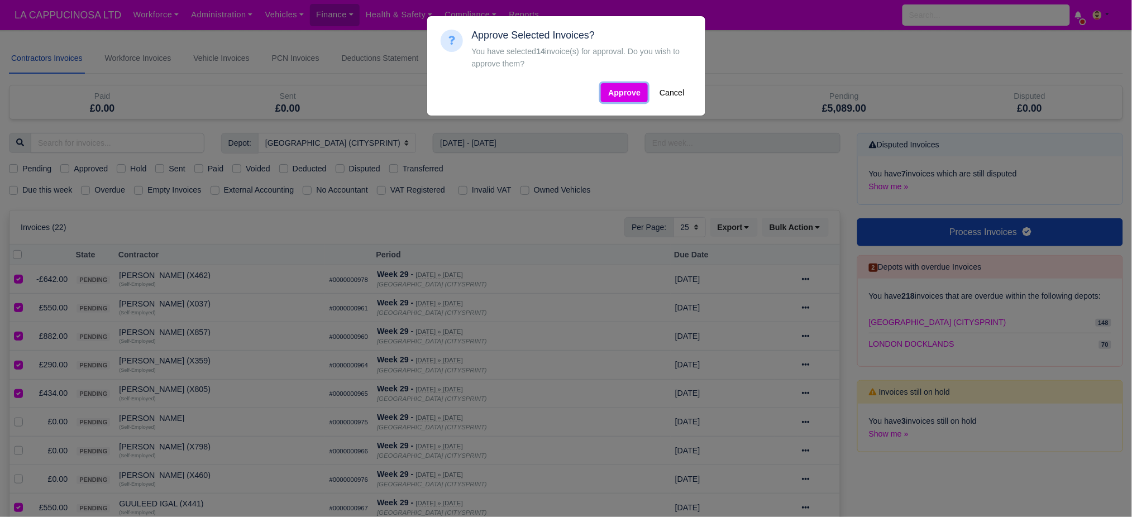
click at [628, 102] on button "Approve" at bounding box center [624, 92] width 47 height 19
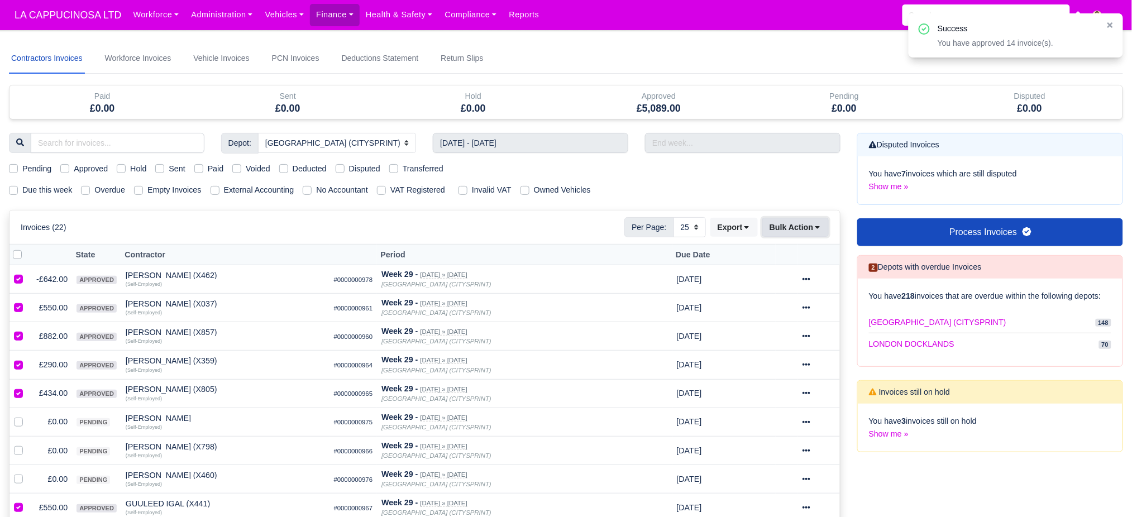
click at [784, 230] on button "Bulk Action" at bounding box center [795, 227] width 66 height 19
click at [801, 293] on div "Send" at bounding box center [777, 300] width 99 height 17
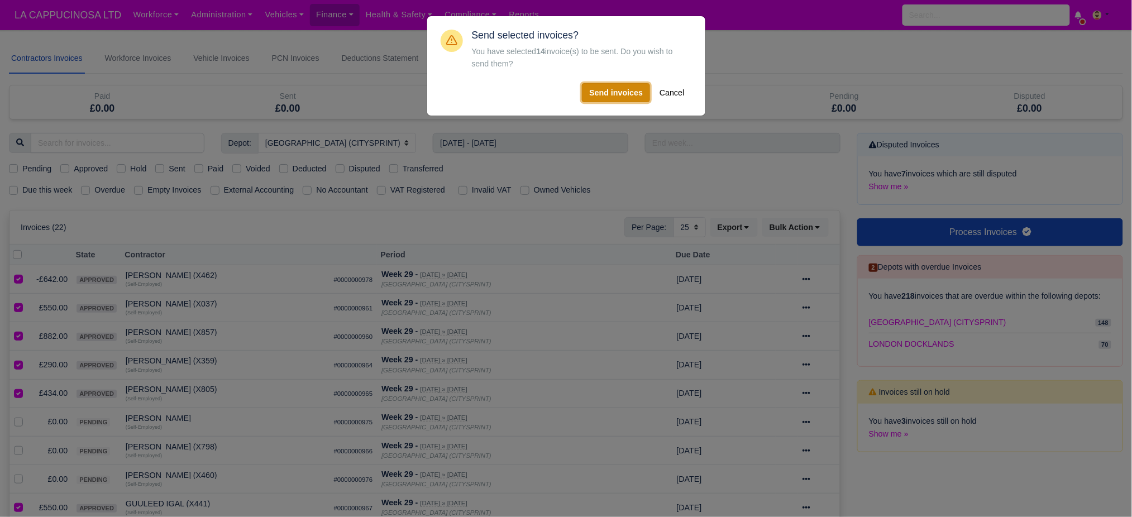
click at [599, 92] on button "Send invoices" at bounding box center [616, 92] width 68 height 19
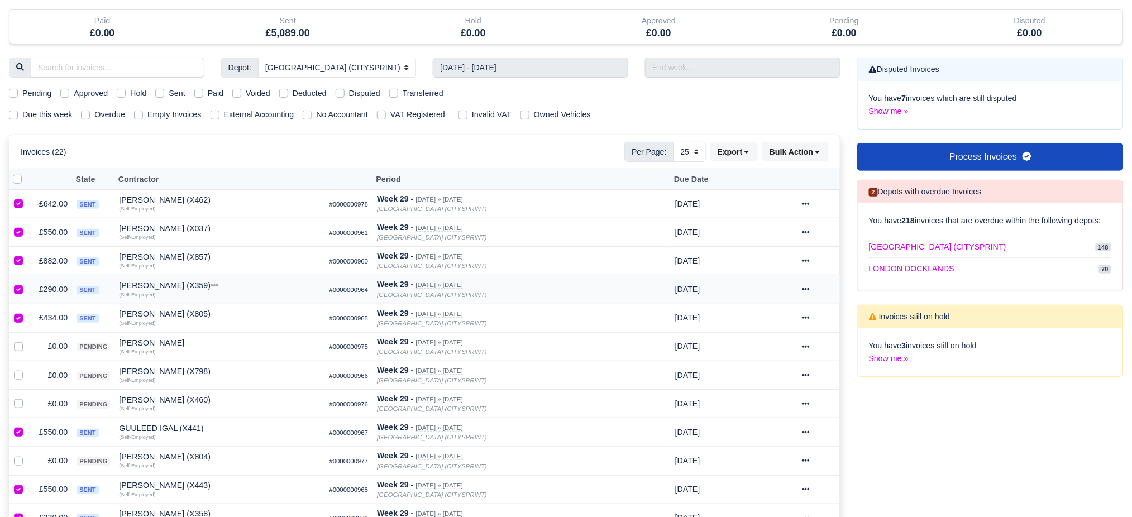
scroll to position [45, 0]
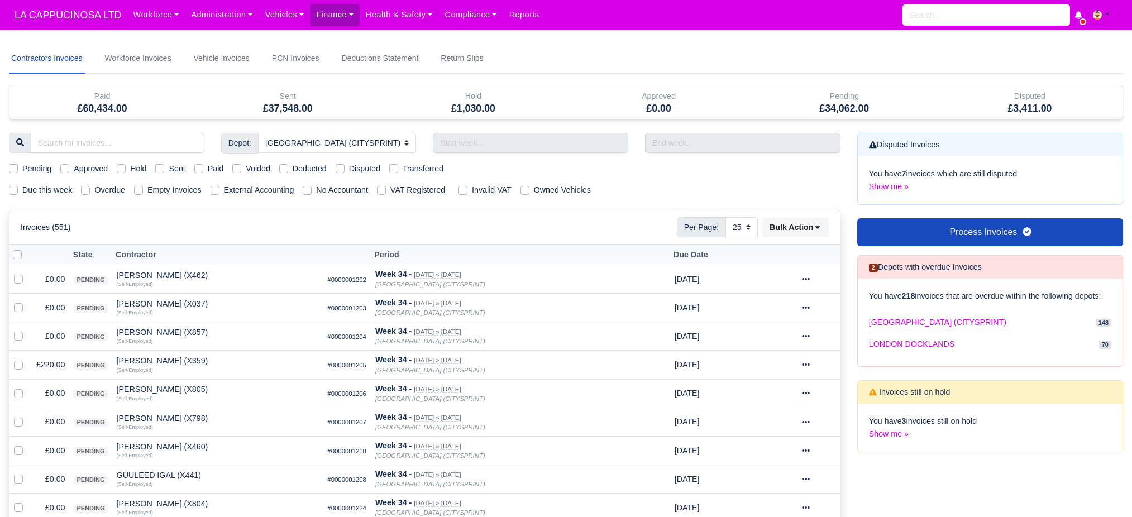
select select "2"
select select "25"
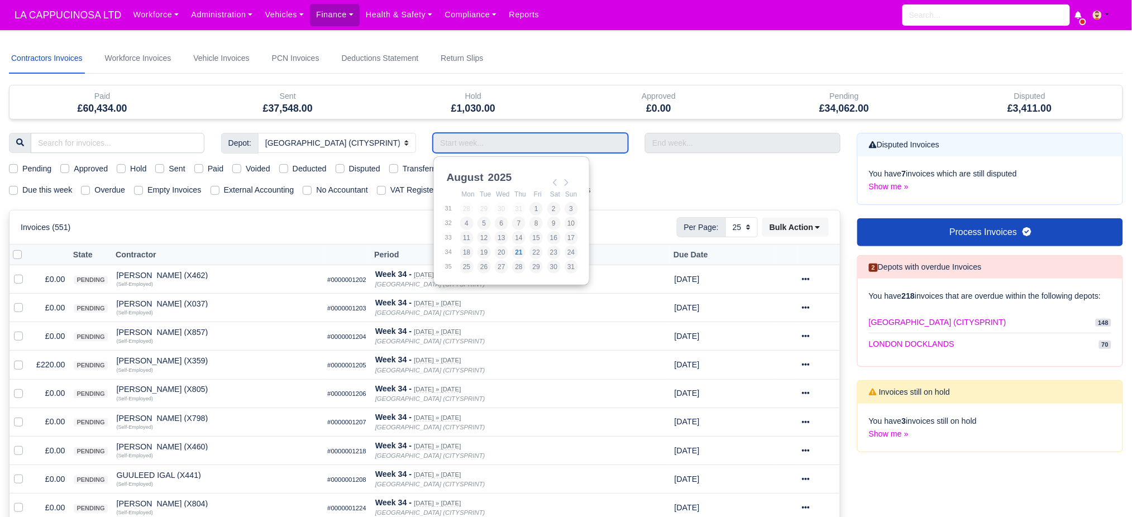
click at [522, 133] on input "Use the arrow keys to pick a date" at bounding box center [530, 143] width 195 height 20
type input "[DATE] - [DATE]"
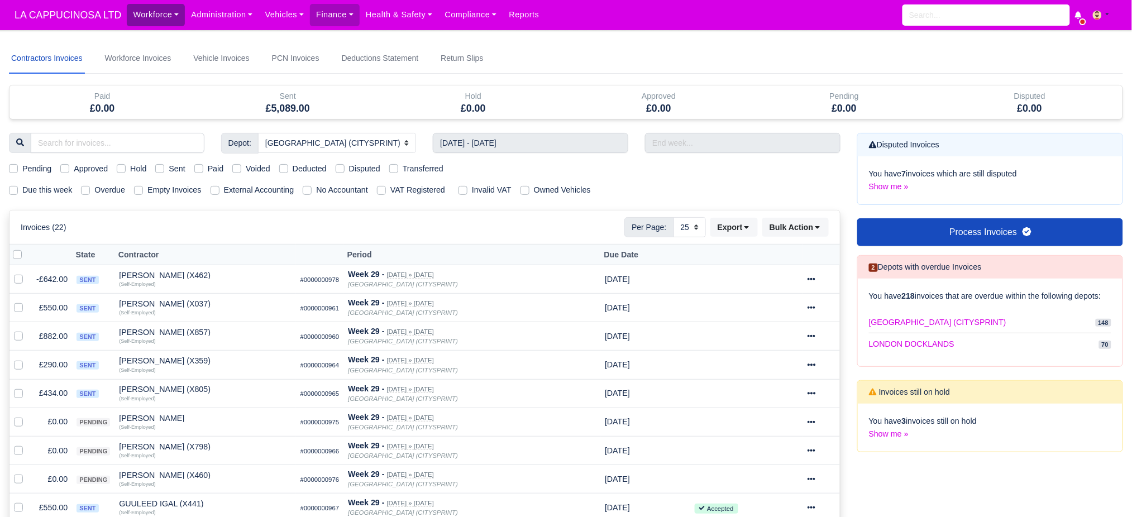
click at [175, 15] on link "Workforce" at bounding box center [156, 15] width 58 height 22
click at [89, 16] on span "LA CAPPUCINOSA LTD" at bounding box center [68, 15] width 118 height 22
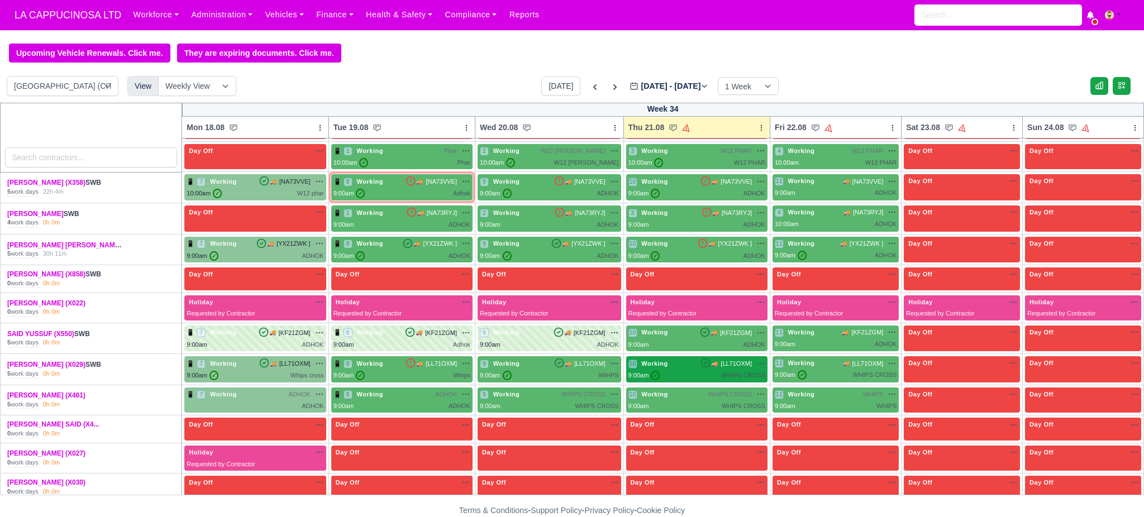
scroll to position [289, 0]
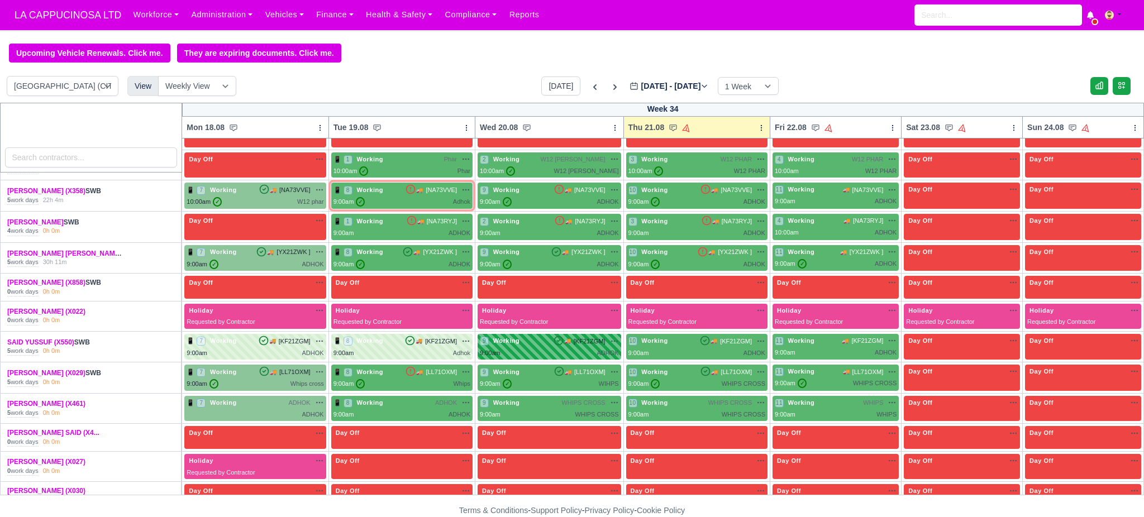
click at [598, 352] on div "ADHOK" at bounding box center [607, 353] width 22 height 9
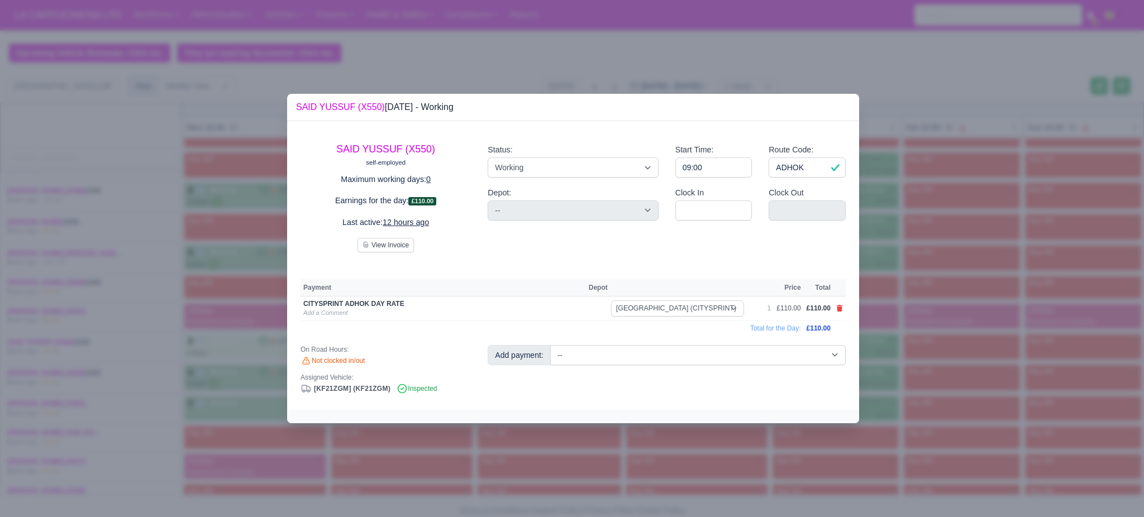
click at [624, 413] on div at bounding box center [573, 416] width 572 height 13
click at [566, 439] on div at bounding box center [572, 258] width 1144 height 517
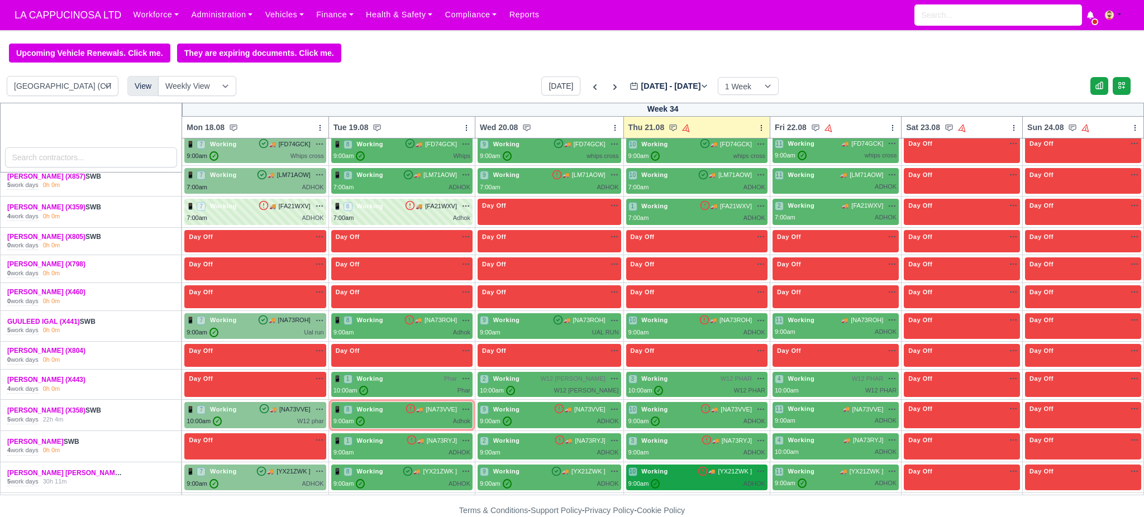
scroll to position [74, 0]
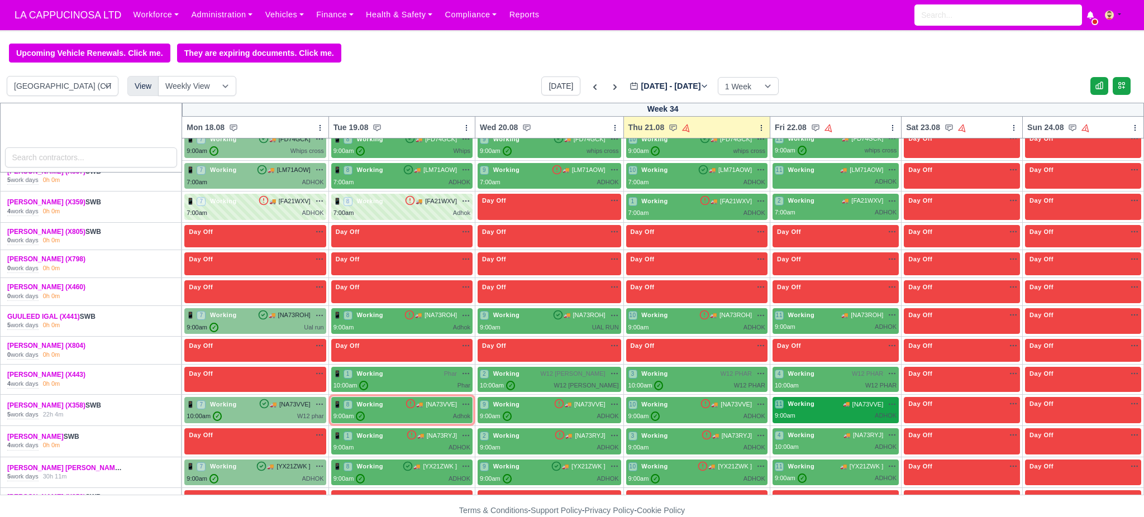
click at [801, 413] on div "9:00am ADHOK" at bounding box center [836, 415] width 122 height 9
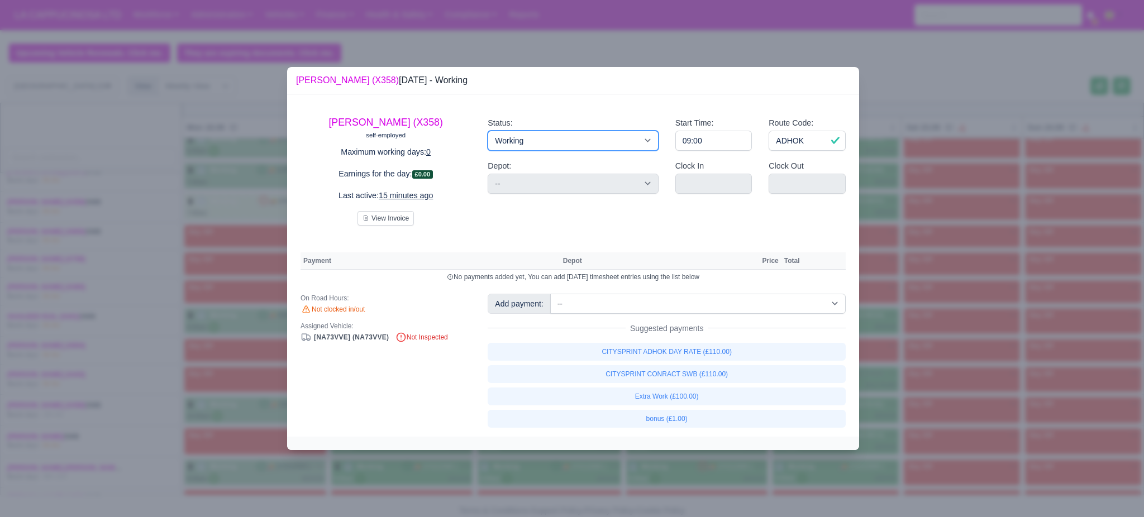
click at [549, 146] on select "Working Day Off Stand By Holiday Other Depot In Office OSM Ridealong Nursery 1 …" at bounding box center [573, 141] width 170 height 20
select select "Day Off"
click at [488, 131] on select "Working Day Off Stand By Holiday Other Depot In Office OSM Ridealong Nursery 1 …" at bounding box center [573, 141] width 170 height 20
select select "na"
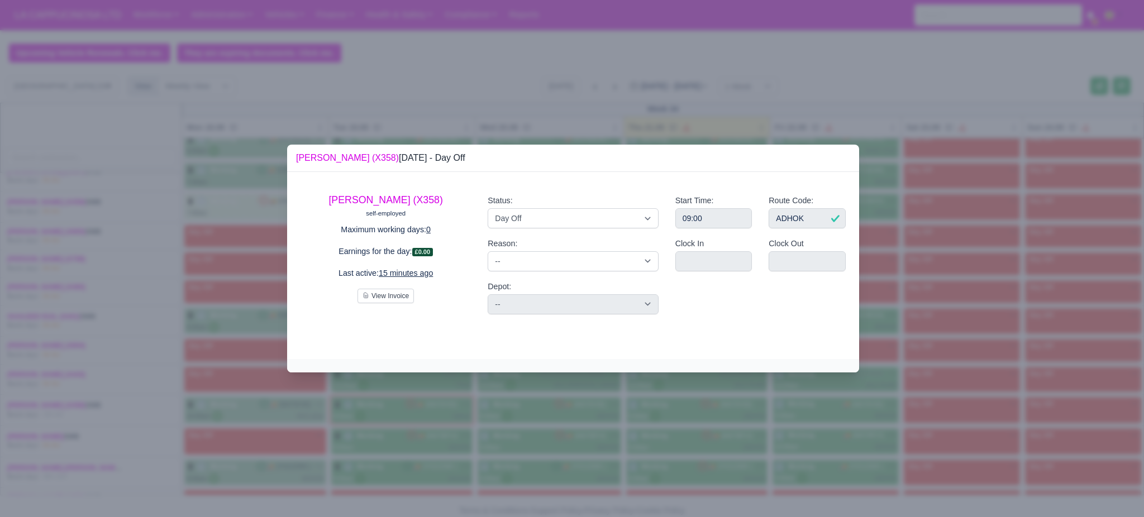
click at [901, 256] on div at bounding box center [572, 258] width 1144 height 517
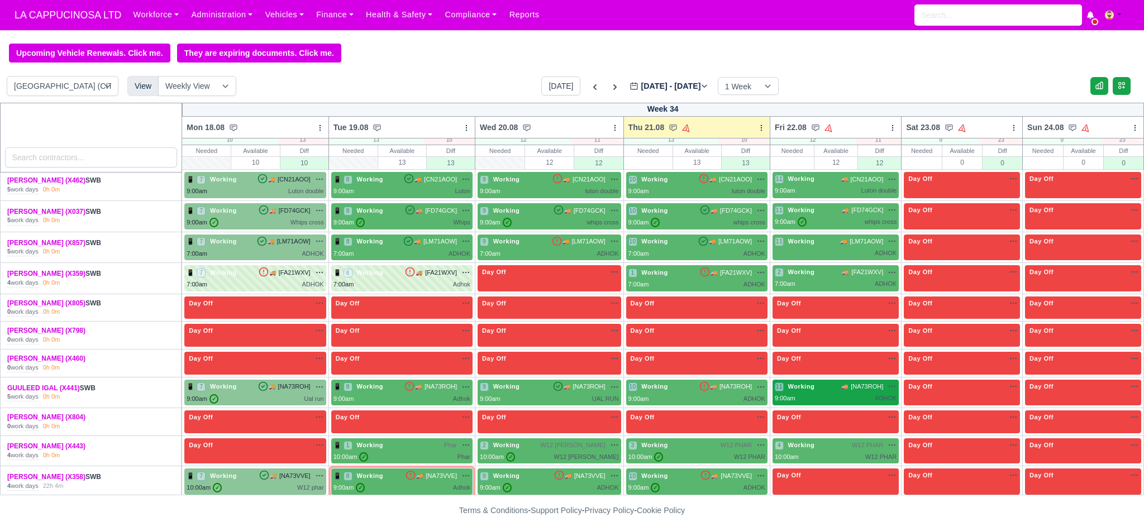
scroll to position [0, 0]
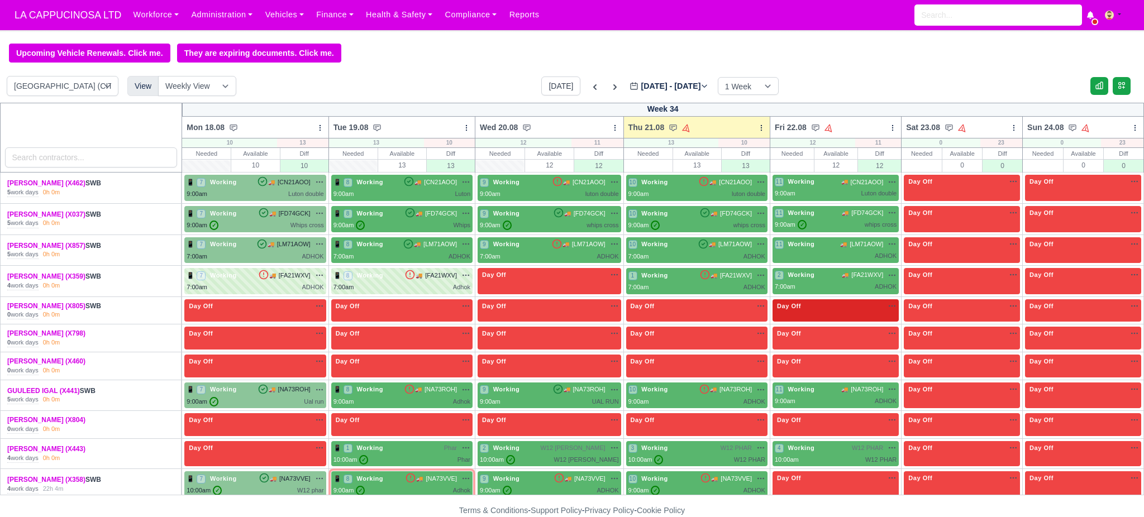
click at [823, 312] on div "Day Off Available" at bounding box center [835, 310] width 126 height 23
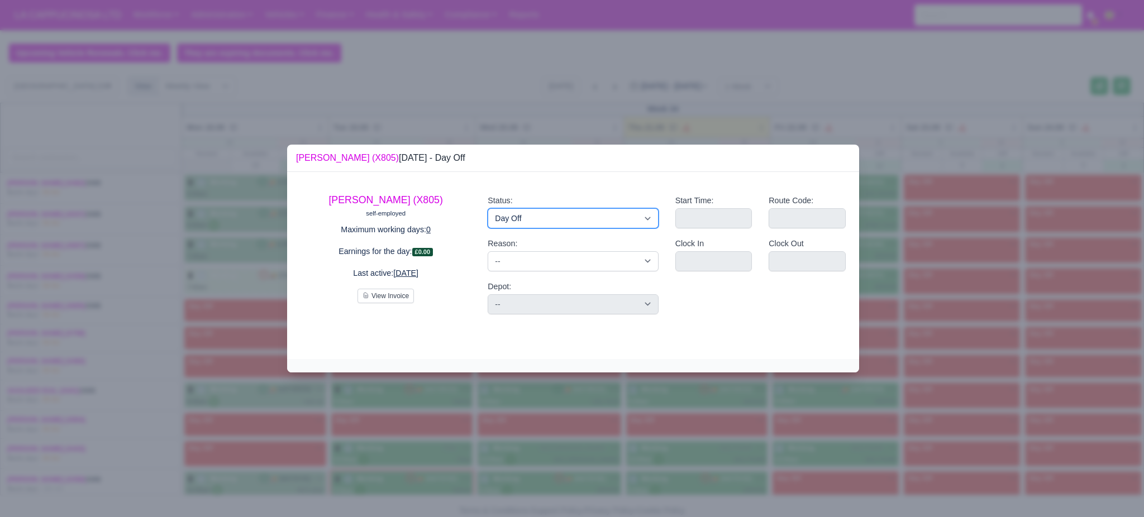
click at [533, 214] on select "Working Day Off Stand By Holiday Other Depot In Office OSM Ridealong Nursery 1 …" at bounding box center [573, 218] width 170 height 20
select select "Available"
click at [488, 208] on select "Working Day Off Stand By Holiday Other Depot In Office OSM Ridealong Nursery 1 …" at bounding box center [573, 218] width 170 height 20
select select
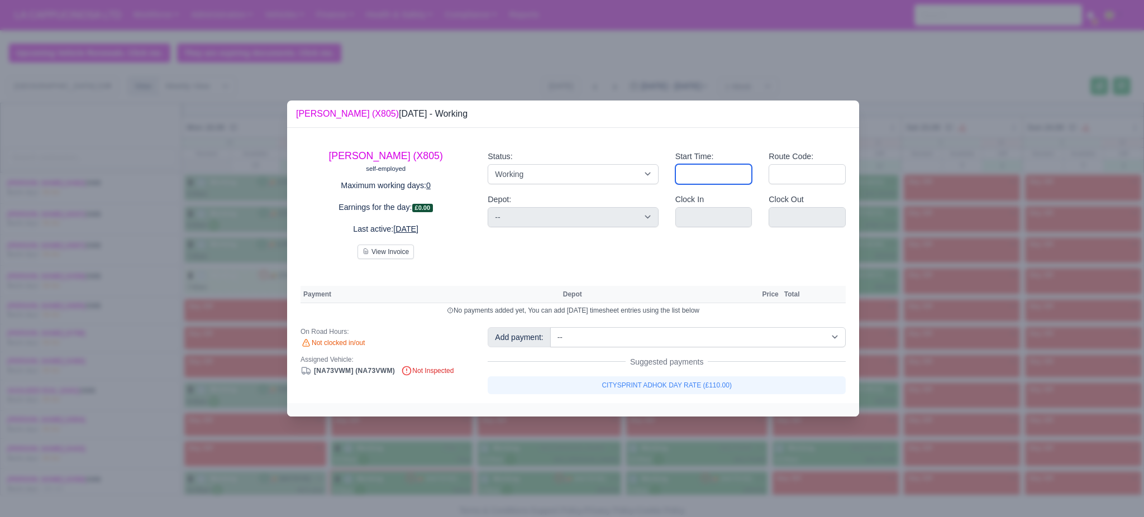
click at [686, 173] on input "Start Time:" at bounding box center [713, 174] width 77 height 20
type input "10:00"
click at [786, 164] on div "Route Code:" at bounding box center [807, 167] width 77 height 34
select select
click at [790, 166] on input "Route Code:" at bounding box center [807, 174] width 77 height 20
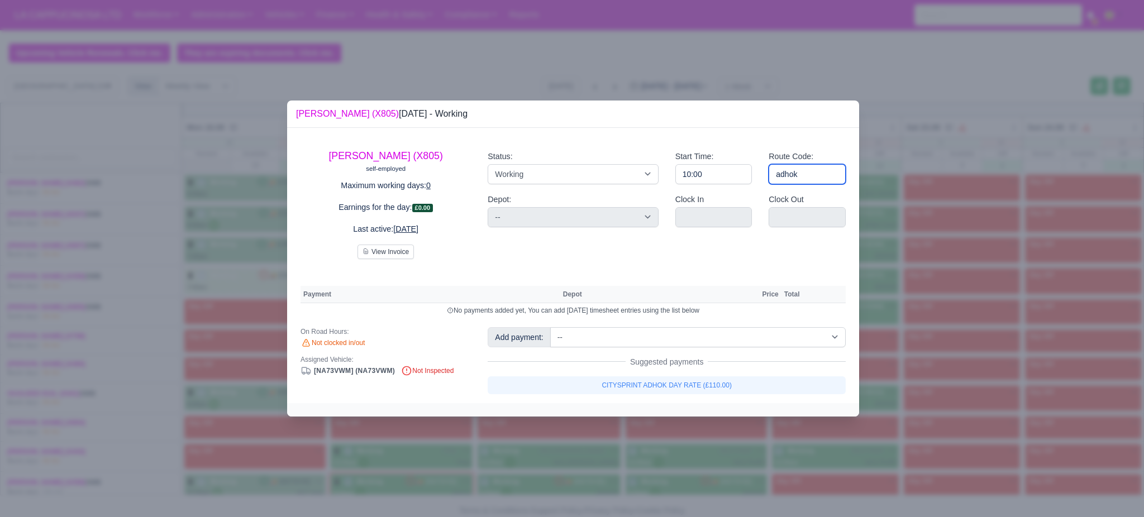
type input "ADHOK"
select select
click at [917, 264] on div at bounding box center [572, 258] width 1144 height 517
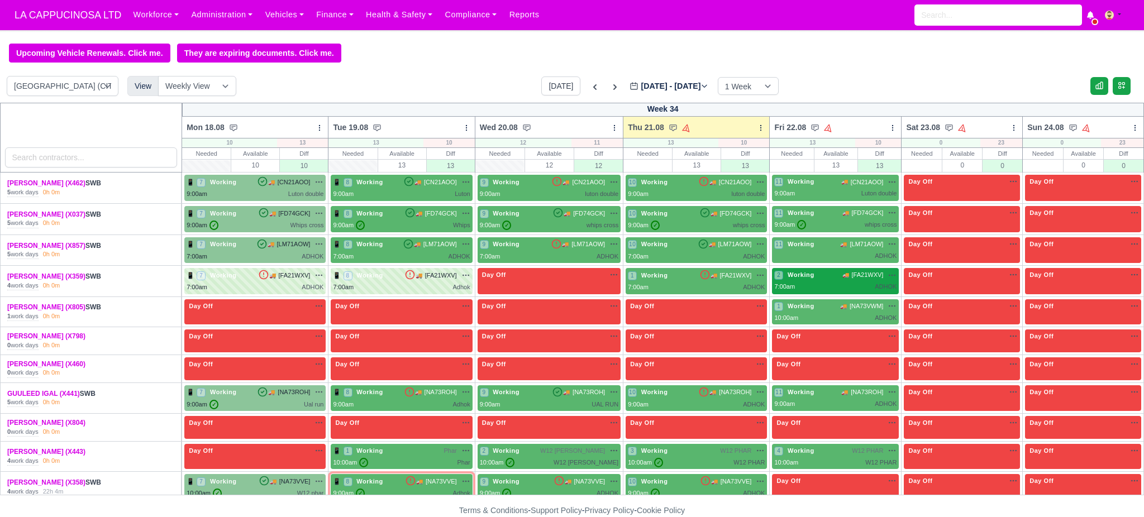
click at [814, 277] on div "2 Working 🚚 [FA21WXV]" at bounding box center [835, 274] width 122 height 9
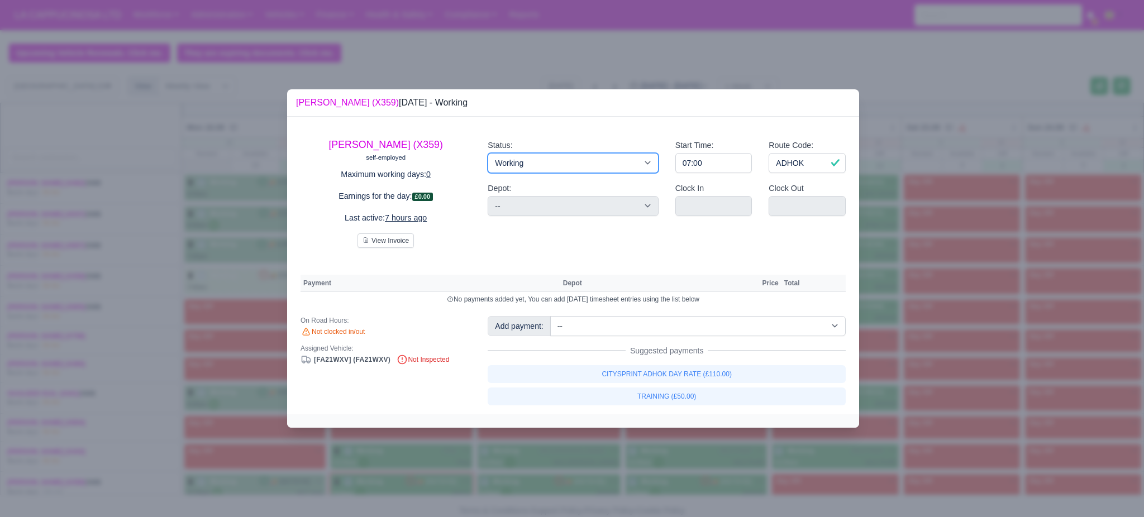
drag, startPoint x: 530, startPoint y: 155, endPoint x: 535, endPoint y: 158, distance: 5.8
click at [532, 155] on select "Working Day Off Stand By Holiday Other Depot In Office OSM Ridealong Nursery 1 …" at bounding box center [573, 163] width 170 height 20
select select "Day Off"
click at [488, 153] on select "Working Day Off Stand By Holiday Other Depot In Office OSM Ridealong Nursery 1 …" at bounding box center [573, 163] width 170 height 20
select select "na"
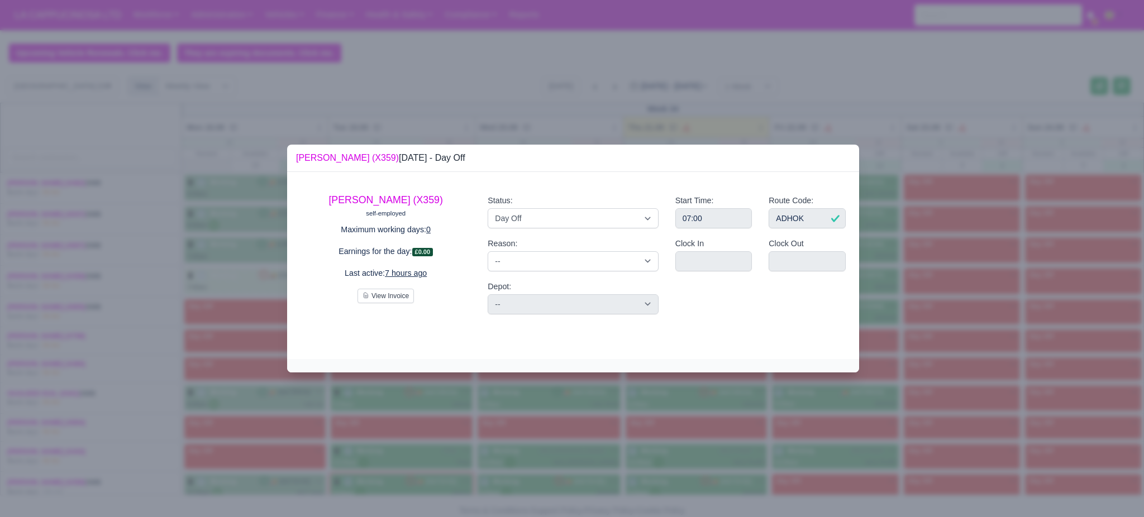
click at [981, 240] on div at bounding box center [572, 258] width 1144 height 517
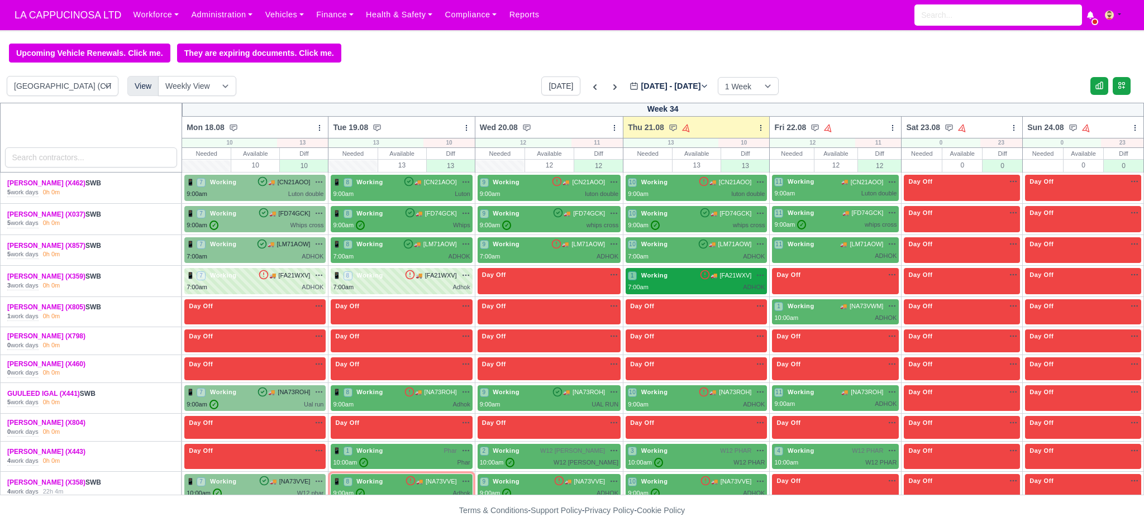
click at [732, 285] on div "7:00am ADHOK" at bounding box center [696, 287] width 137 height 9
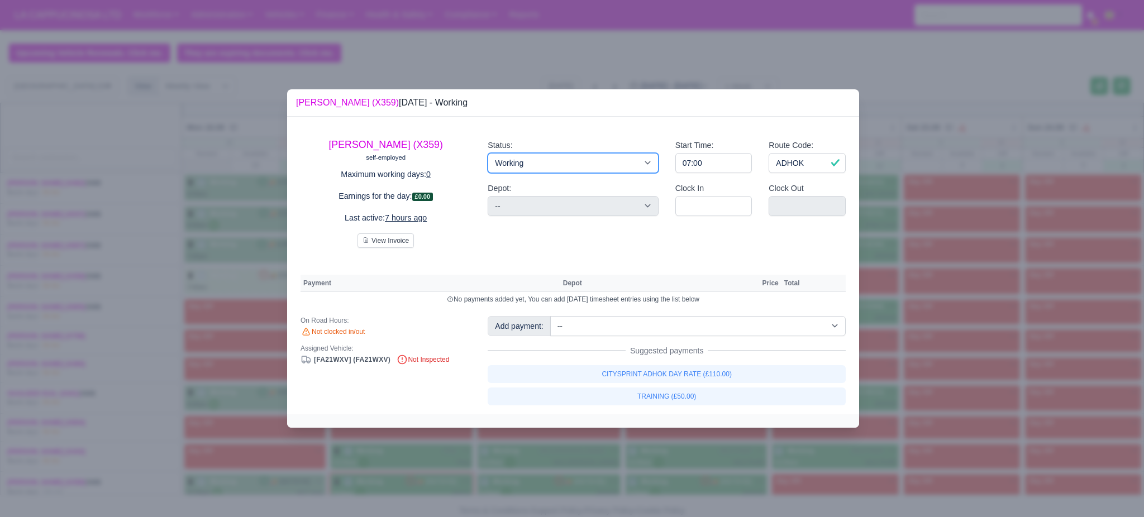
click at [603, 167] on select "Working Day Off Stand By Holiday Other Depot In Office OSM Ridealong Nursery 1 …" at bounding box center [573, 163] width 170 height 20
select select "Day Off"
click at [488, 153] on select "Working Day Off Stand By Holiday Other Depot In Office OSM Ridealong Nursery 1 …" at bounding box center [573, 163] width 170 height 20
select select "na"
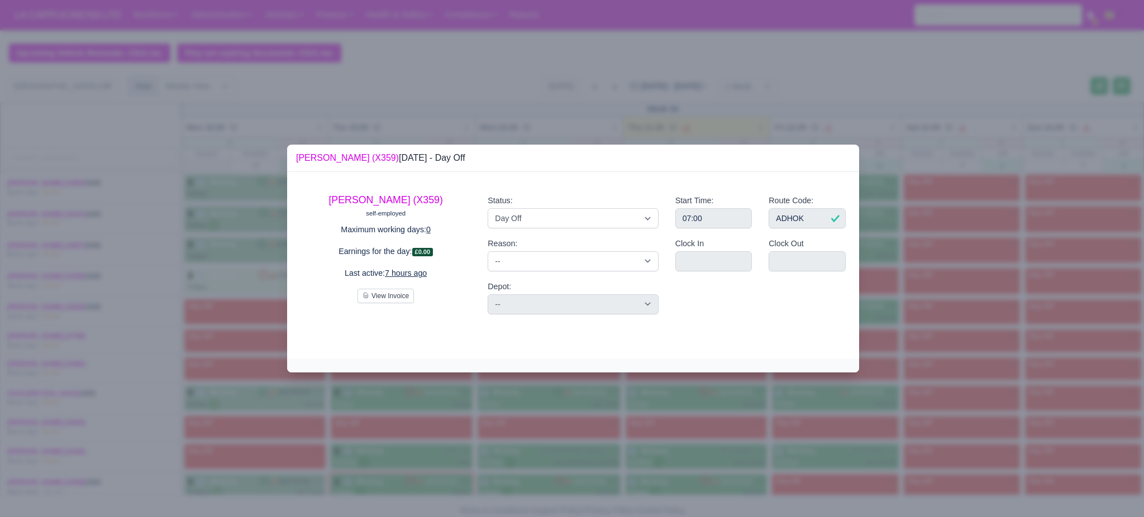
click at [922, 246] on div at bounding box center [572, 258] width 1144 height 517
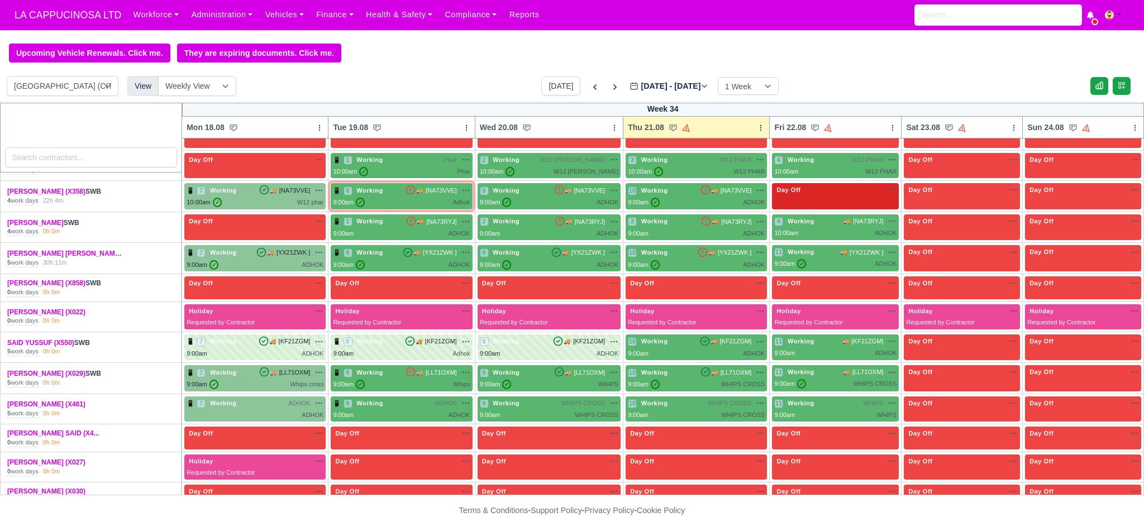
scroll to position [298, 0]
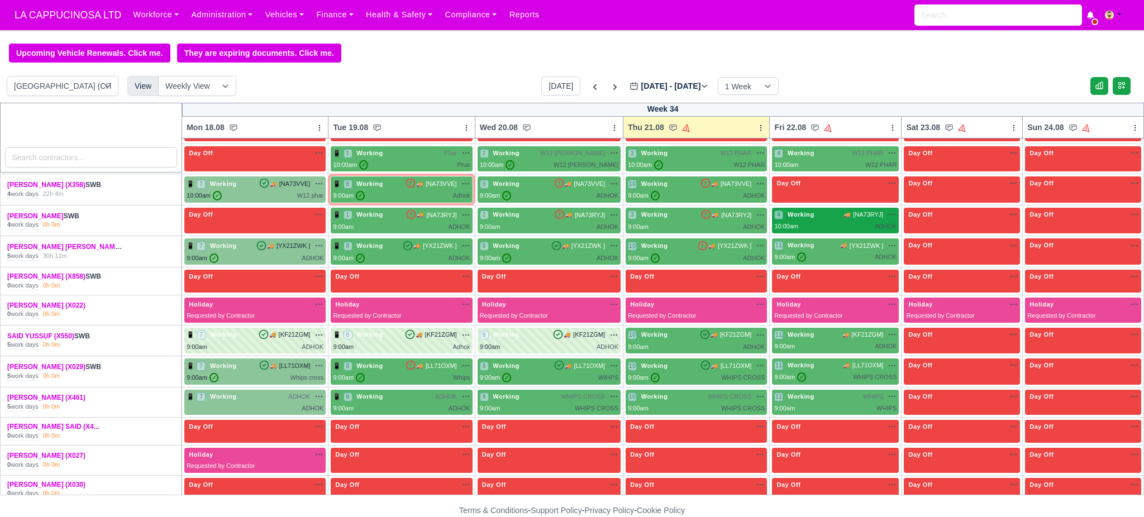
click at [820, 226] on div "10:00am ADHOK" at bounding box center [835, 226] width 122 height 9
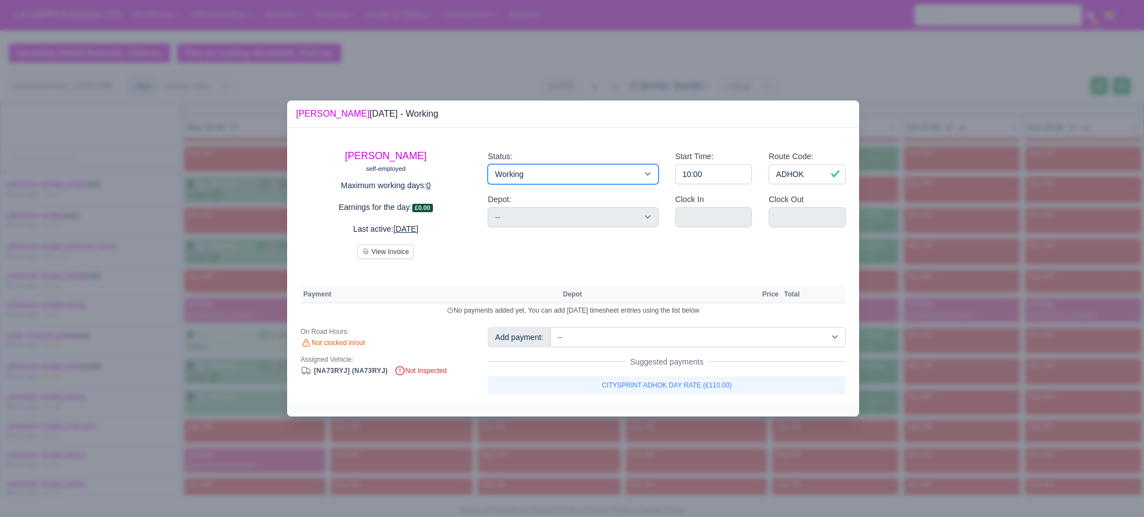
click at [622, 174] on select "Working Day Off Stand By Holiday Other Depot In Office OSM Ridealong Nursery 1 …" at bounding box center [573, 174] width 170 height 20
select select "Day Off"
click at [488, 164] on select "Working Day Off Stand By Holiday Other Depot In Office OSM Ridealong Nursery 1 …" at bounding box center [573, 174] width 170 height 20
select select "na"
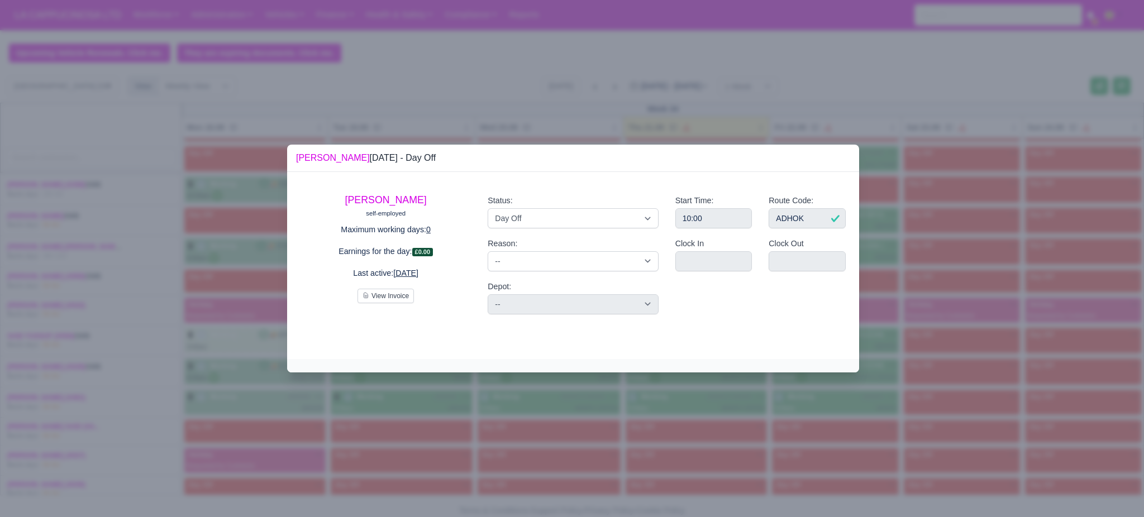
click at [964, 254] on div at bounding box center [572, 258] width 1144 height 517
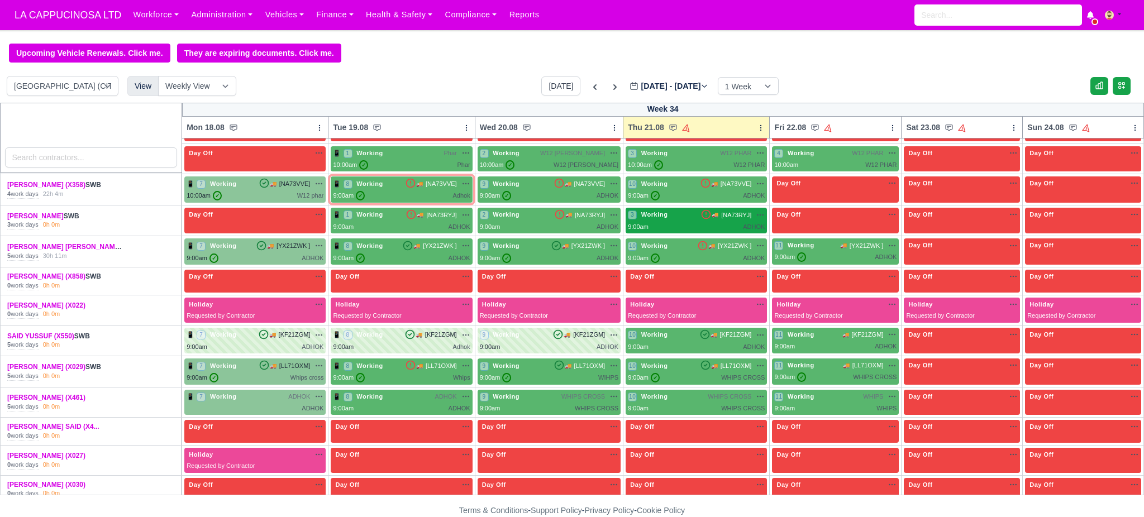
click at [703, 223] on div "9:00am ADHOK" at bounding box center [696, 226] width 137 height 9
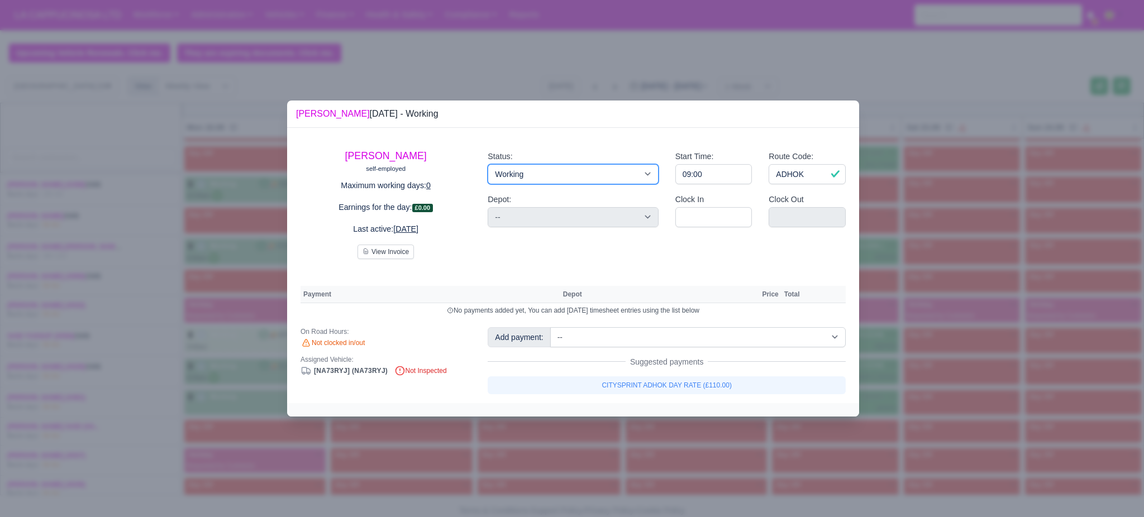
click at [498, 175] on select "Working Day Off Stand By Holiday Other Depot In Office OSM Ridealong Nursery 1 …" at bounding box center [573, 174] width 170 height 20
select select "Day Off"
click at [488, 164] on select "Working Day Off Stand By Holiday Other Depot In Office OSM Ridealong Nursery 1 …" at bounding box center [573, 174] width 170 height 20
select select "na"
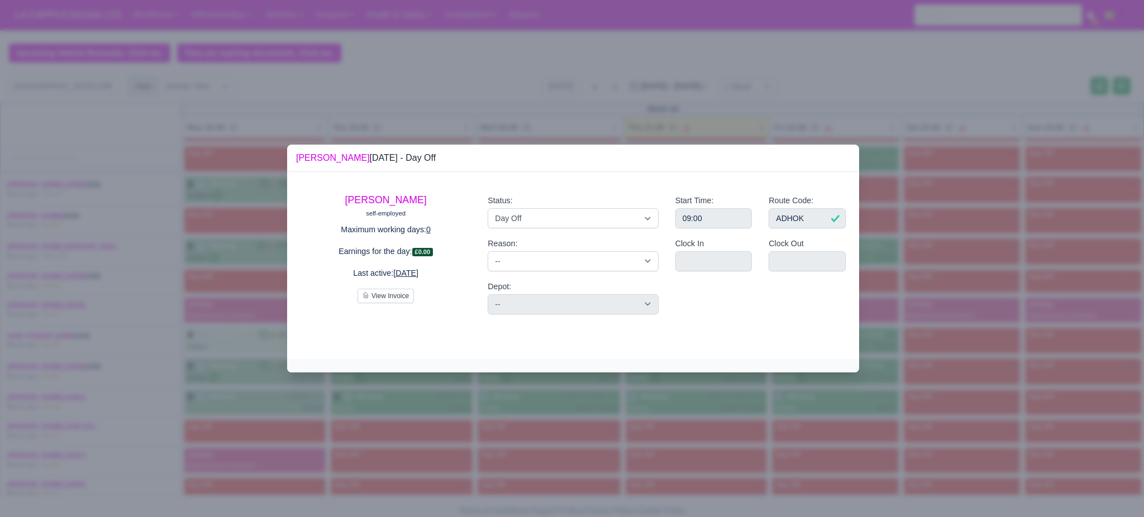
drag, startPoint x: 1113, startPoint y: 328, endPoint x: 1041, endPoint y: 322, distance: 72.3
click at [1112, 328] on div at bounding box center [572, 258] width 1144 height 517
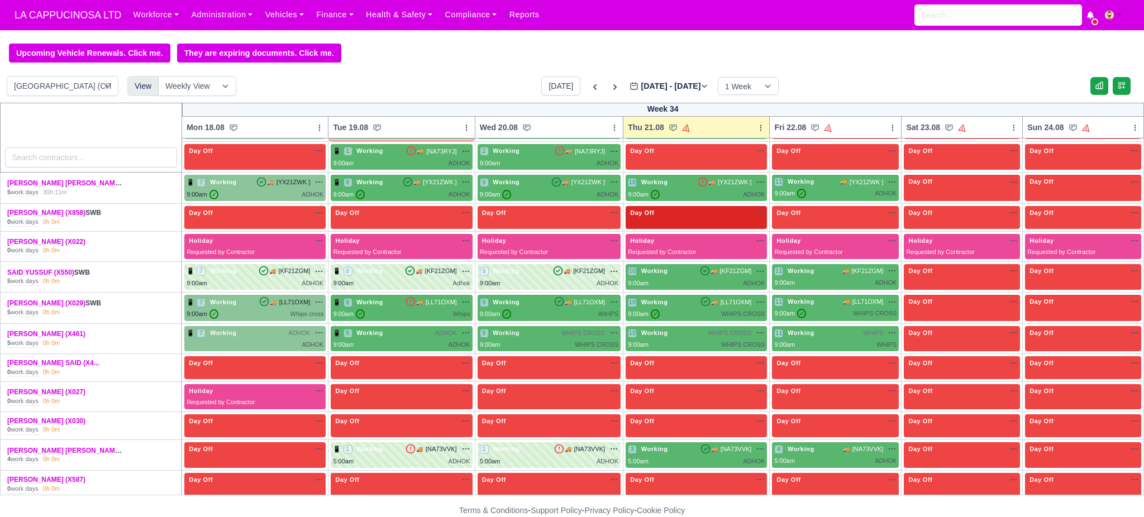
scroll to position [365, 0]
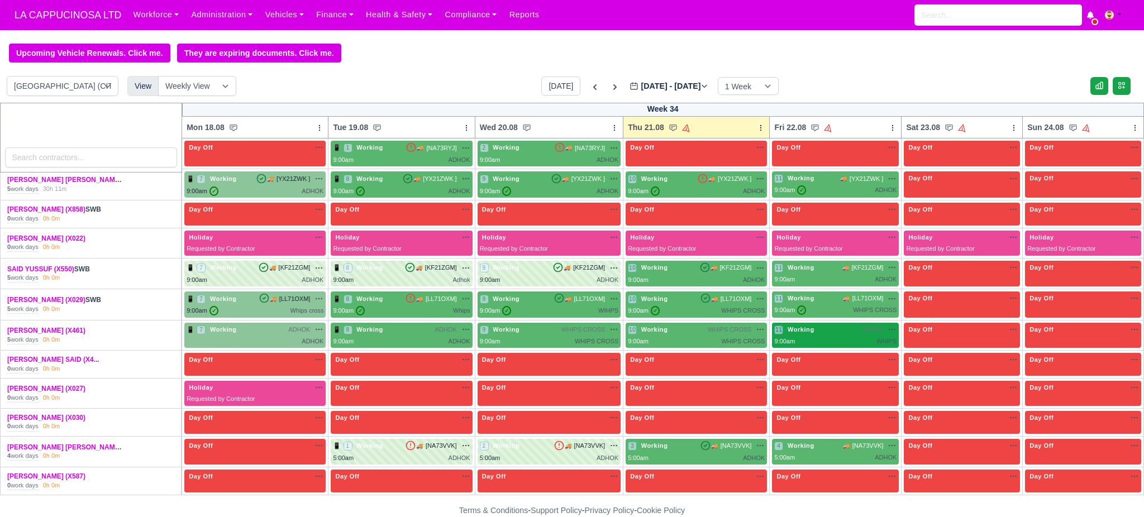
click at [793, 338] on div "9:00am WHIPS" at bounding box center [835, 341] width 122 height 9
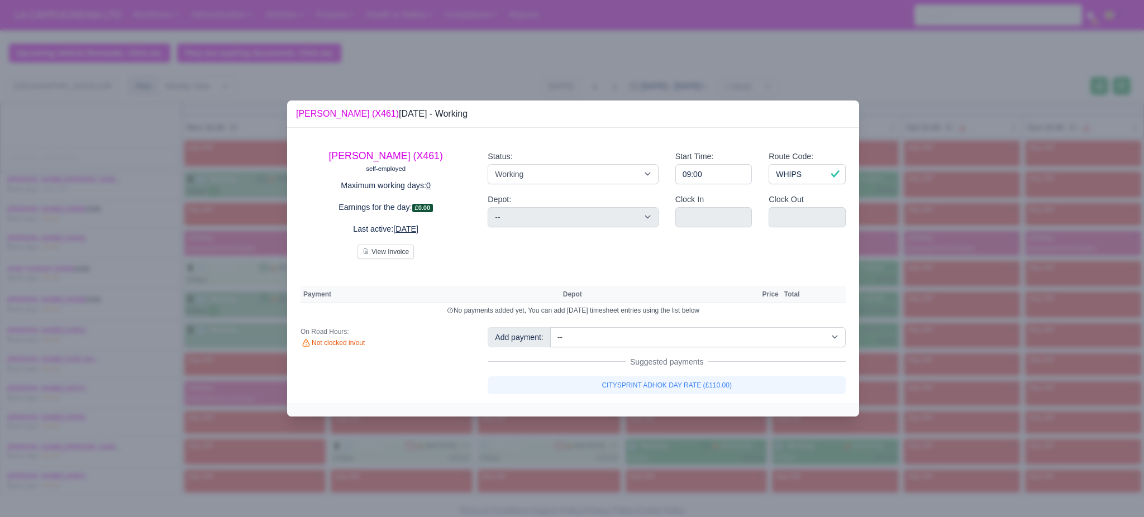
click at [770, 430] on div at bounding box center [572, 258] width 1144 height 517
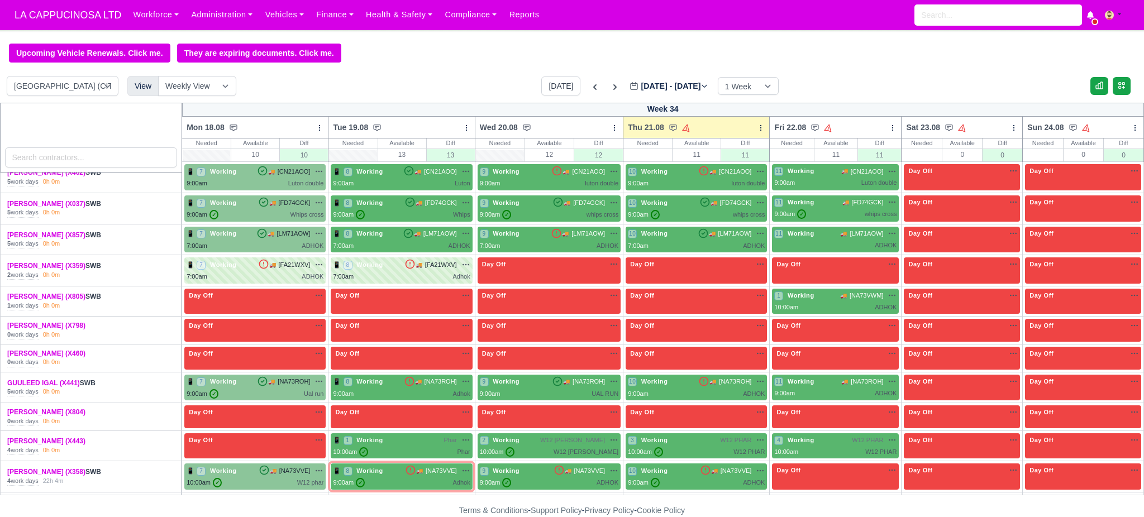
scroll to position [0, 0]
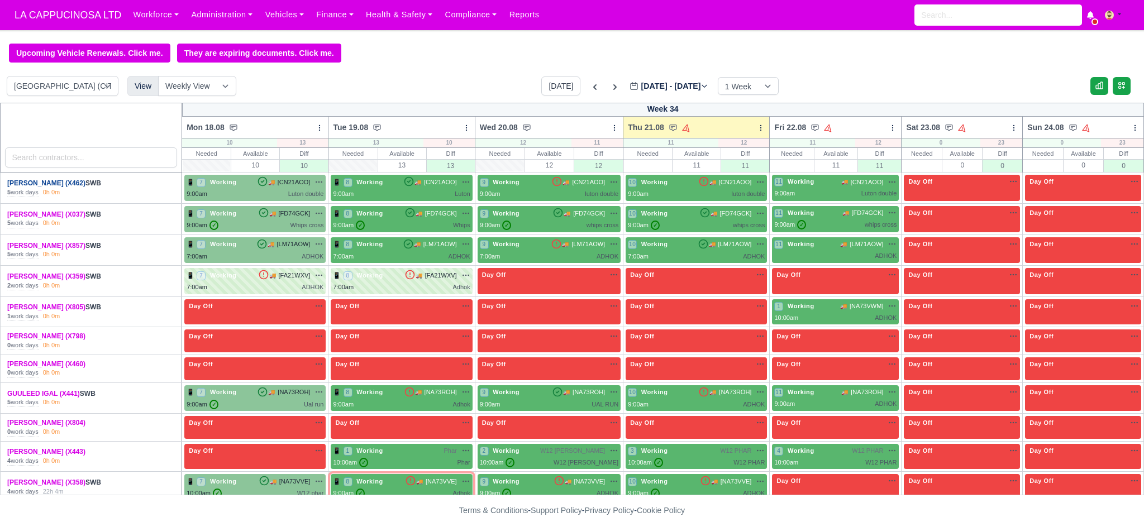
click at [61, 187] on link "[PERSON_NAME] (X462)" at bounding box center [46, 183] width 78 height 8
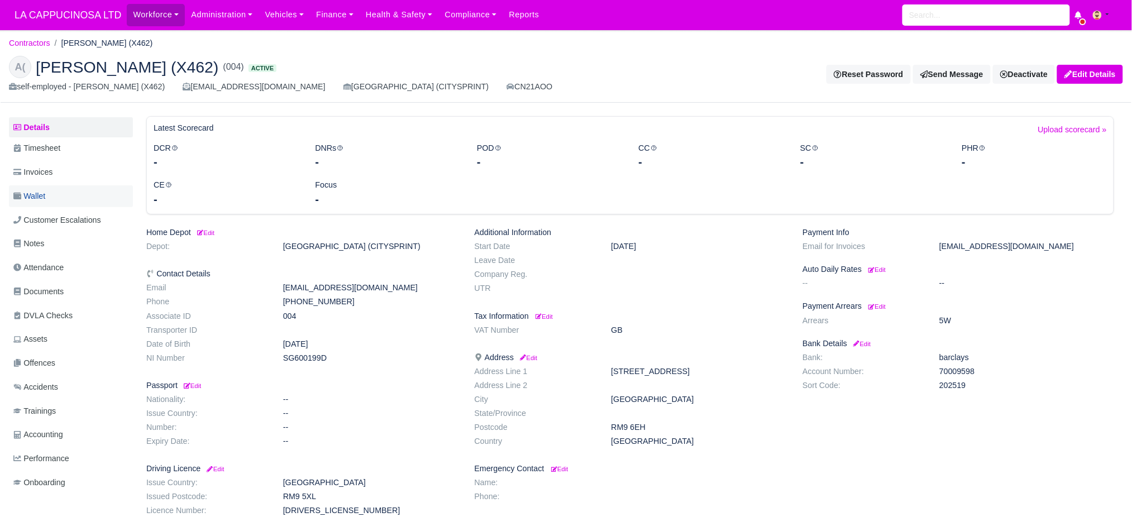
click at [72, 203] on link "Wallet" at bounding box center [71, 196] width 124 height 22
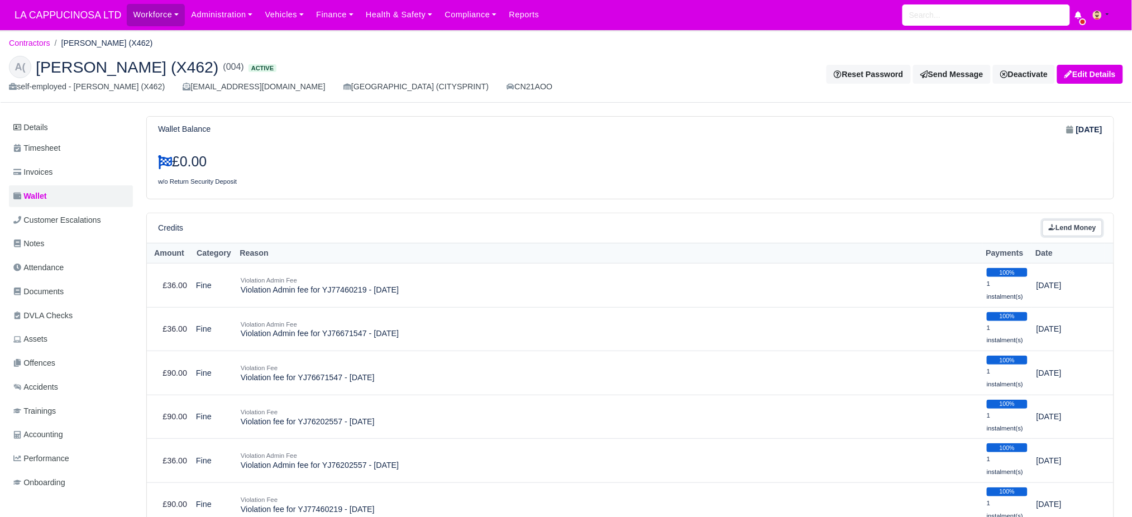
click at [1076, 229] on link "Lend Money" at bounding box center [1073, 228] width 60 height 16
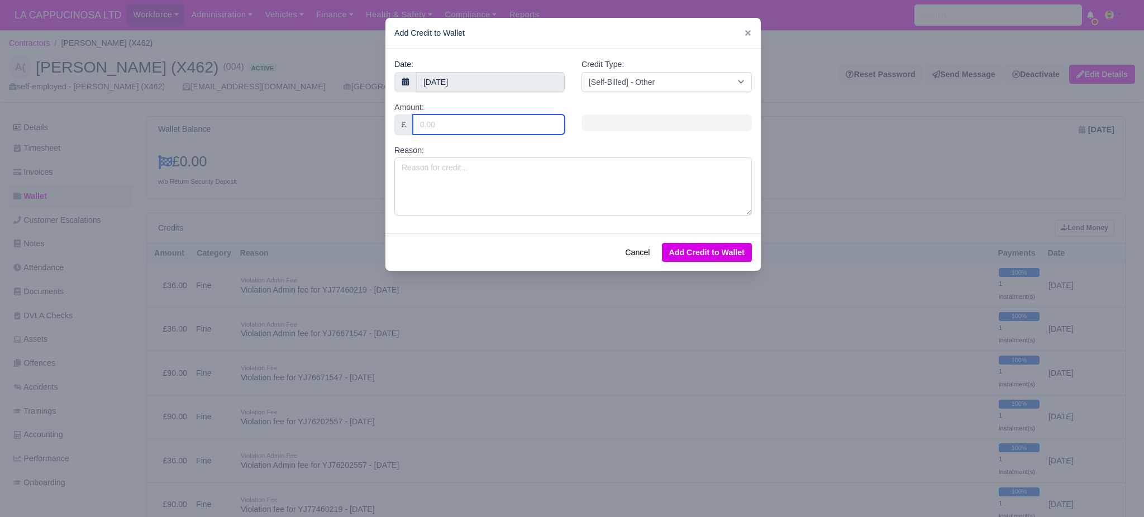
click at [464, 121] on input "Amount:" at bounding box center [489, 124] width 152 height 20
type input "20"
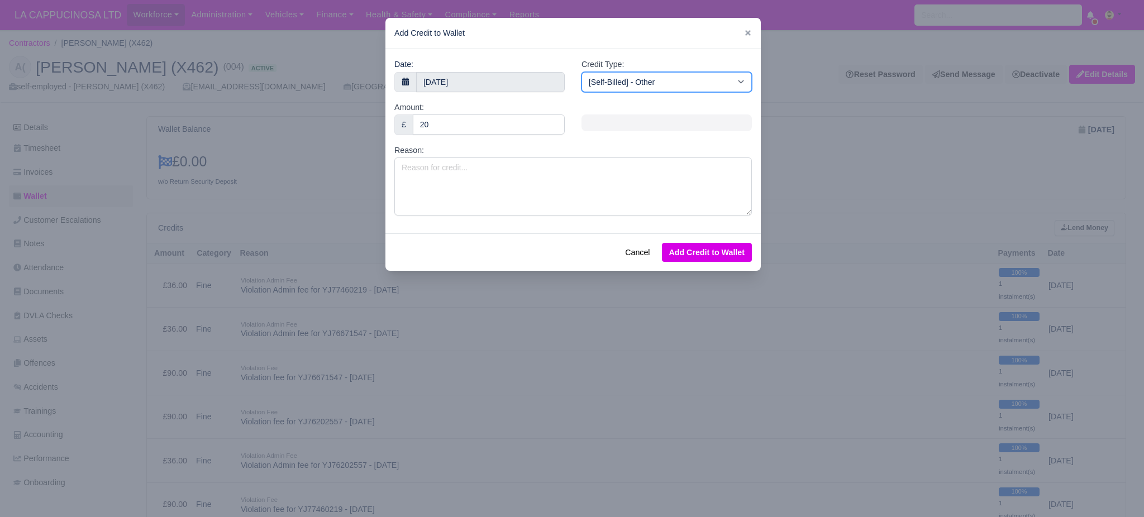
click at [660, 78] on select "[Self-Billed] - Other [Self-Billed] - Negative Invoice [Self-Billed] - Keychain…" at bounding box center [666, 82] width 170 height 20
select select "pcn_fee"
click at [581, 72] on select "[Self-Billed] - Other [Self-Billed] - Negative Invoice [Self-Billed] - Keychain…" at bounding box center [666, 82] width 170 height 20
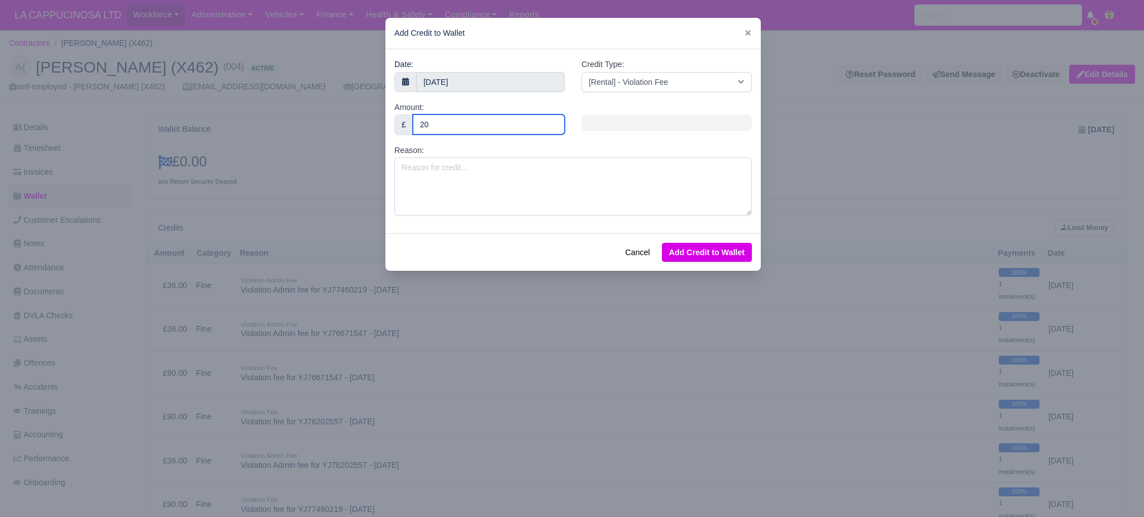
drag, startPoint x: 461, startPoint y: 134, endPoint x: 467, endPoint y: 147, distance: 14.7
click at [465, 143] on div "Amount: £ 20" at bounding box center [479, 122] width 187 height 43
click at [436, 169] on textarea "Reason:" at bounding box center [572, 187] width 357 height 58
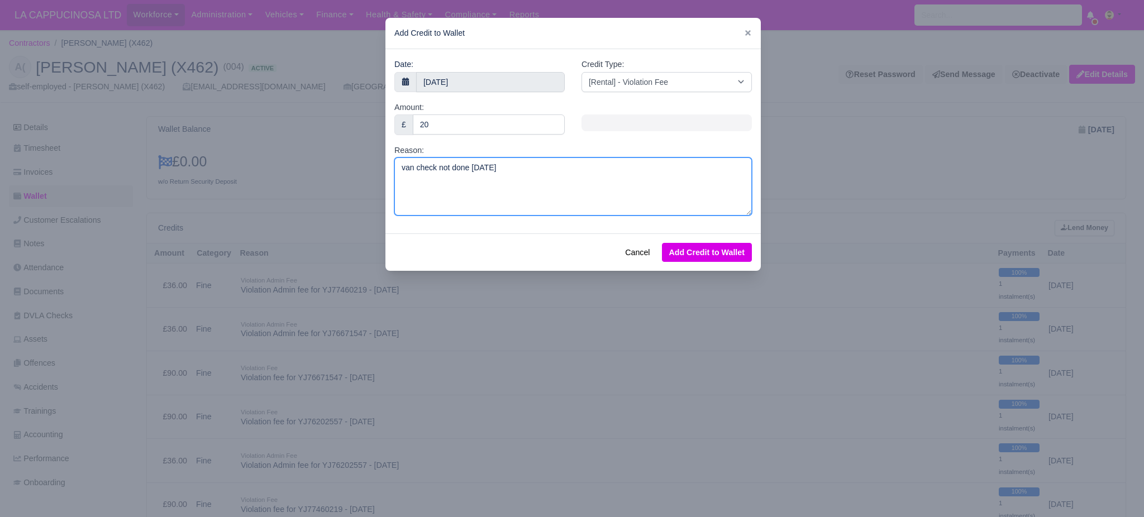
type textarea "van check not done [DATE]"
click at [734, 251] on button "Add Credit to Wallet" at bounding box center [707, 252] width 90 height 19
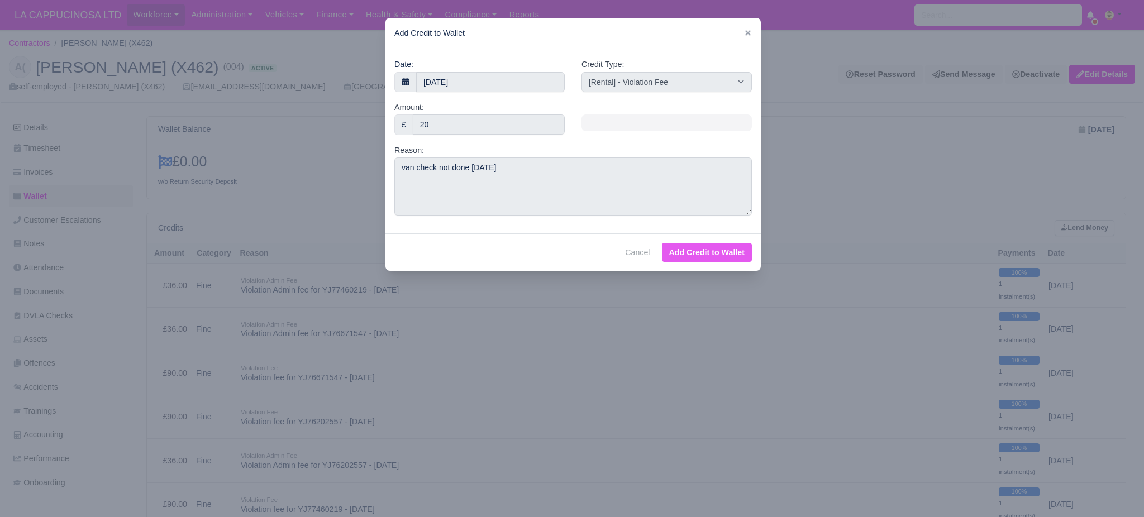
select select "other"
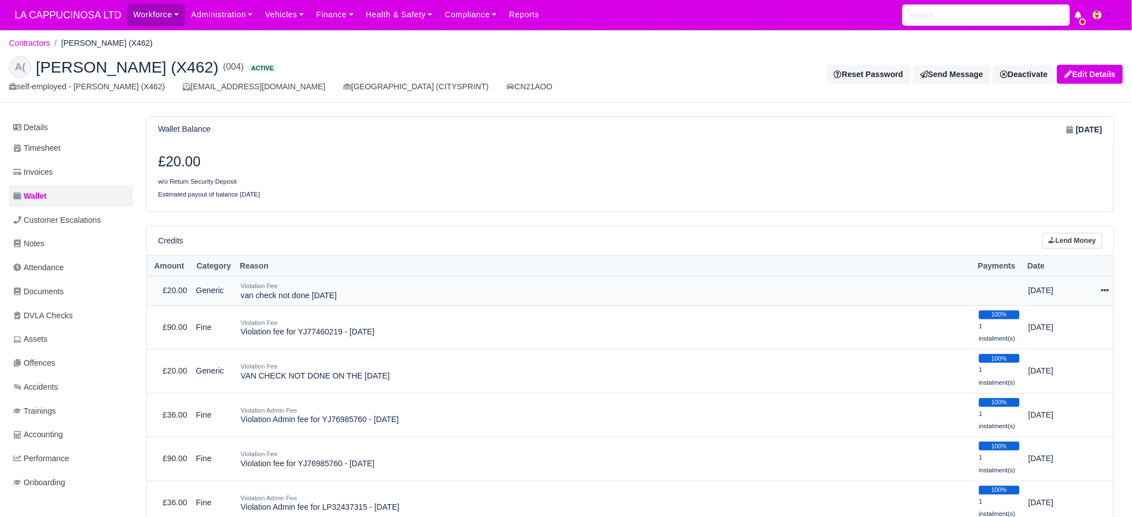
click at [1104, 294] on icon at bounding box center [1105, 291] width 8 height 8
click at [1094, 320] on button "Make Payment" at bounding box center [1058, 324] width 99 height 17
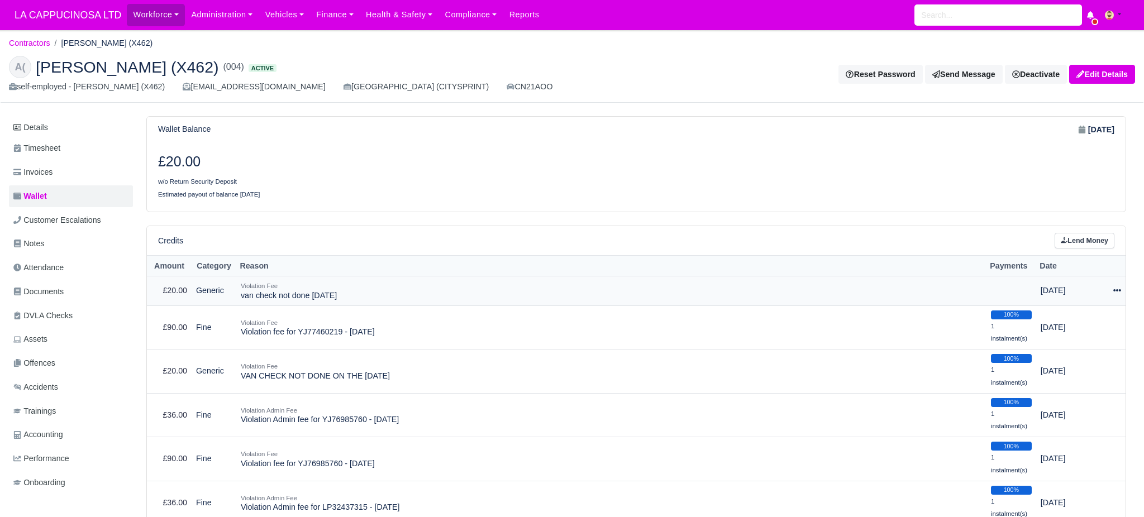
select select "783"
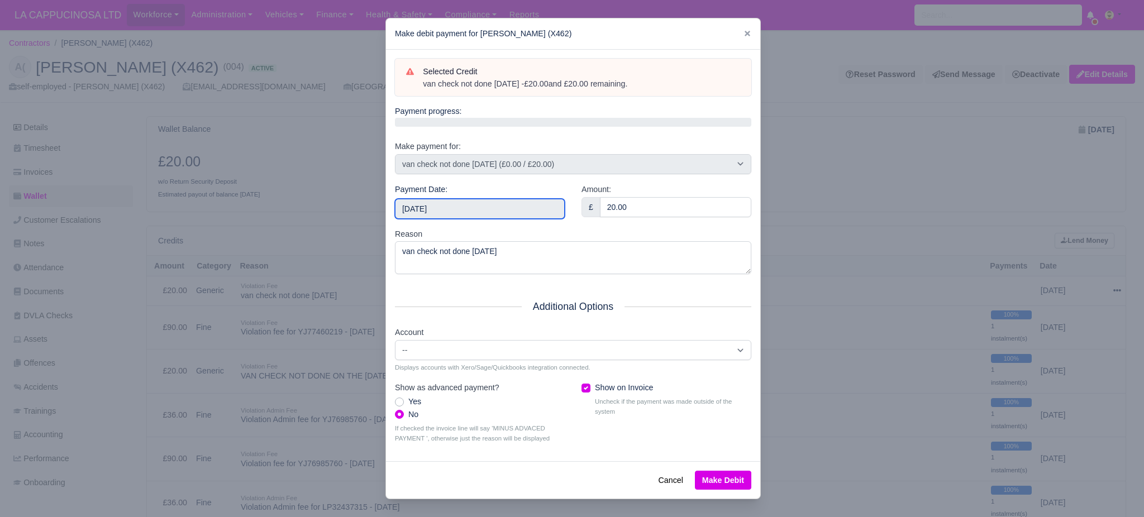
click at [536, 208] on input "[DATE]" at bounding box center [480, 209] width 170 height 20
type input "[DATE]"
drag, startPoint x: 445, startPoint y: 314, endPoint x: 460, endPoint y: 321, distance: 16.5
click at [725, 489] on button "Make Debit" at bounding box center [723, 480] width 56 height 19
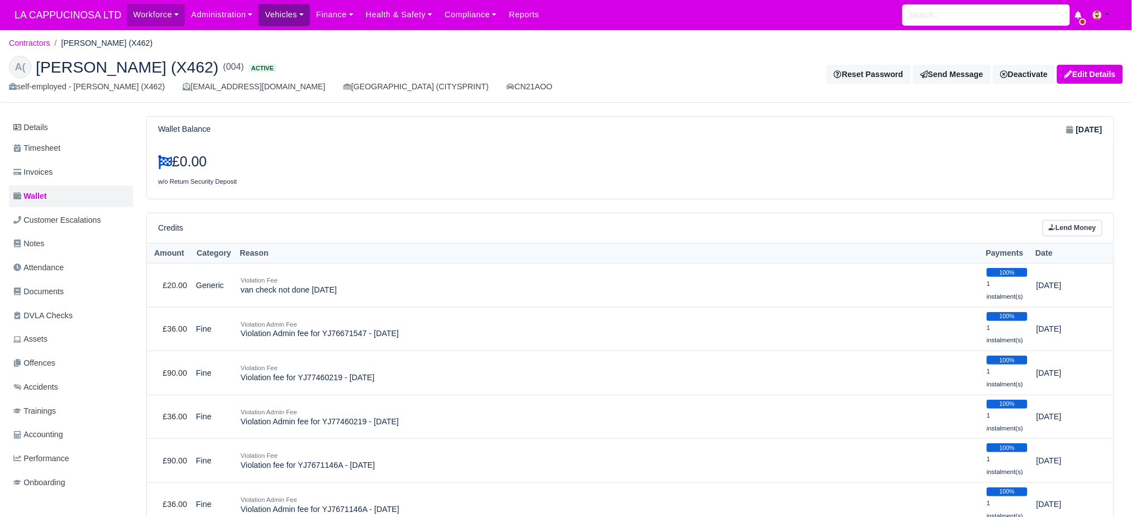
click at [275, 12] on link "Vehicles" at bounding box center [284, 15] width 51 height 22
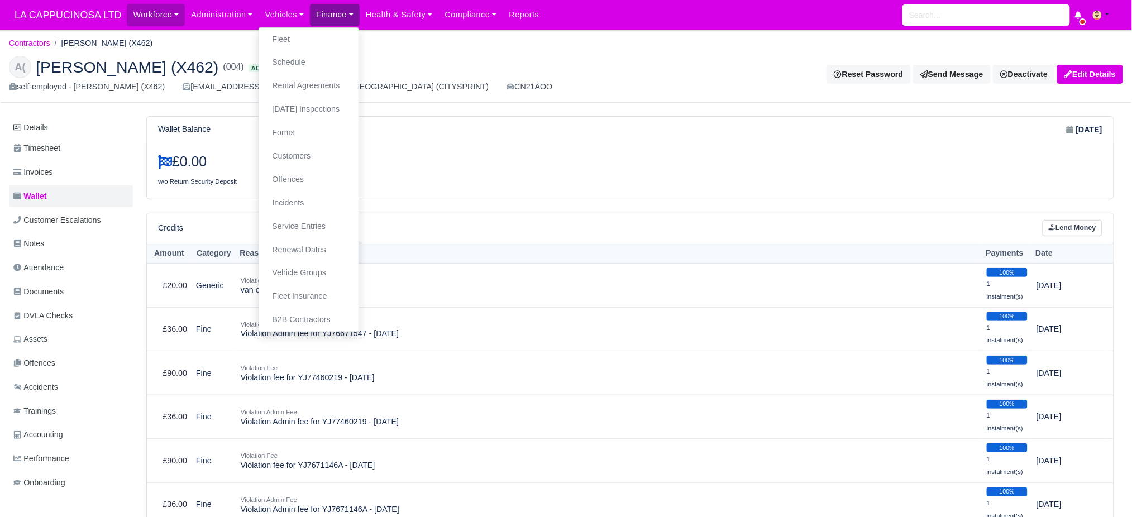
click at [346, 16] on link "Finance" at bounding box center [335, 15] width 50 height 22
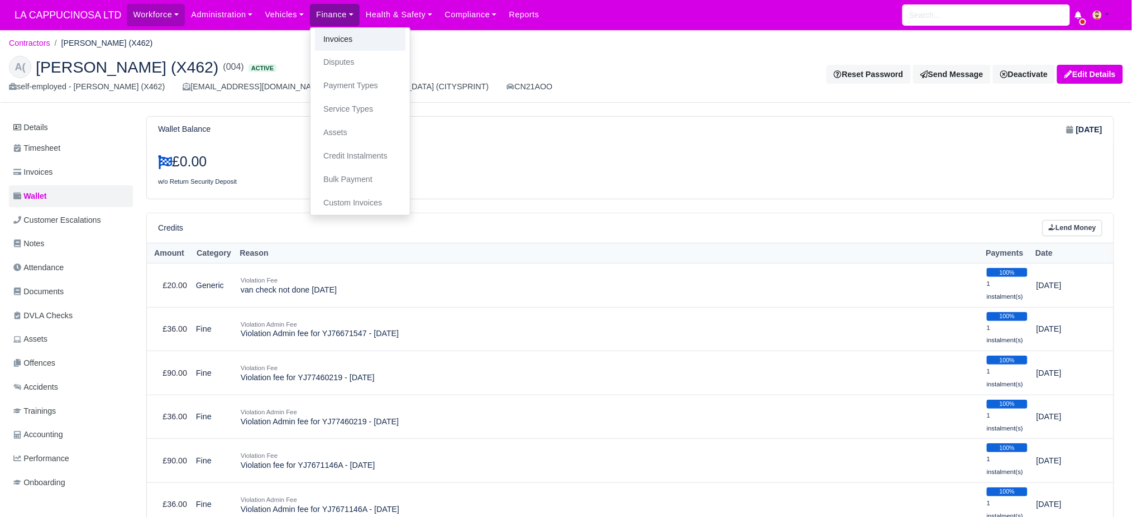
click at [347, 31] on link "Invoices" at bounding box center [360, 39] width 90 height 23
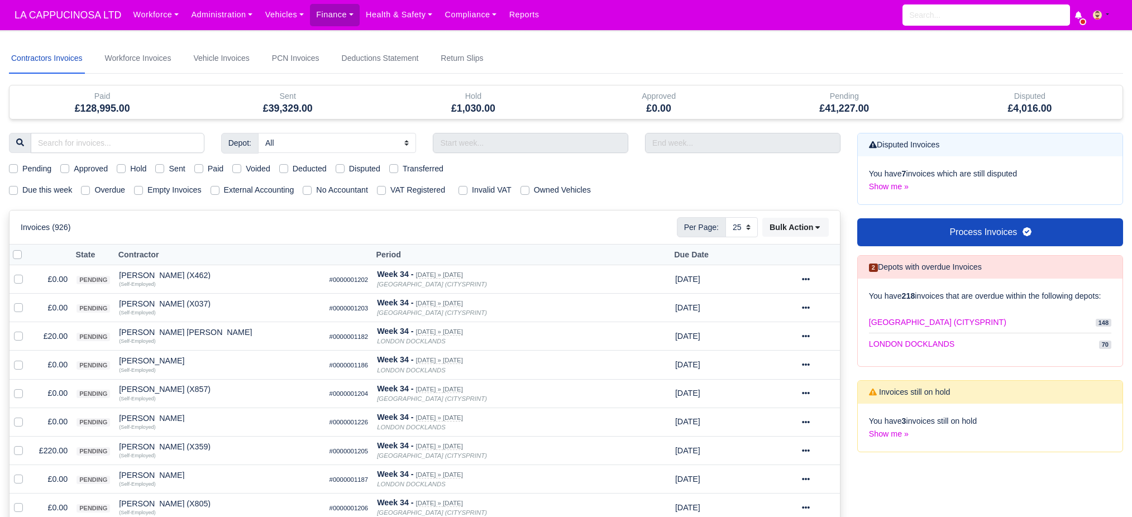
select select "25"
click at [584, 148] on input "text" at bounding box center [530, 143] width 195 height 20
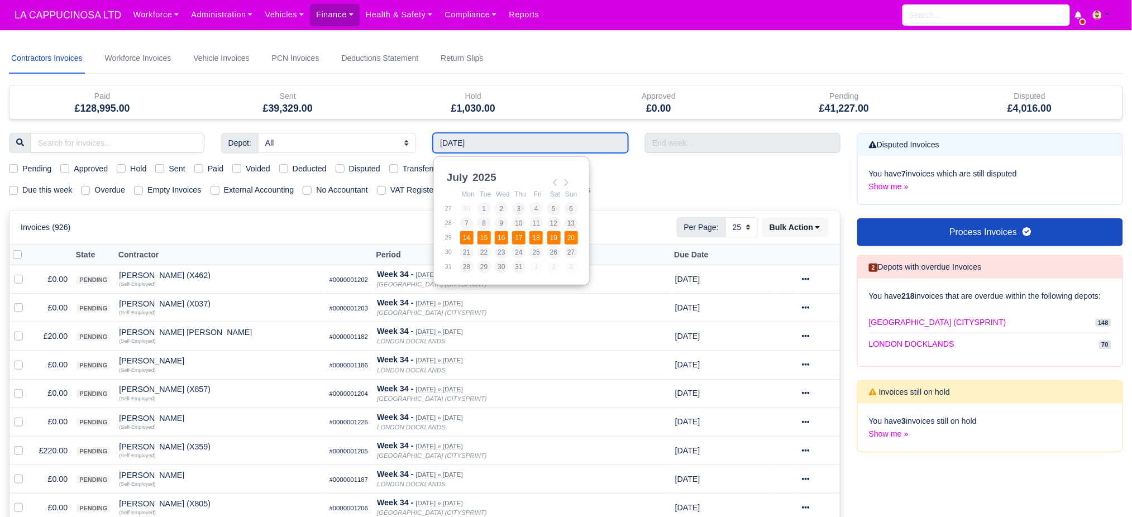
type input "[DATE] - [DATE]"
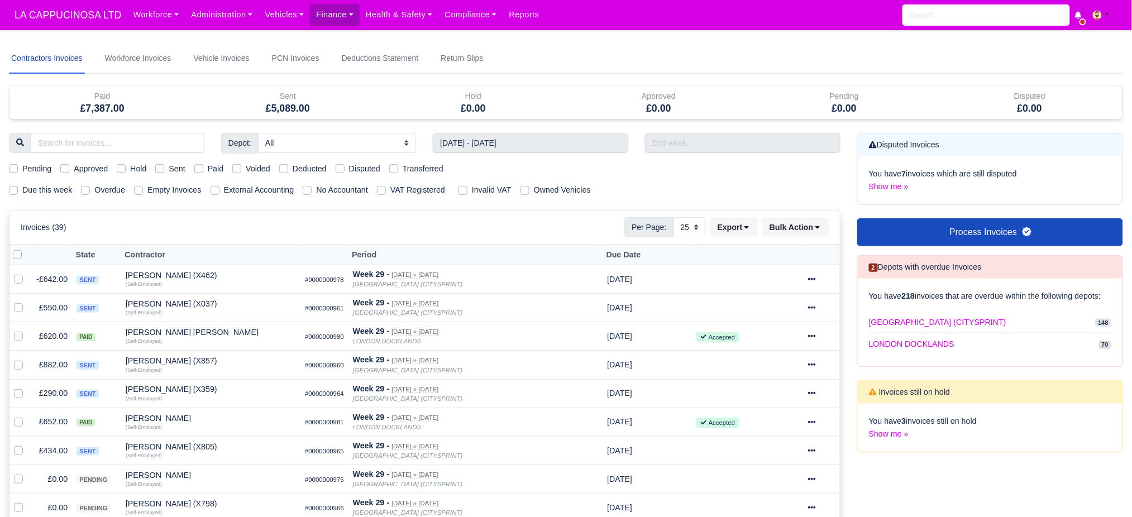
drag, startPoint x: 556, startPoint y: 156, endPoint x: 555, endPoint y: 149, distance: 7.9
click at [556, 142] on input "[DATE] - [DATE]" at bounding box center [530, 143] width 195 height 20
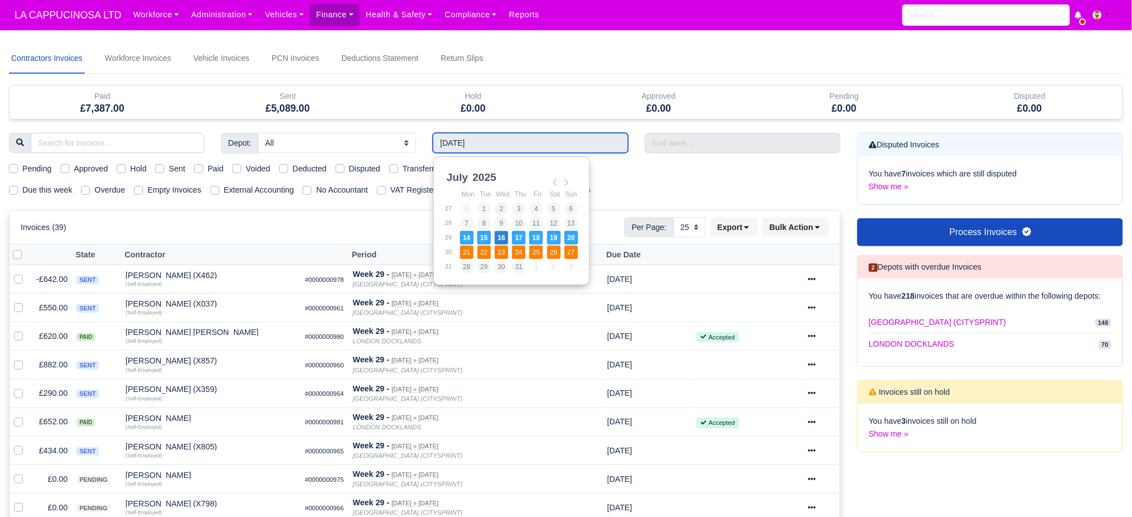
type input "[DATE] - [DATE]"
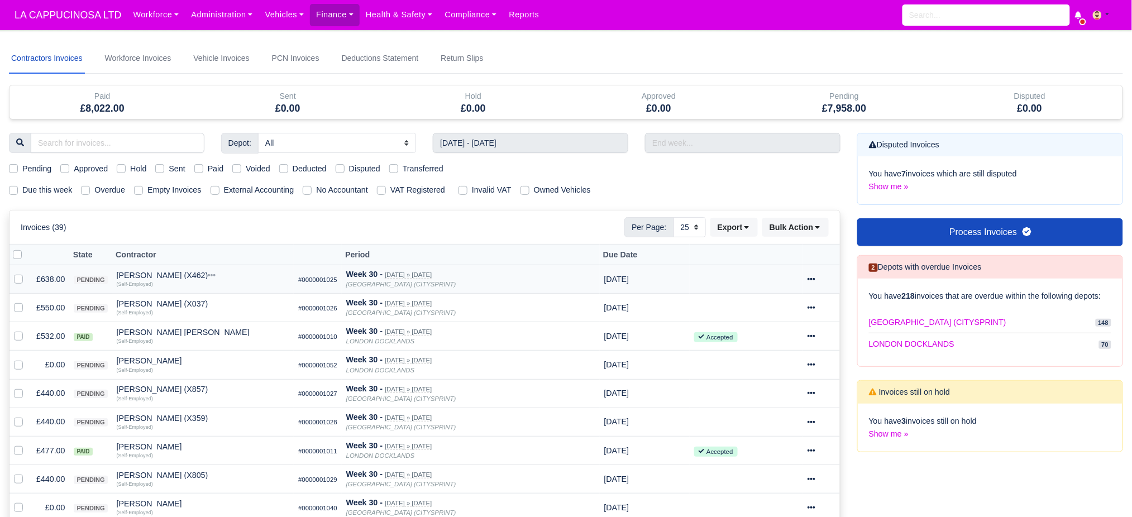
click at [50, 276] on td "£638.00" at bounding box center [50, 279] width 37 height 28
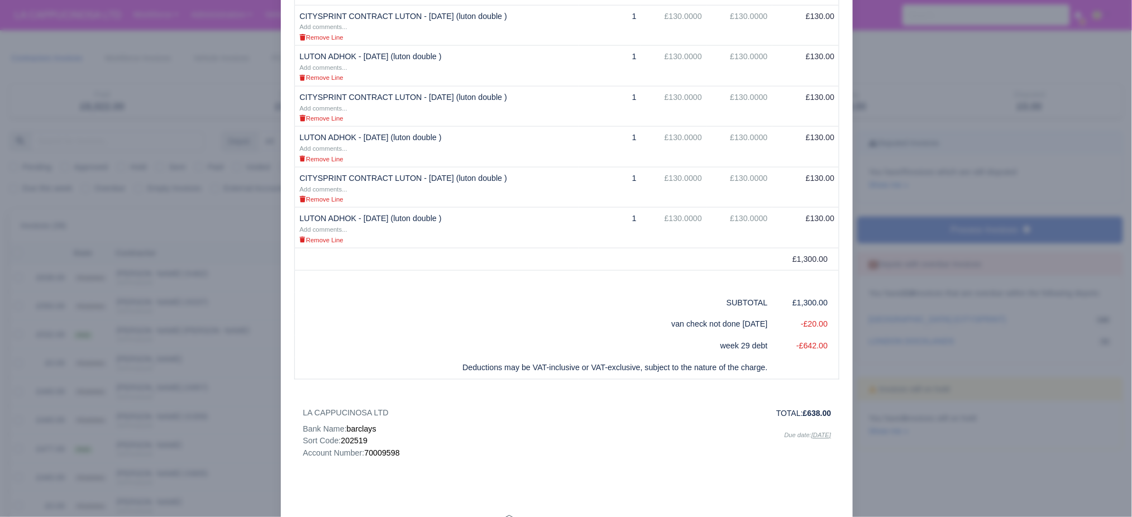
scroll to position [521, 0]
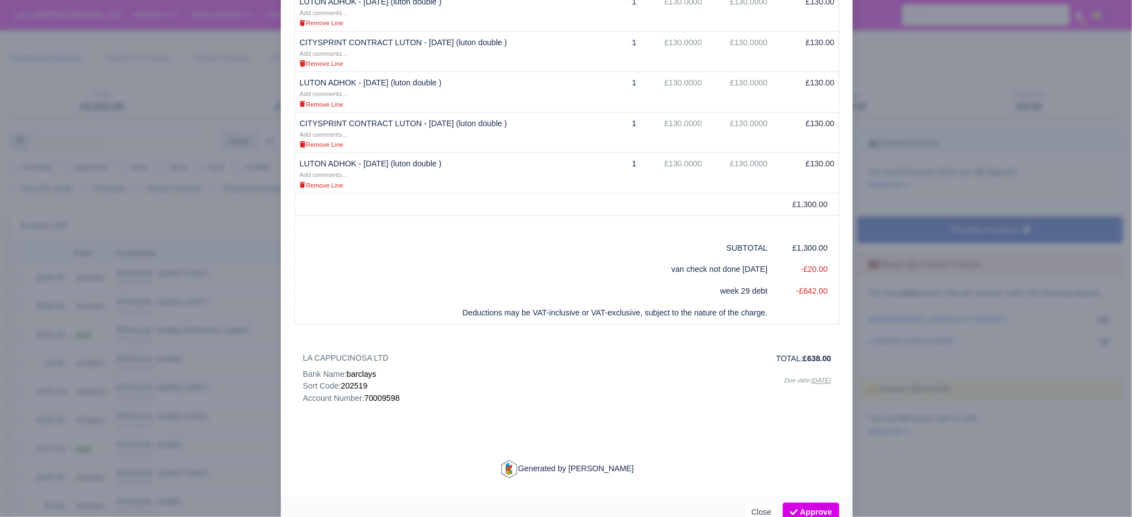
click at [882, 306] on div at bounding box center [566, 258] width 1132 height 517
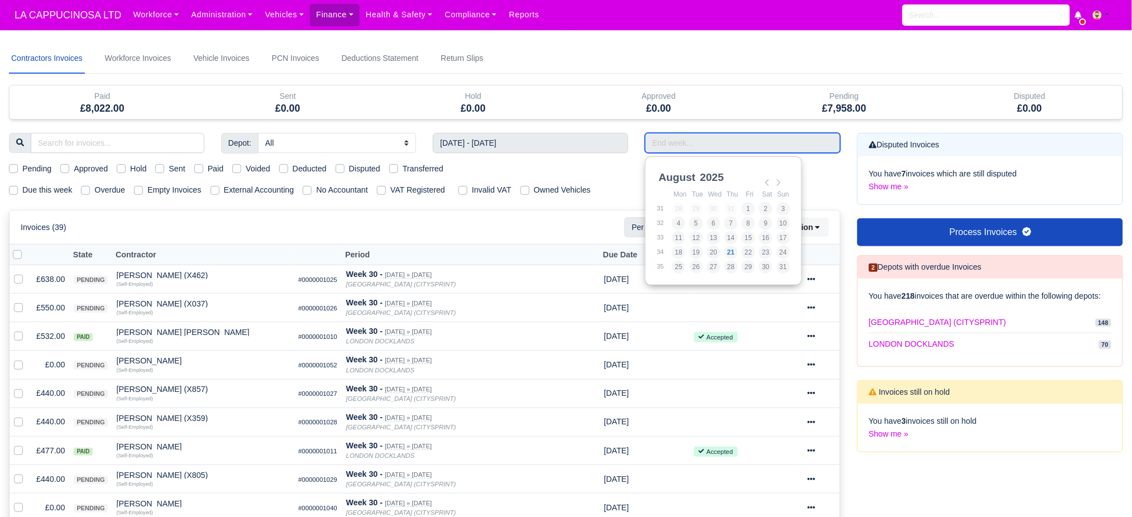
click at [671, 150] on input "Use the arrow keys to pick a date" at bounding box center [742, 143] width 195 height 20
click at [359, 142] on select "All LONDON CITY (CITYSPRINT) LONDON DOCKLANDS" at bounding box center [337, 143] width 158 height 20
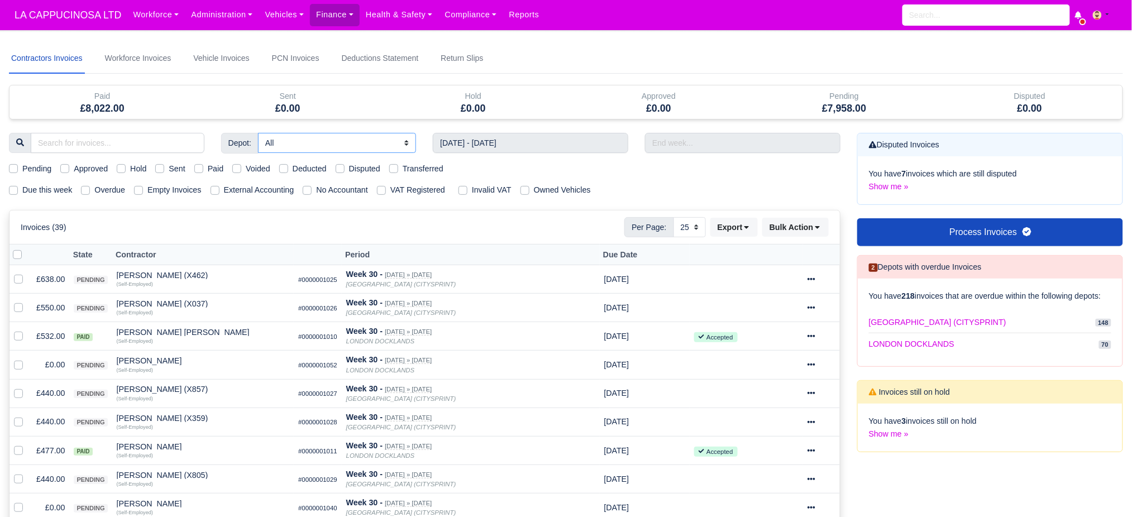
select select "2"
click at [258, 133] on select "All LONDON CITY (CITYSPRINT) LONDON DOCKLANDS" at bounding box center [337, 143] width 158 height 20
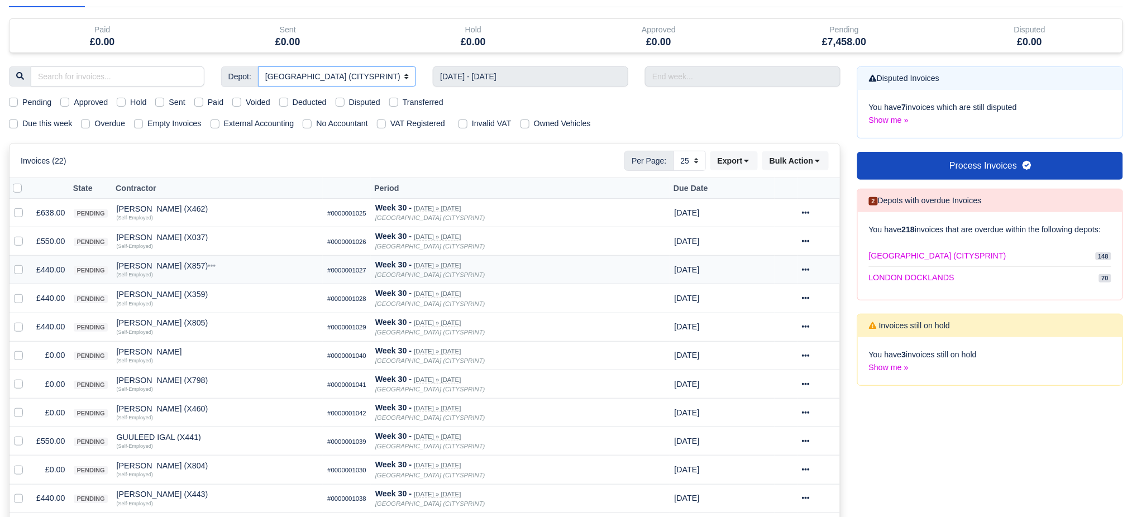
scroll to position [74, 0]
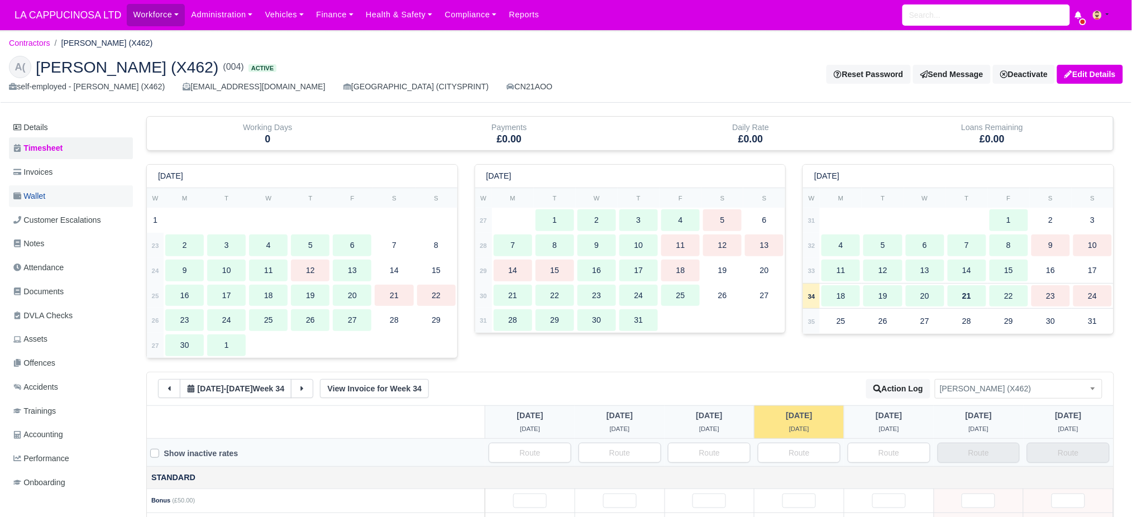
click at [72, 197] on link "Wallet" at bounding box center [71, 196] width 124 height 22
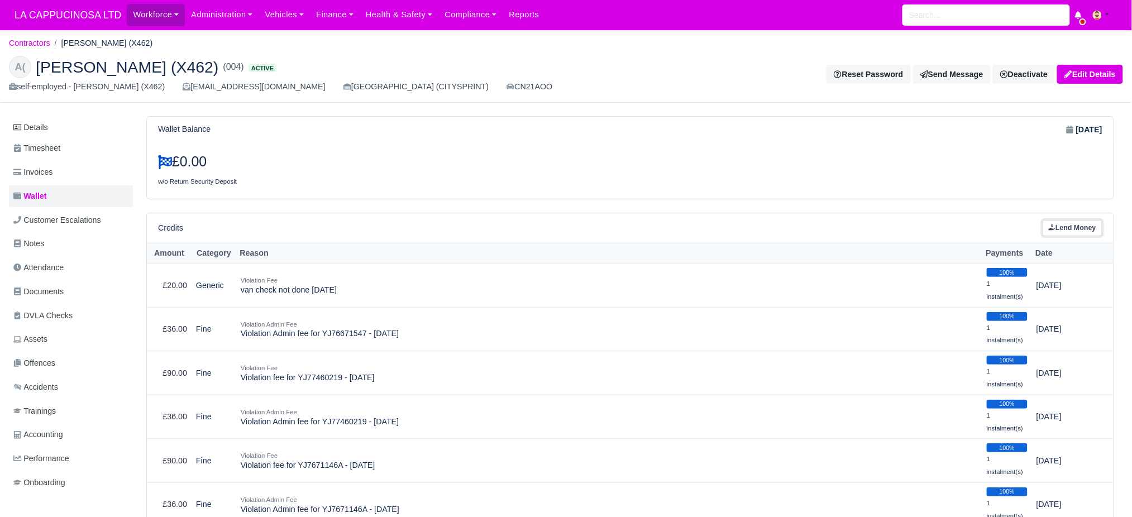
click at [1079, 229] on link "Lend Money" at bounding box center [1073, 228] width 60 height 16
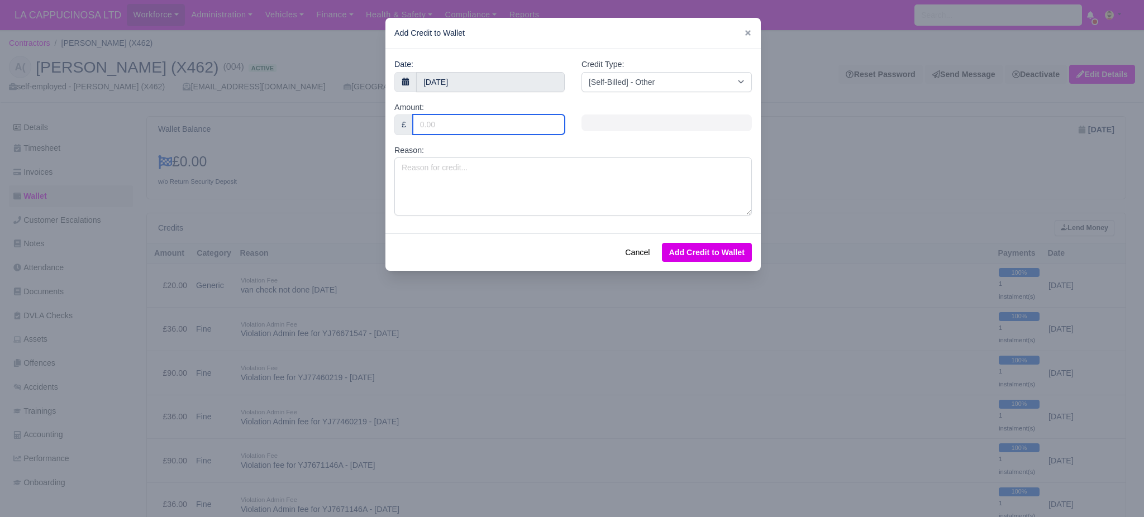
click at [457, 129] on input "Amount:" at bounding box center [489, 124] width 152 height 20
type input "64"
type input "642"
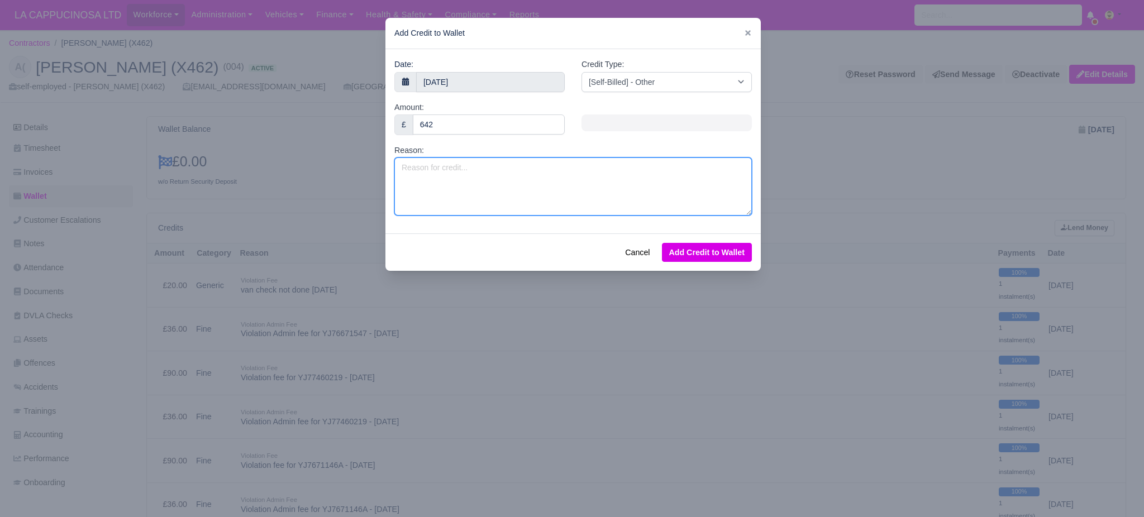
click at [432, 176] on textarea "Reason:" at bounding box center [572, 187] width 357 height 58
type textarea "l"
type textarea "week 29 debt"
click at [735, 257] on button "Add Credit to Wallet" at bounding box center [707, 252] width 90 height 19
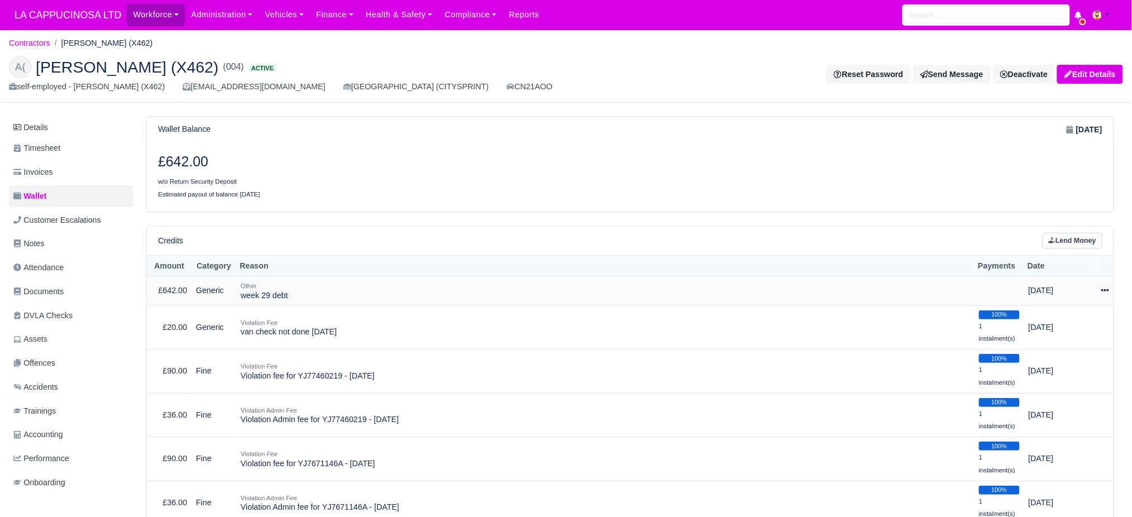
click at [1107, 294] on icon at bounding box center [1105, 291] width 8 height 8
click at [1087, 323] on button "Make Payment" at bounding box center [1058, 324] width 99 height 17
select select "785"
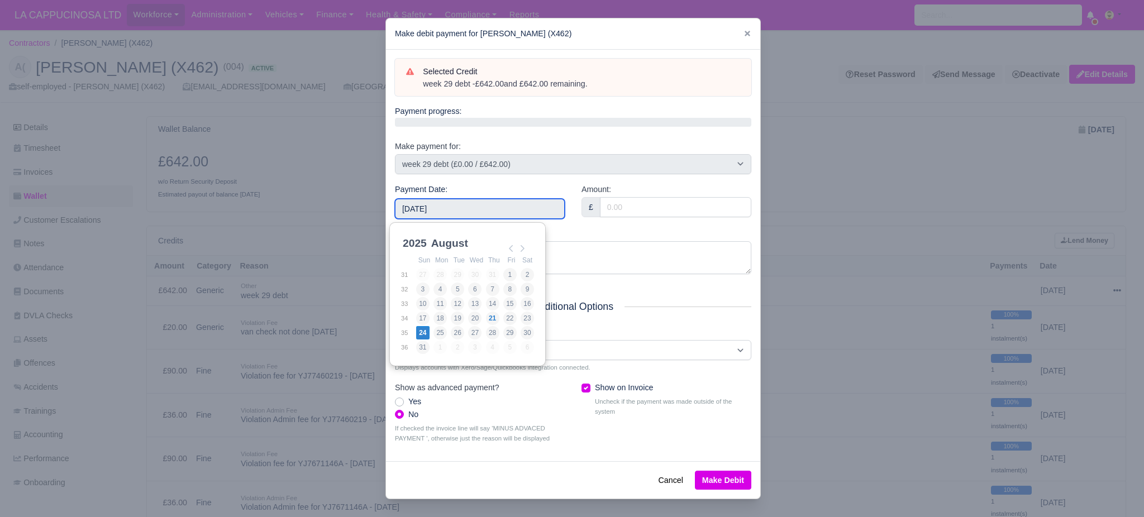
click at [489, 199] on input "[DATE]" at bounding box center [480, 209] width 170 height 20
type input "[DATE]"
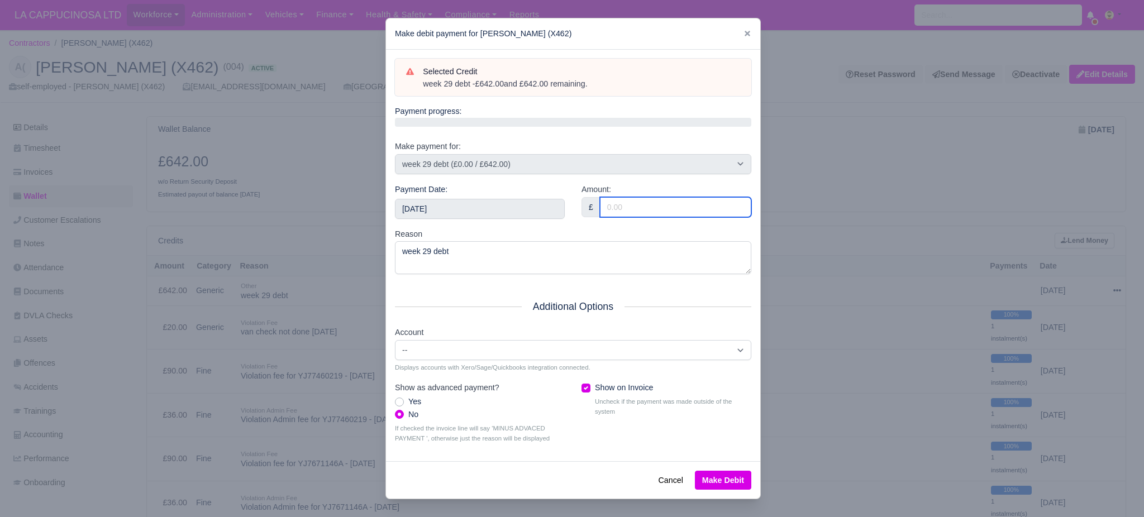
click at [609, 210] on input "Amount:" at bounding box center [675, 207] width 151 height 20
type input "642"
click at [717, 484] on button "Make Debit" at bounding box center [723, 480] width 56 height 19
